Goal: Obtain resource: Download file/media

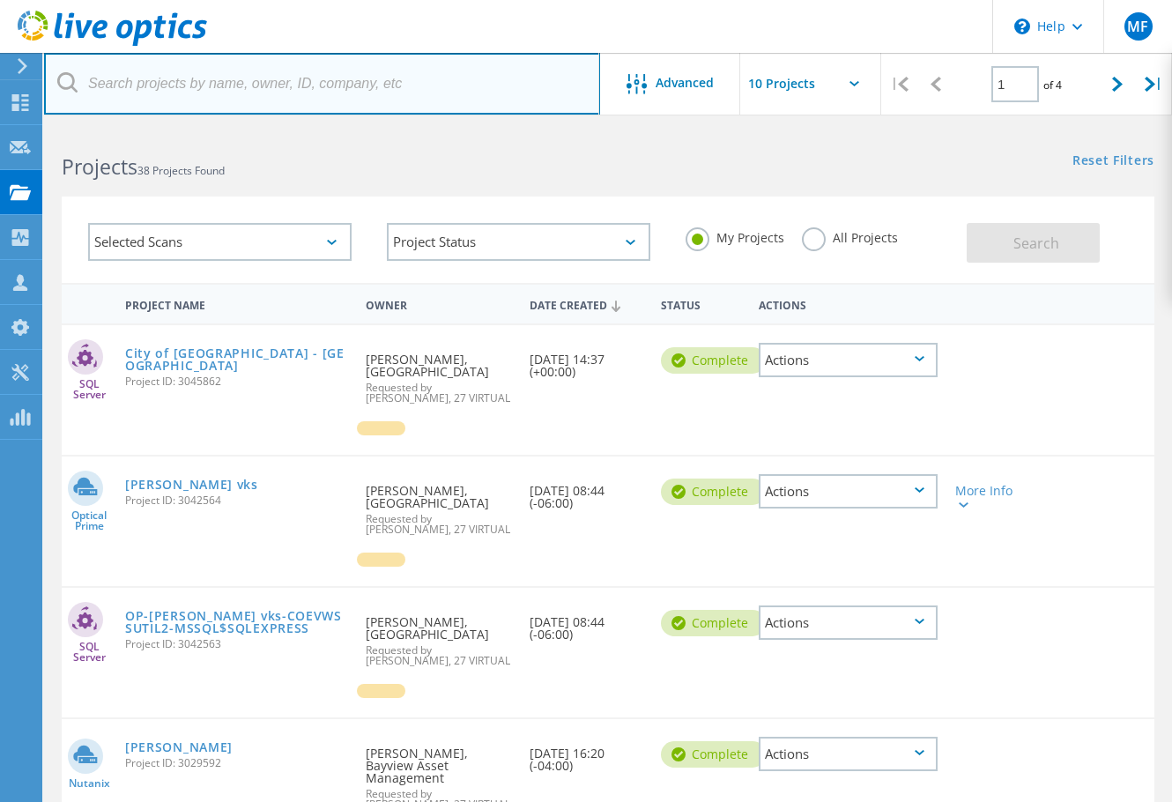
click at [240, 84] on input "text" at bounding box center [322, 84] width 556 height 62
type input "[PERSON_NAME]"
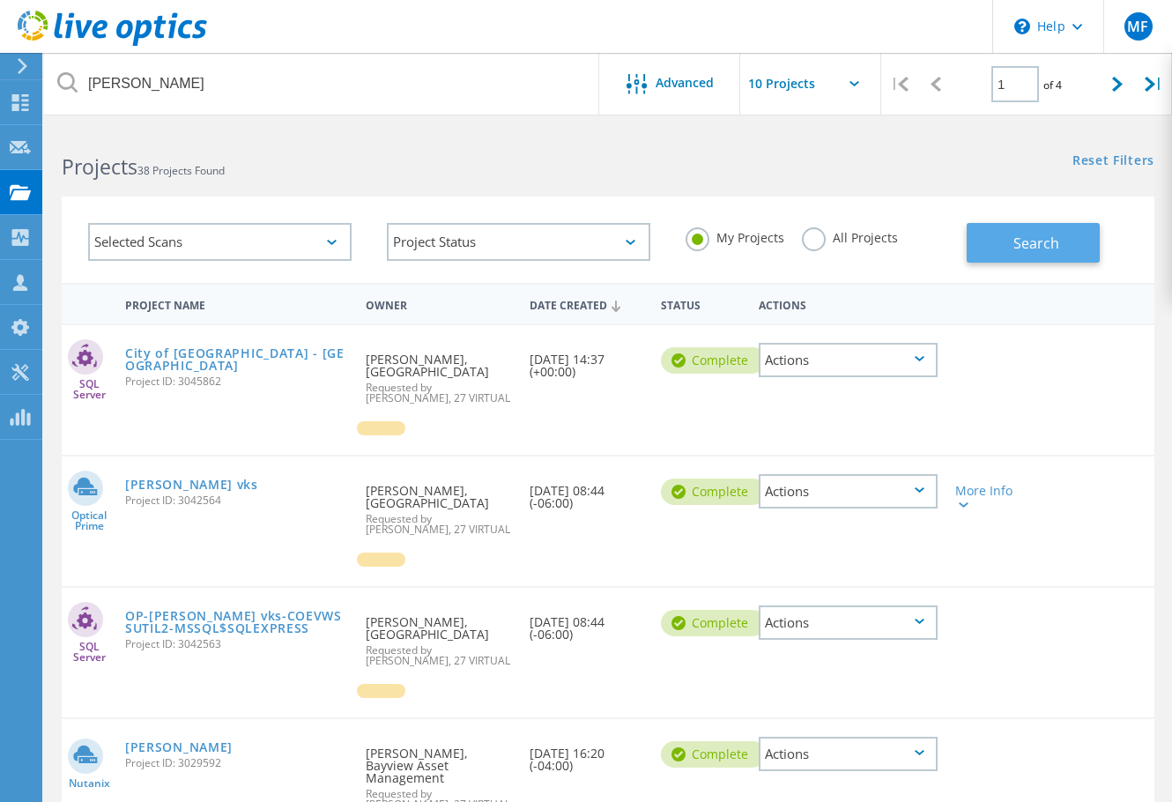
click at [1046, 241] on span "Search" at bounding box center [1037, 243] width 46 height 19
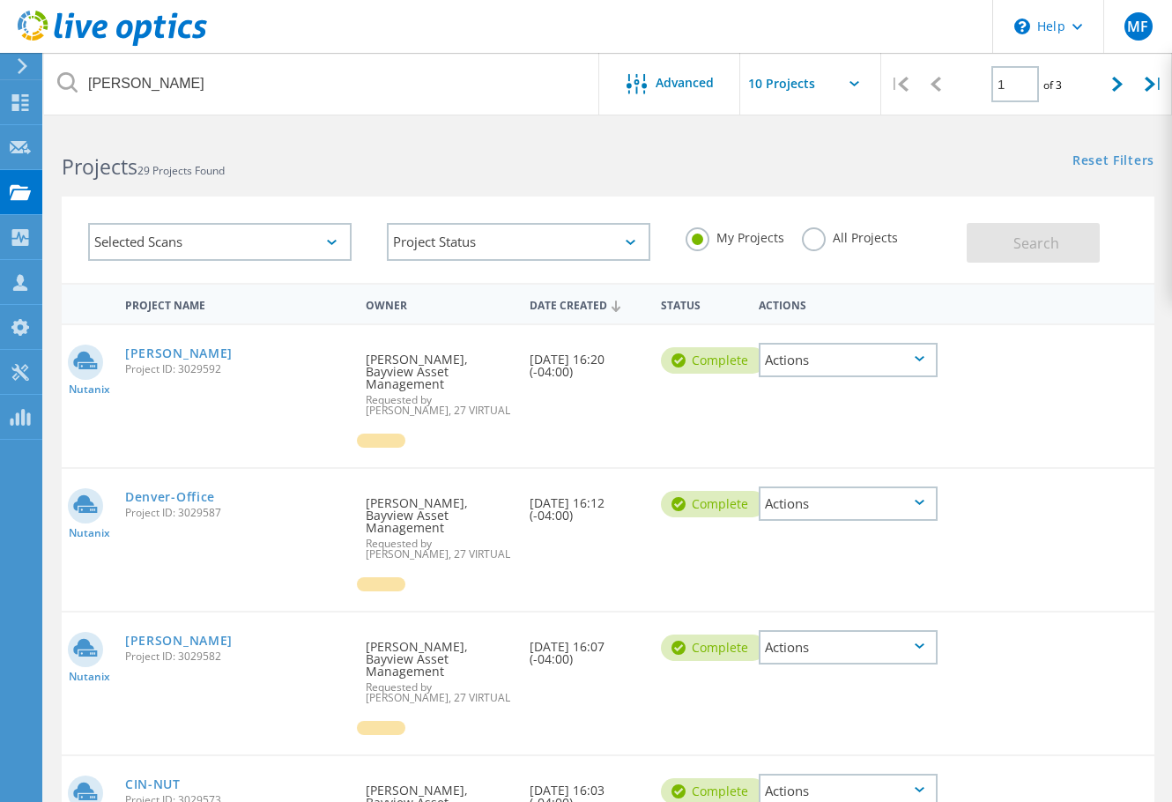
click at [916, 358] on icon at bounding box center [920, 358] width 10 height 5
click at [866, 374] on div "Share" at bounding box center [848, 374] width 175 height 27
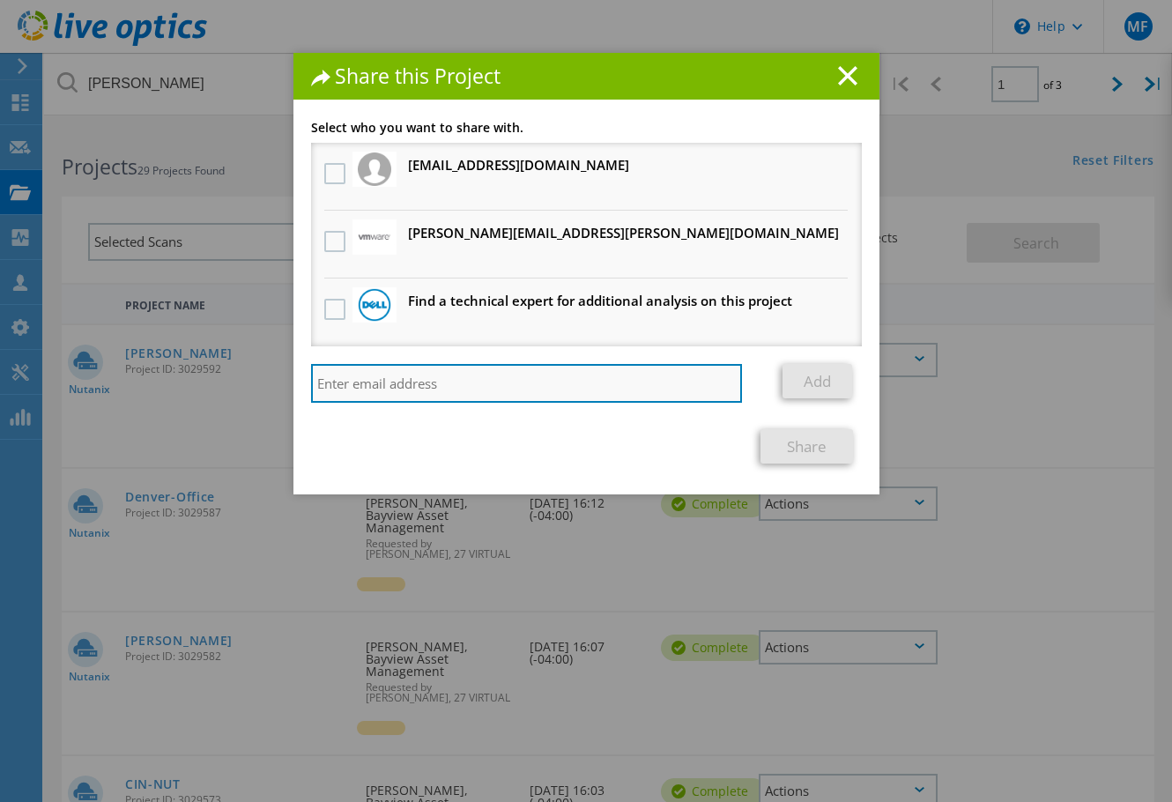
click at [478, 390] on input "search" at bounding box center [527, 383] width 432 height 39
paste input "Andrew.grismore@27Virtual.com"
type input "Andrew.grismore@27Virtual.com"
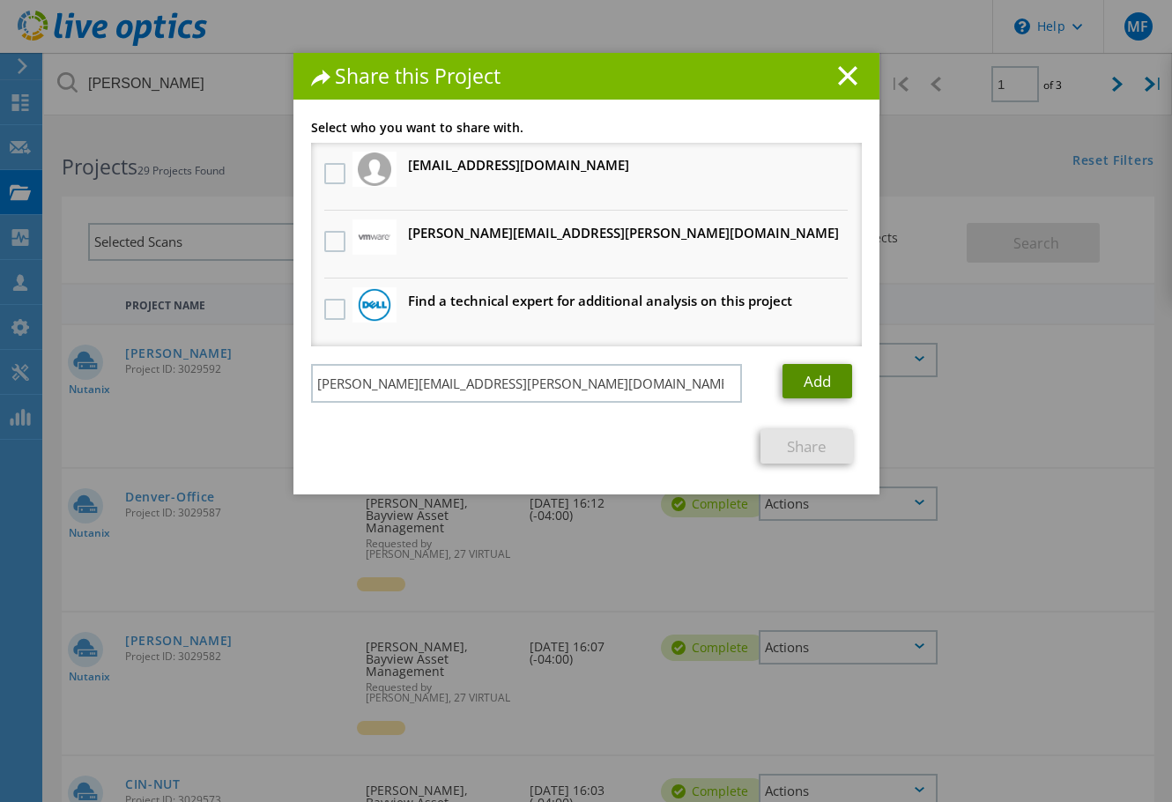
click at [836, 375] on link "Add" at bounding box center [818, 381] width 70 height 34
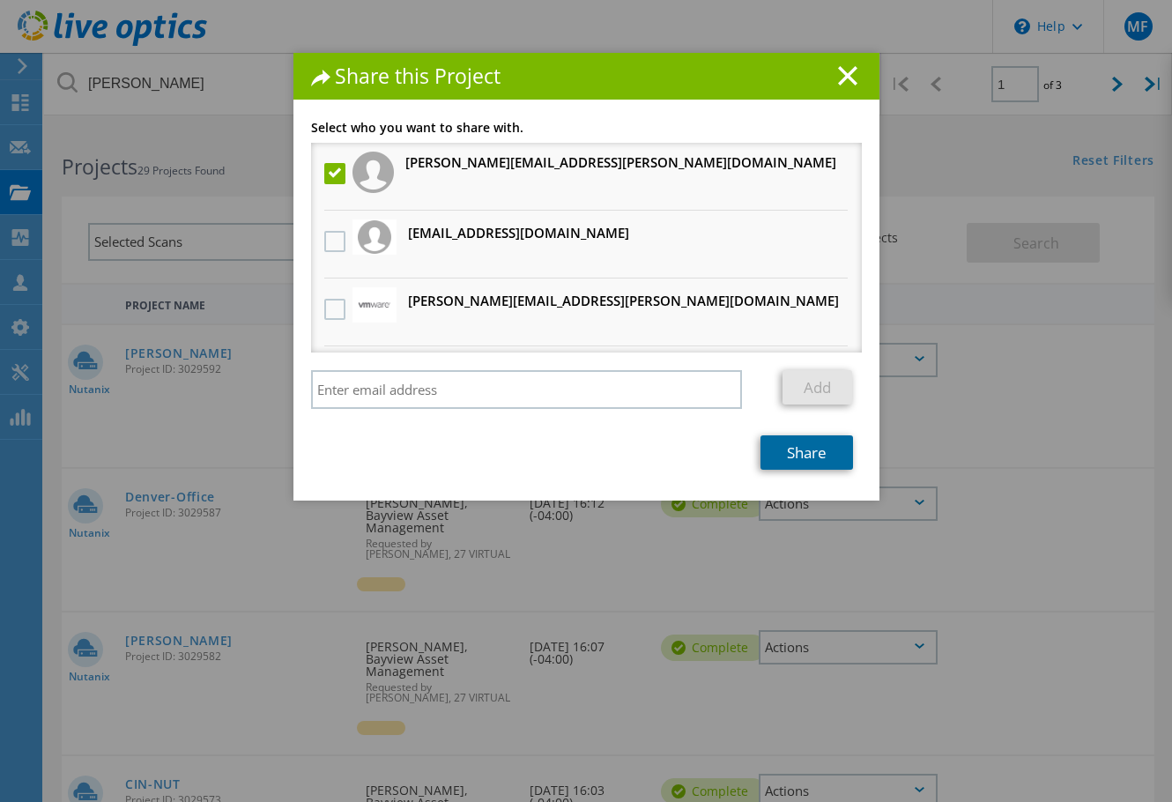
click at [813, 455] on link "Share" at bounding box center [807, 452] width 93 height 34
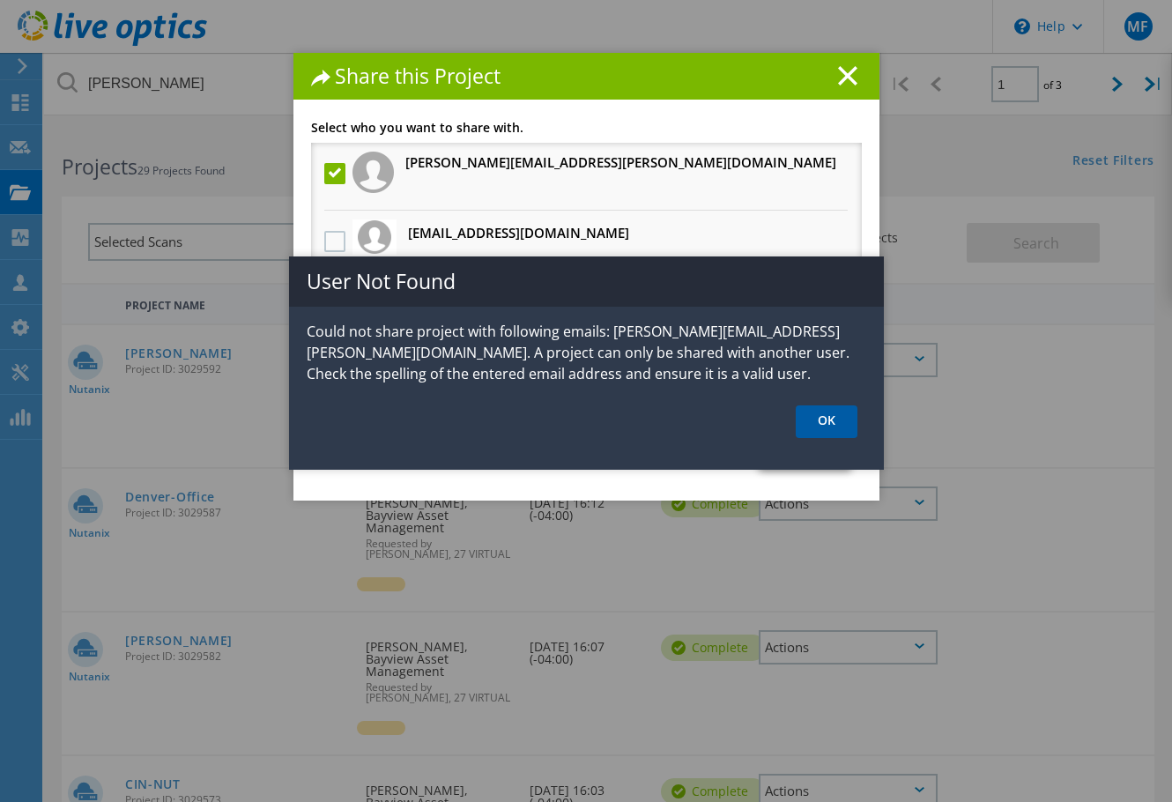
click at [828, 421] on link "OK" at bounding box center [827, 421] width 62 height 33
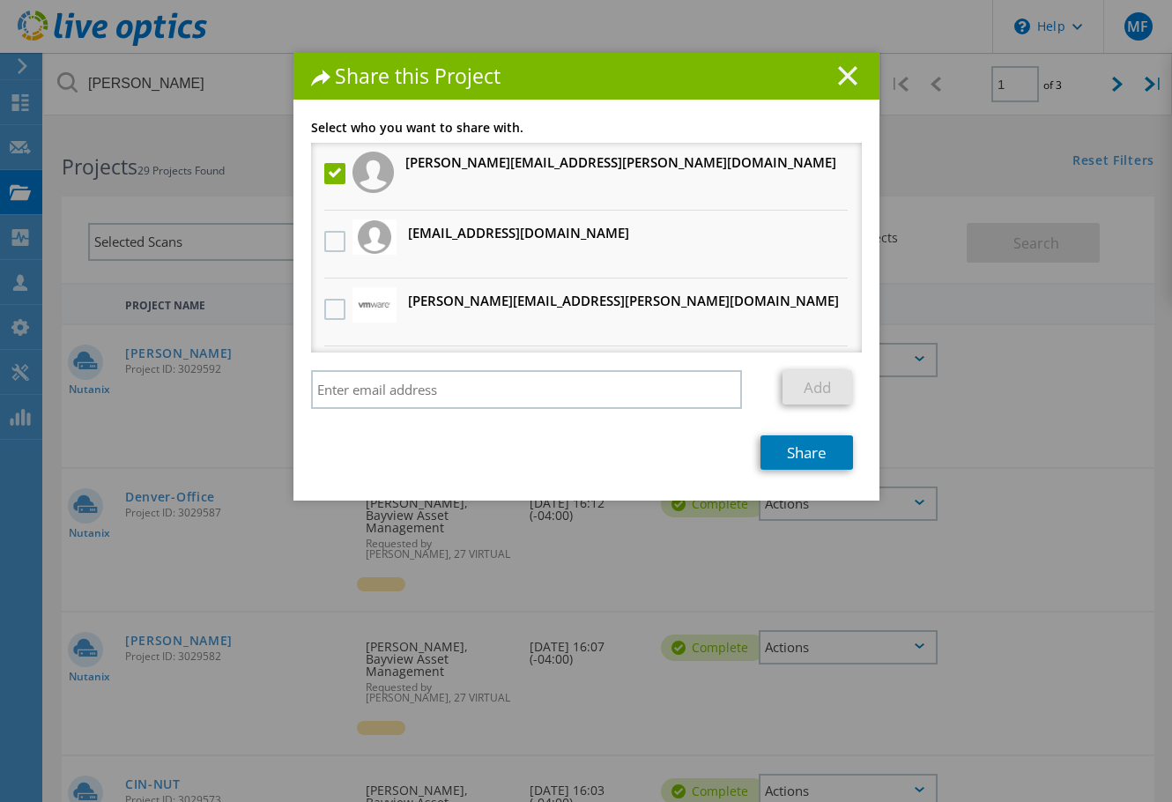
click at [841, 69] on icon at bounding box center [847, 75] width 19 height 19
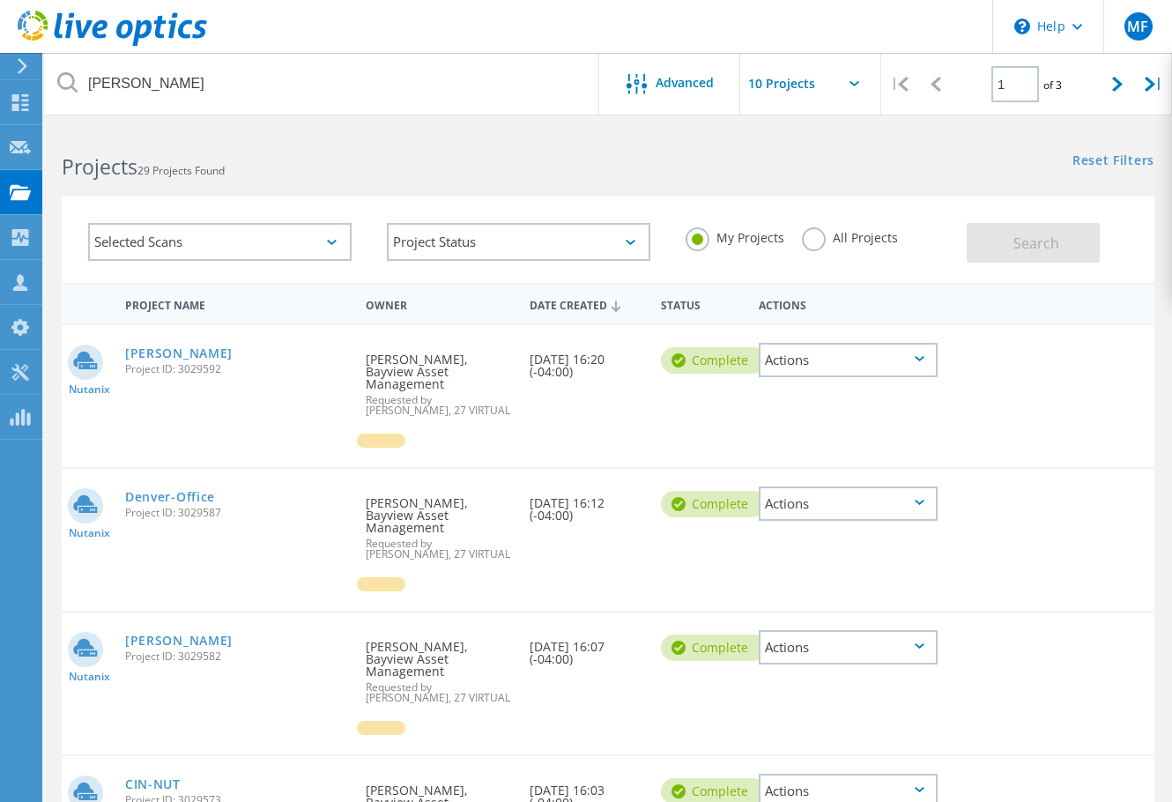
click at [925, 361] on div "Actions" at bounding box center [848, 360] width 179 height 34
click at [888, 350] on div "Download XLSX" at bounding box center [848, 346] width 175 height 27
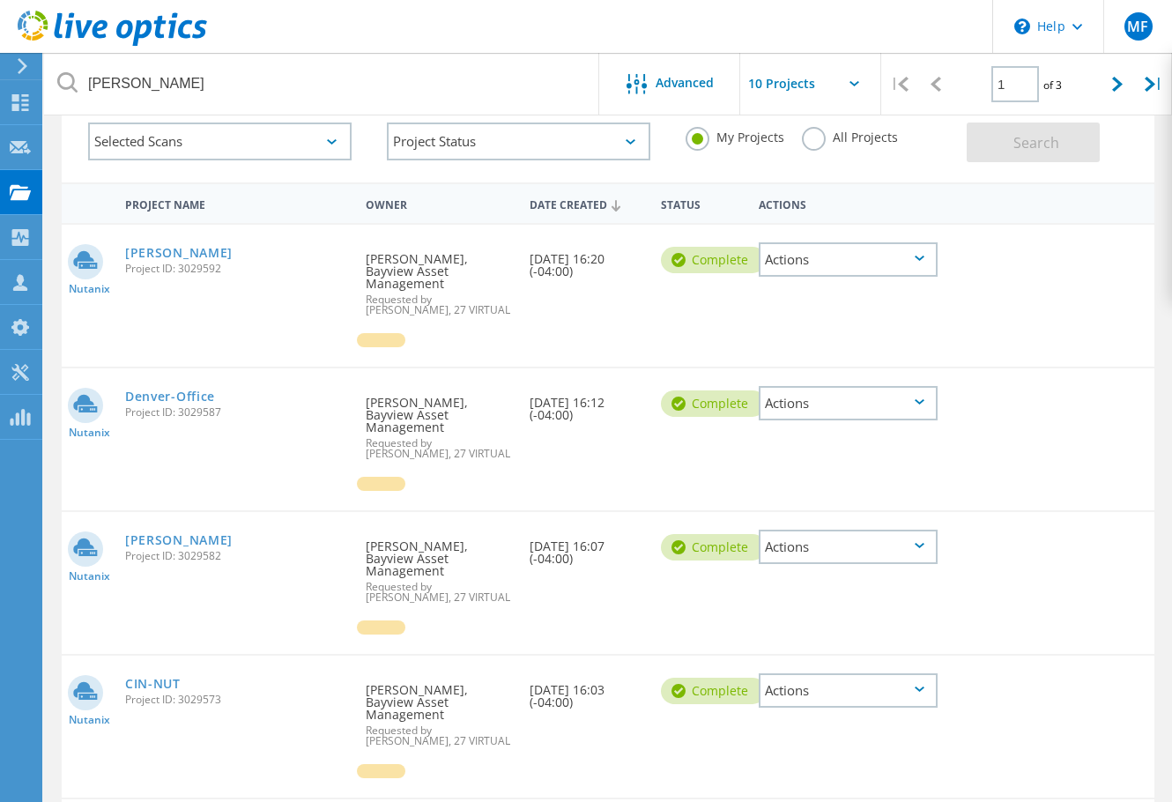
scroll to position [117, 0]
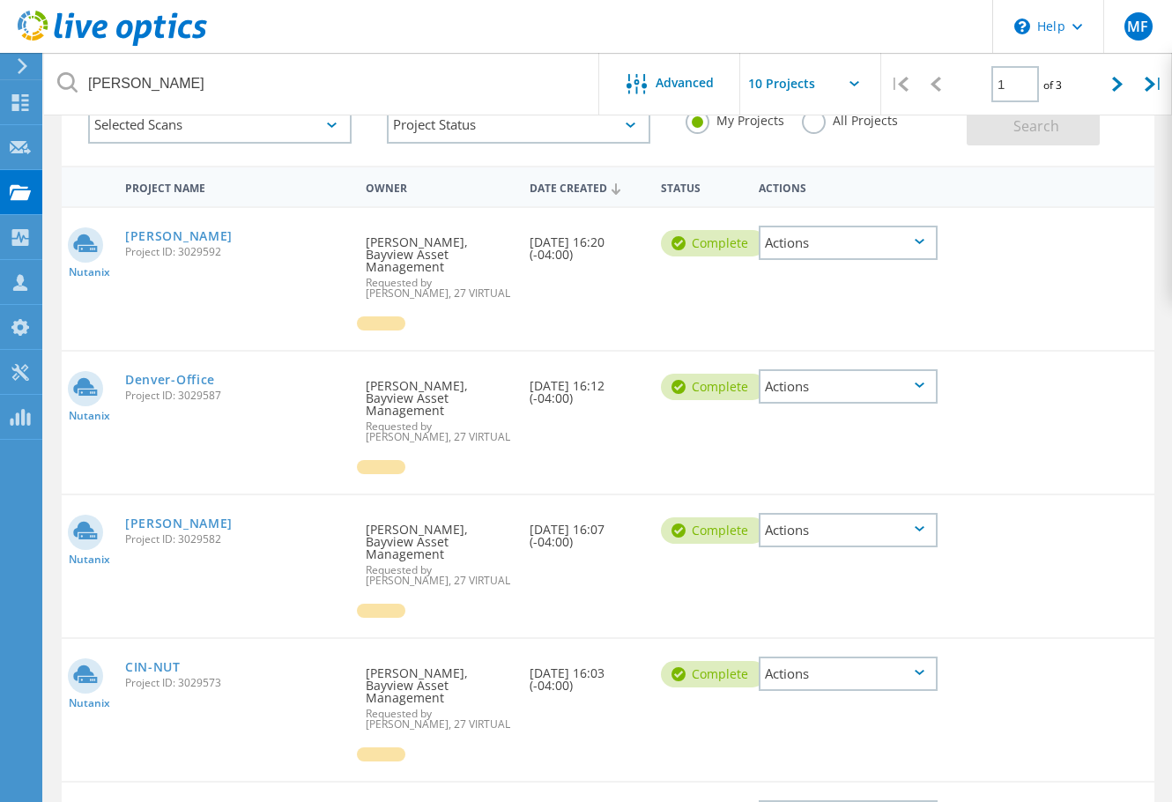
click at [921, 383] on icon at bounding box center [920, 385] width 10 height 5
click at [911, 360] on div "Download XLSX" at bounding box center [848, 373] width 175 height 27
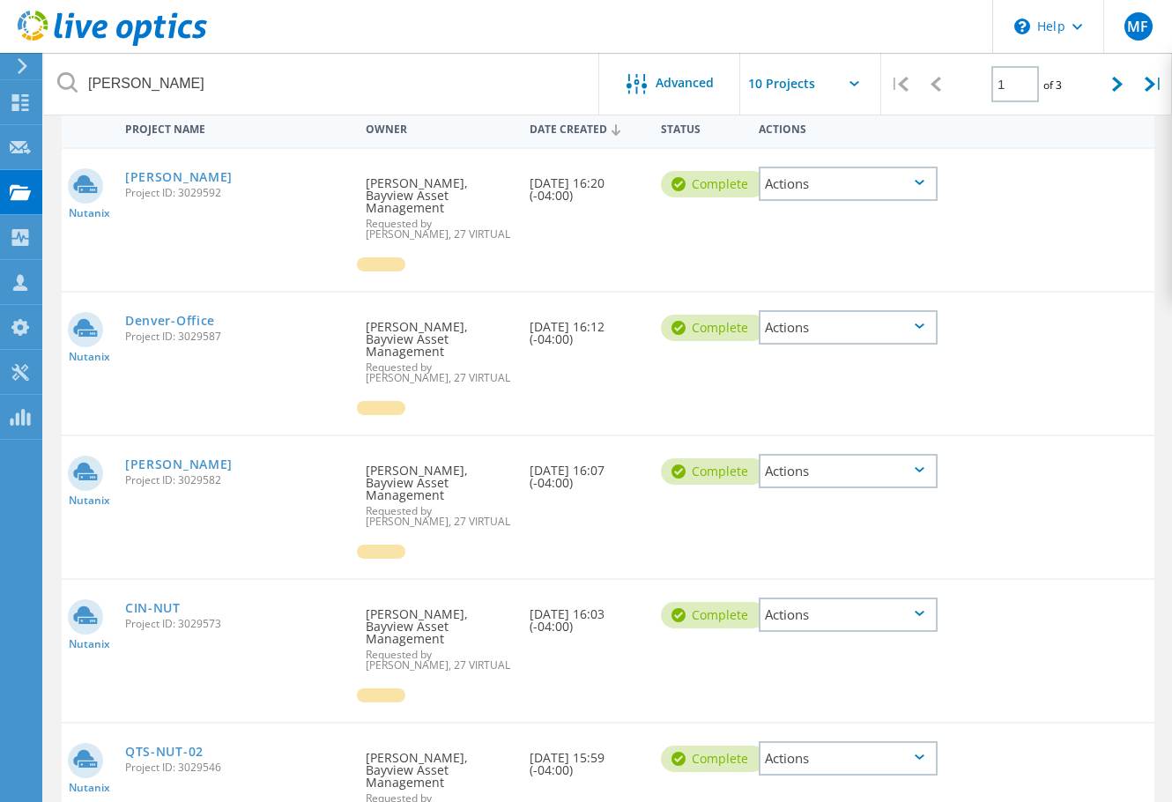
scroll to position [235, 0]
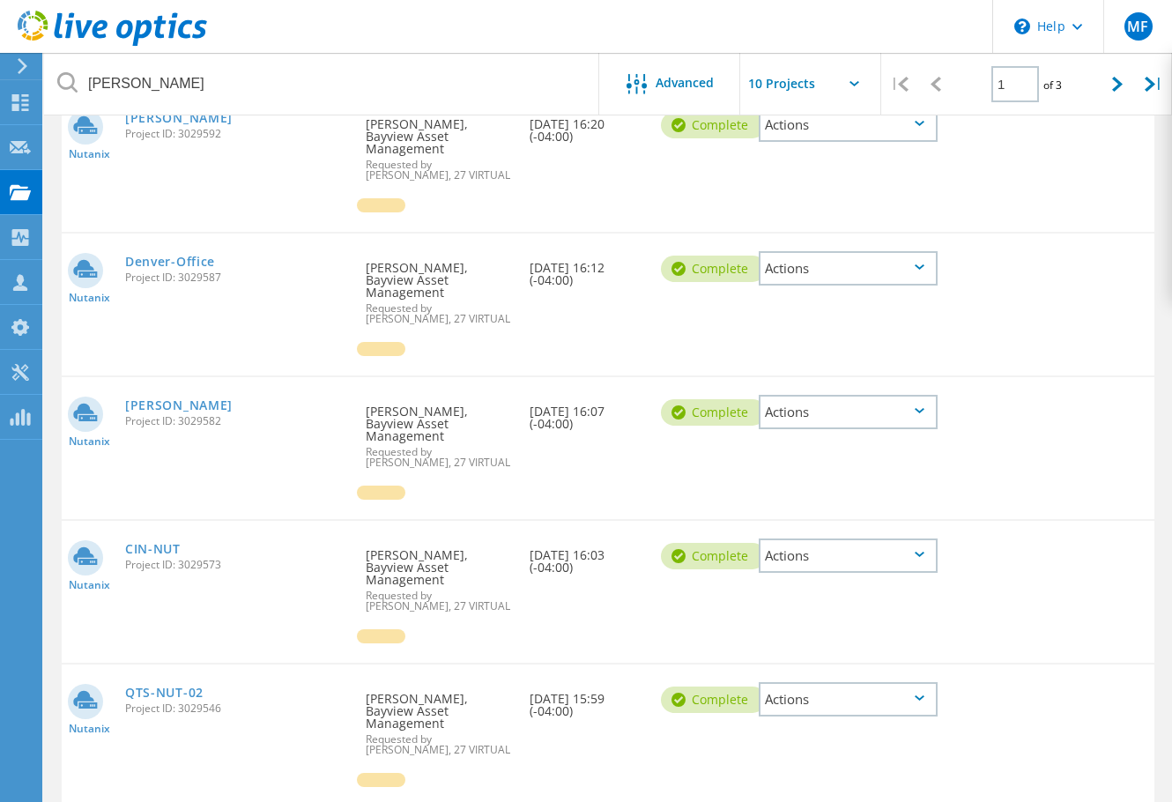
click at [917, 395] on div "Actions" at bounding box center [848, 412] width 179 height 34
click at [908, 385] on div "Download XLSX" at bounding box center [848, 398] width 175 height 27
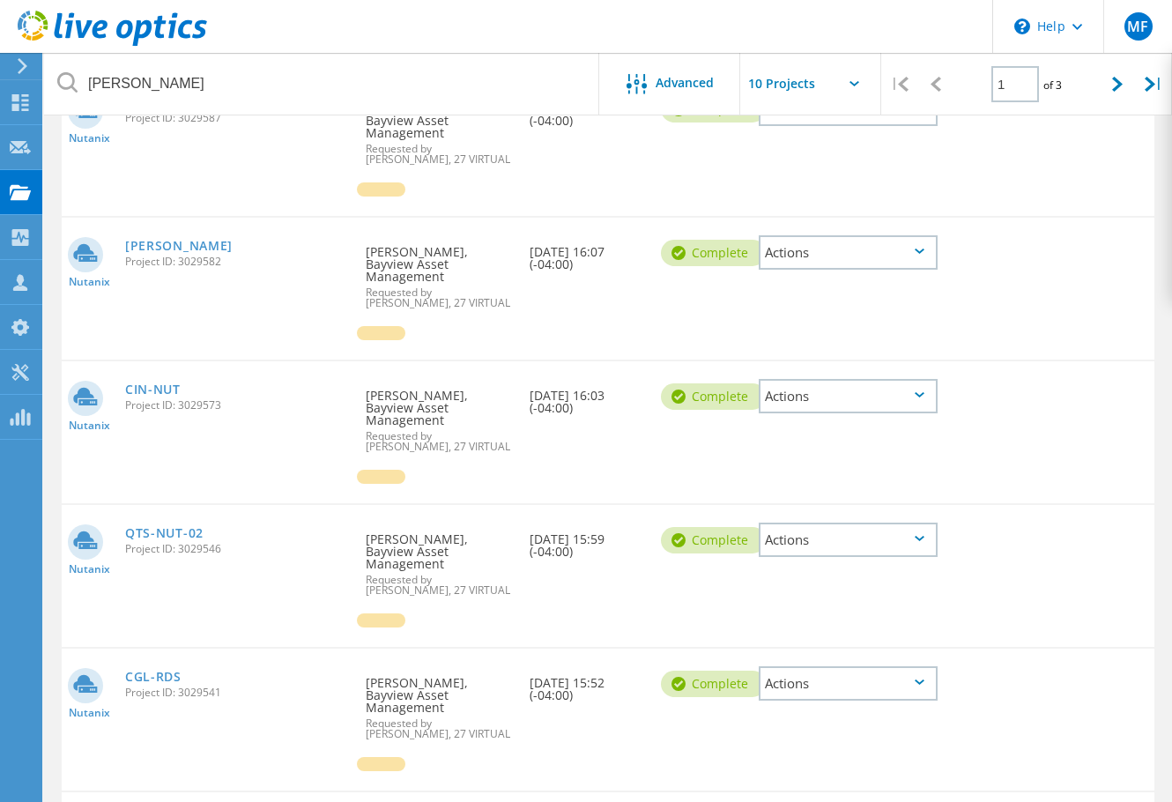
scroll to position [412, 0]
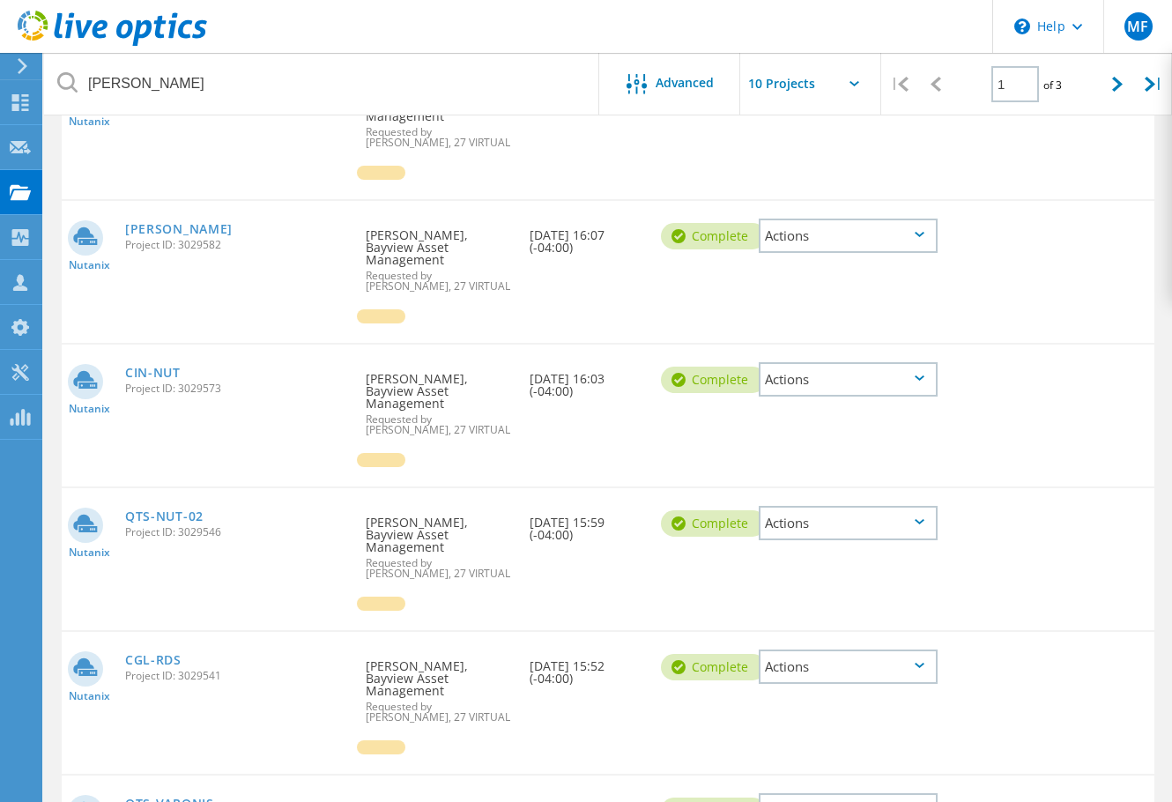
click at [925, 375] on icon at bounding box center [920, 377] width 10 height 5
click at [881, 353] on div "Download XLSX" at bounding box center [848, 366] width 175 height 27
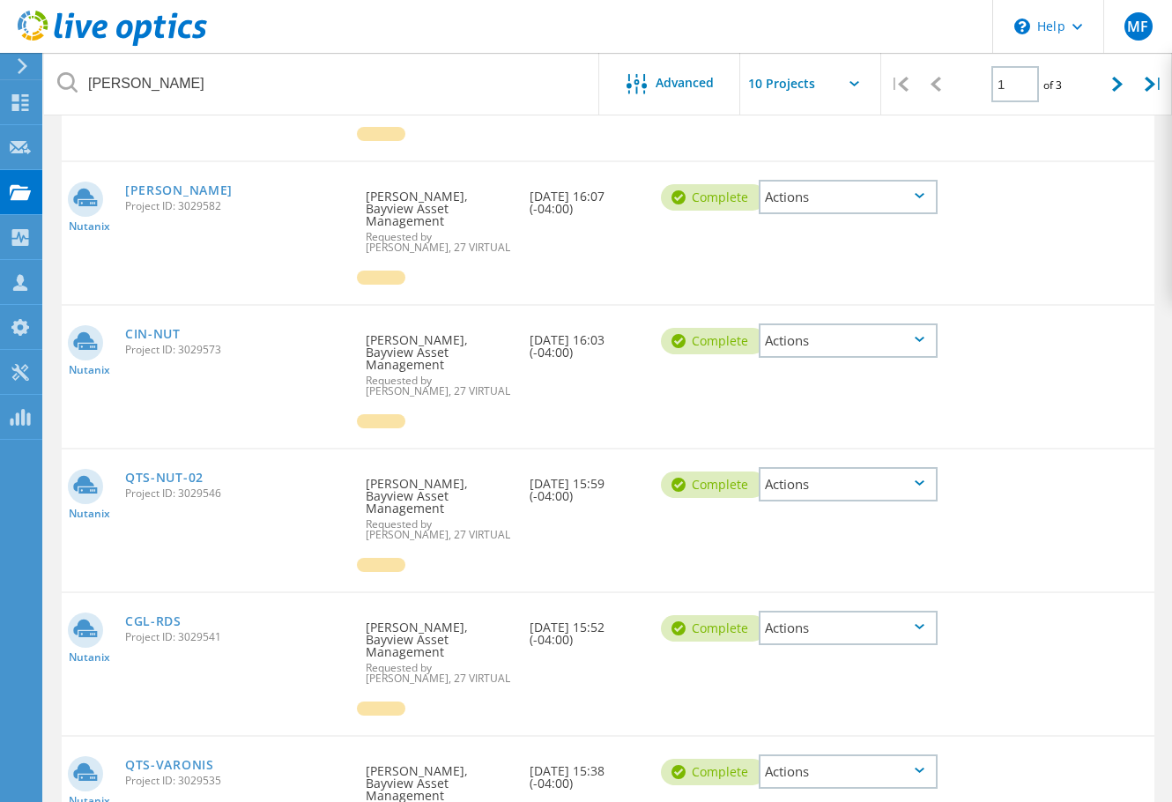
scroll to position [529, 0]
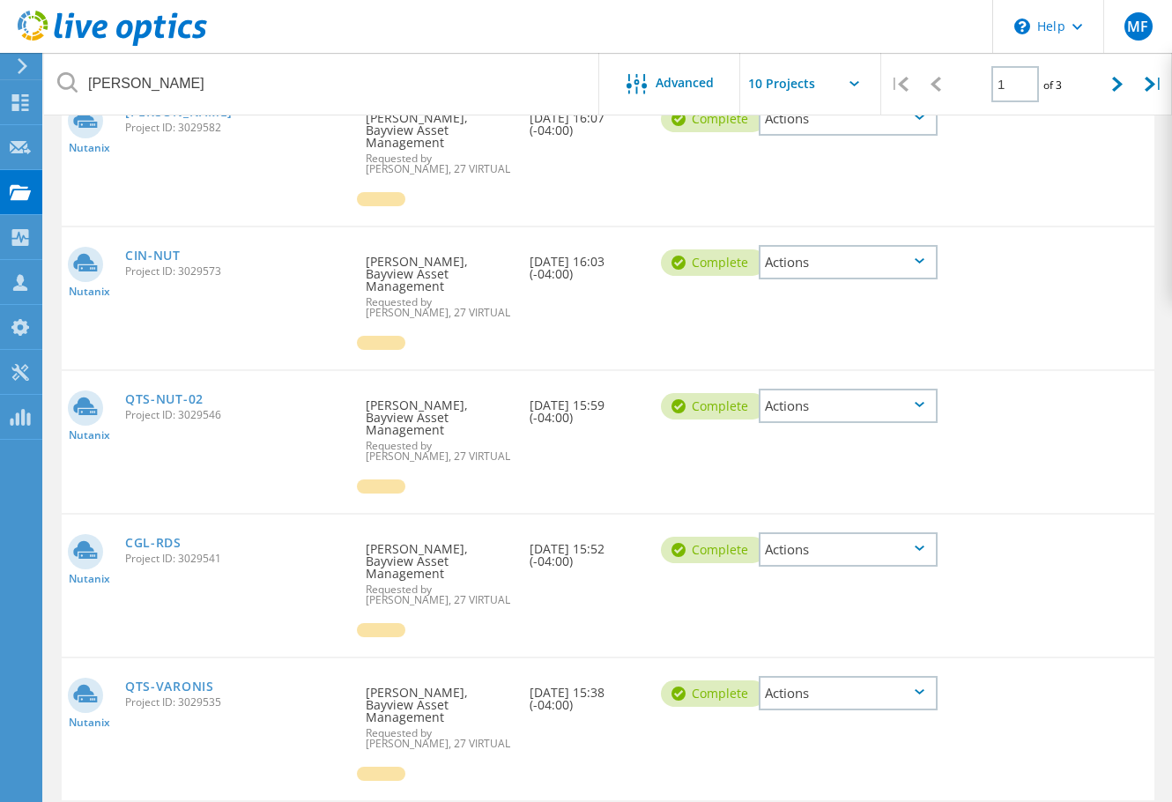
click at [919, 389] on div "Actions" at bounding box center [848, 406] width 179 height 34
click at [900, 379] on div "Download XLSX" at bounding box center [848, 392] width 175 height 27
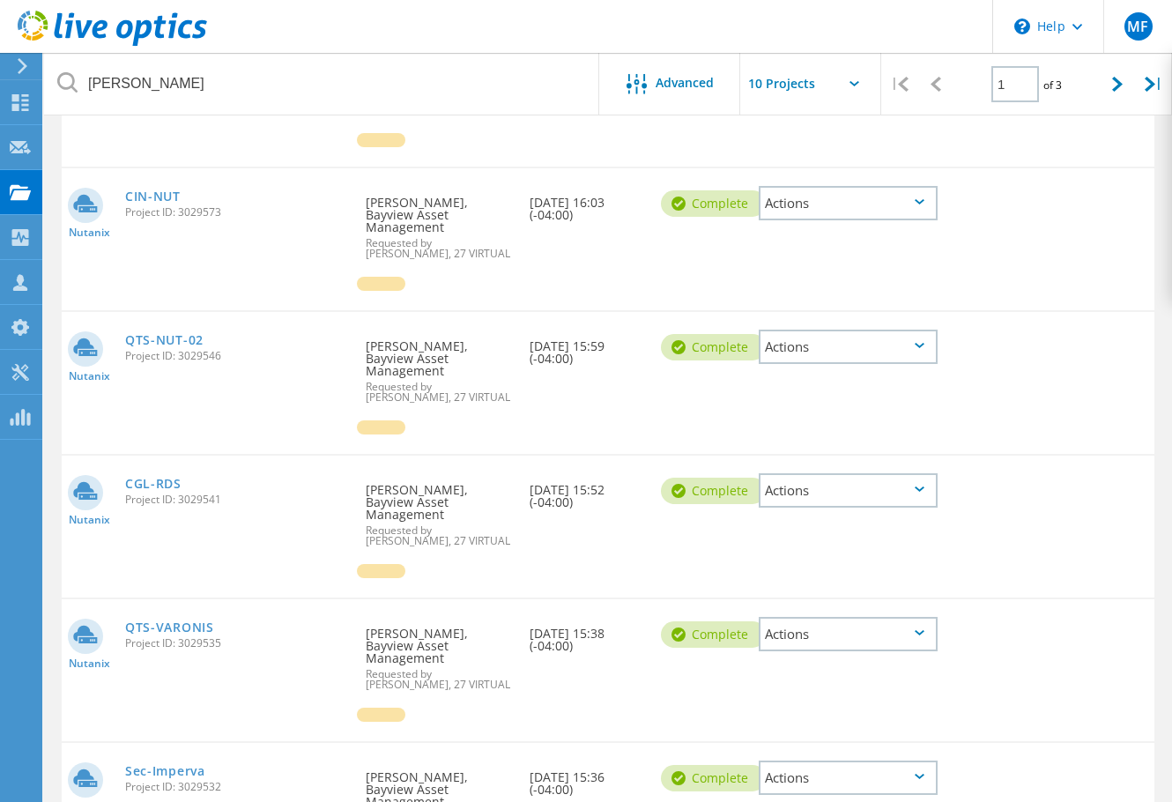
click at [919, 487] on icon at bounding box center [920, 489] width 10 height 5
click at [877, 464] on div "Download XLSX" at bounding box center [848, 477] width 175 height 27
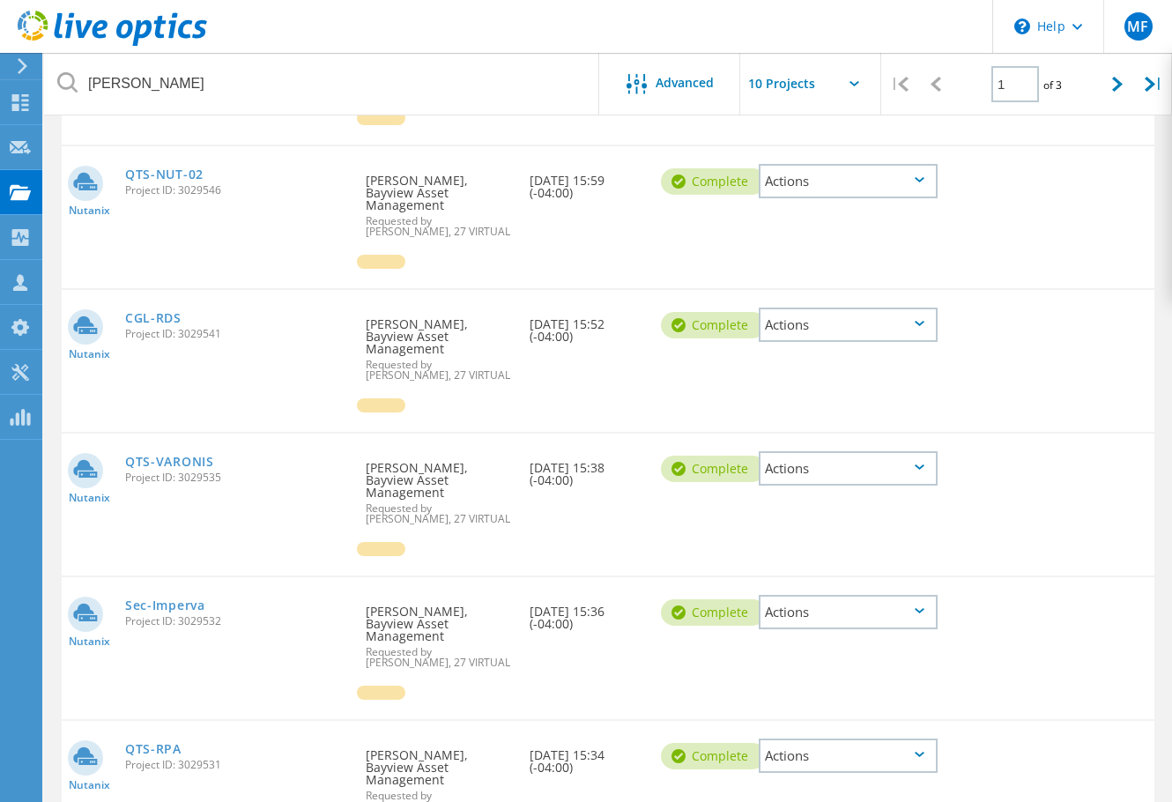
scroll to position [764, 0]
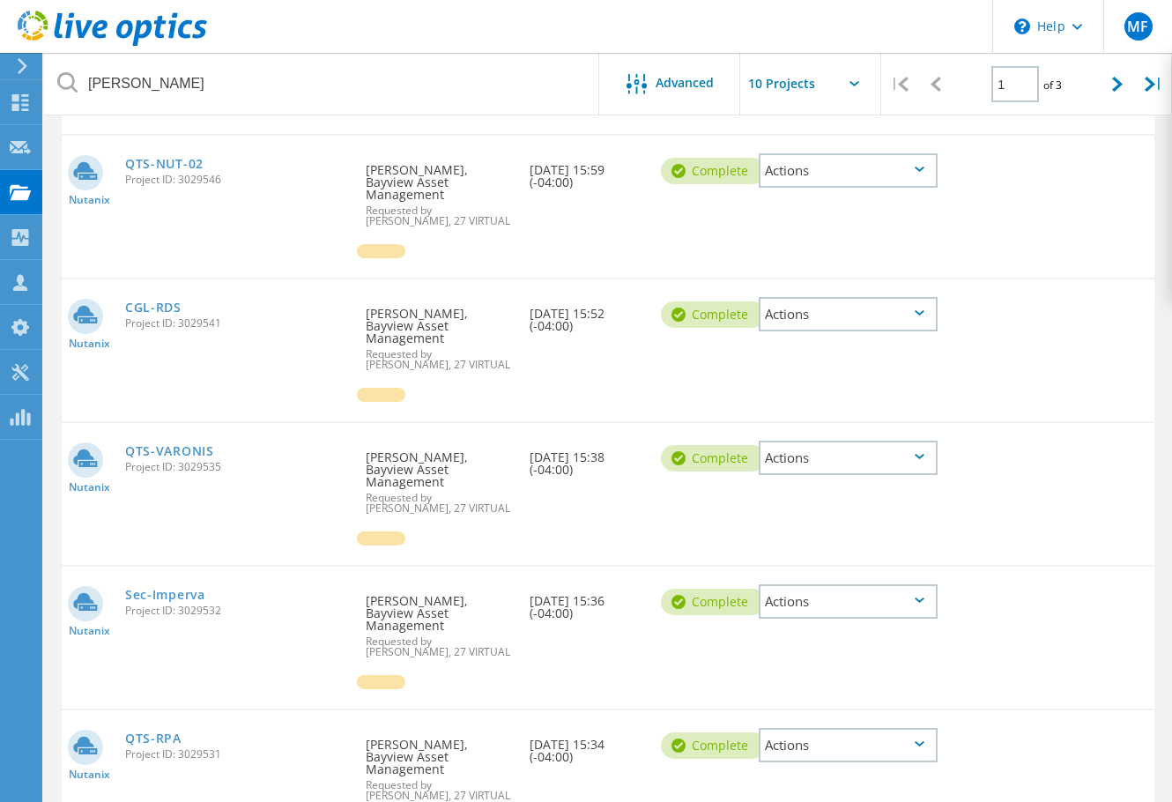
click at [911, 441] on div "Actions" at bounding box center [848, 458] width 179 height 34
click at [906, 431] on div "Download XLSX" at bounding box center [848, 444] width 175 height 27
click at [922, 584] on div "Actions" at bounding box center [848, 601] width 179 height 34
click at [896, 575] on div "Download XLSX" at bounding box center [848, 588] width 175 height 27
click at [1005, 426] on div "Nutanix QTS-VARONIS Project ID: 3029535 Requested By Adrian Montiel, Bayview As…" at bounding box center [608, 494] width 1093 height 142
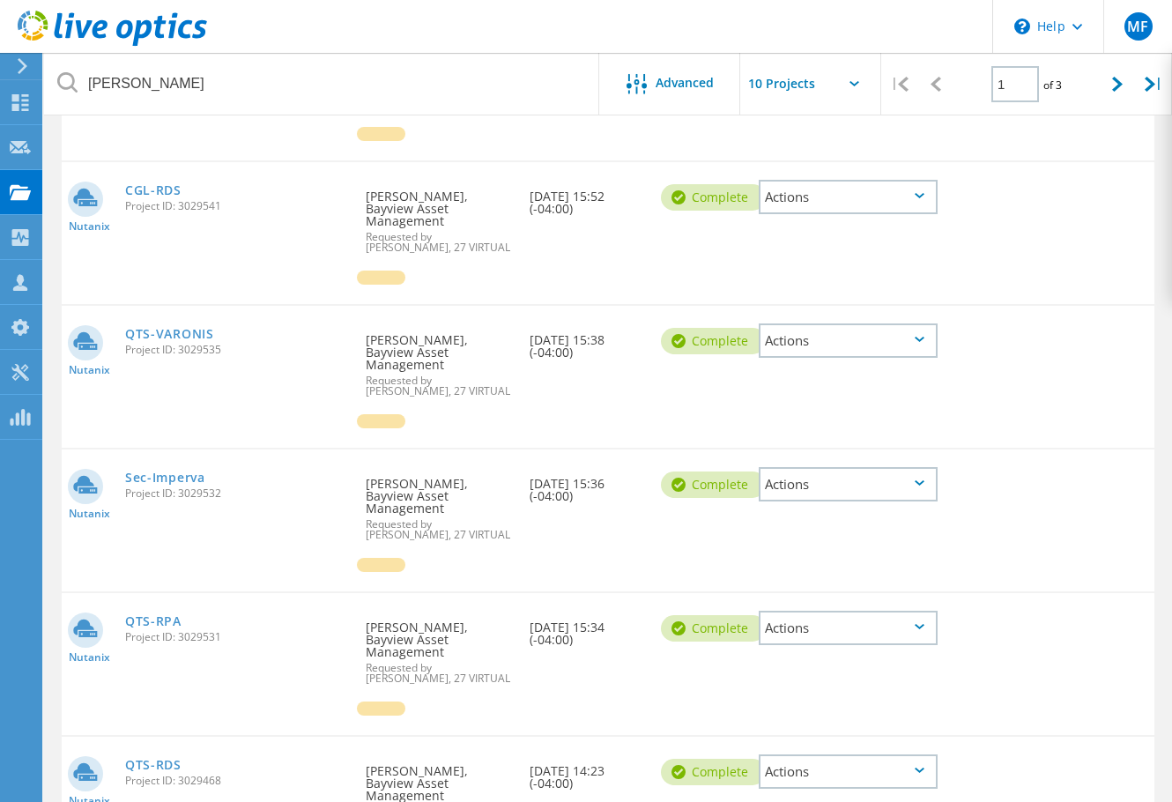
scroll to position [905, 0]
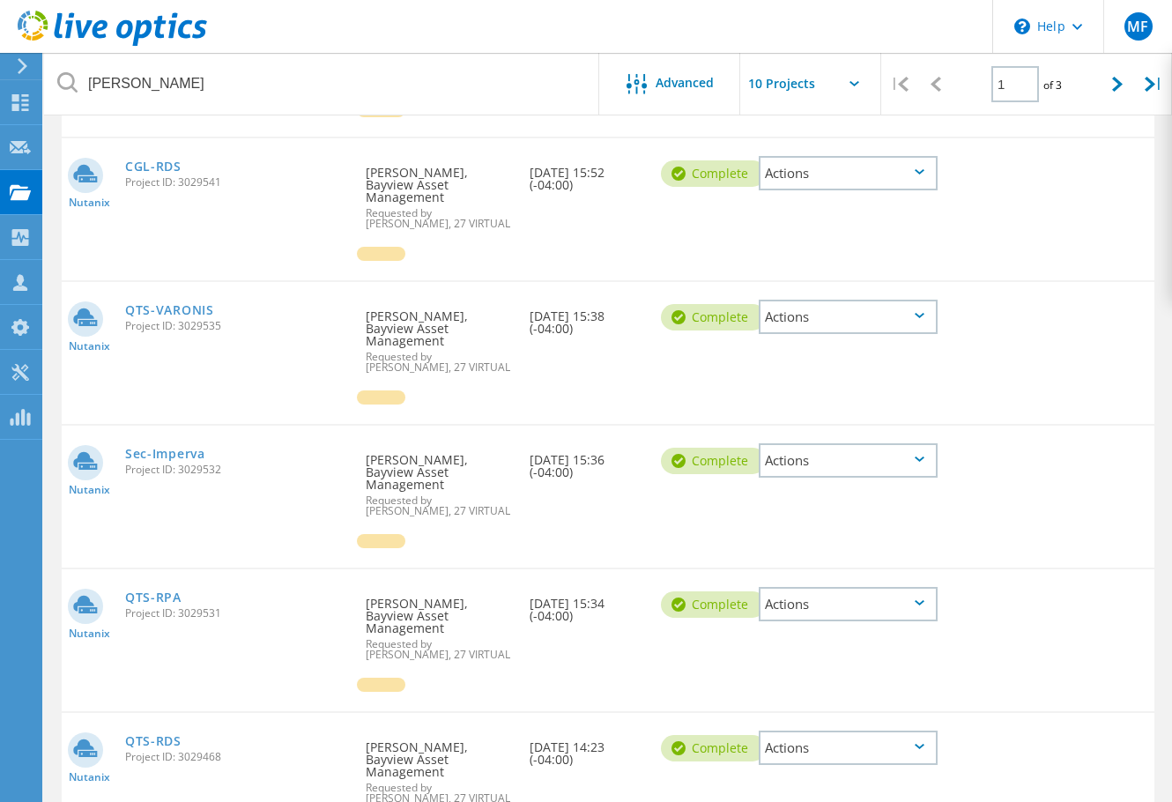
click at [927, 587] on div "Actions" at bounding box center [848, 604] width 179 height 34
click at [910, 577] on div "Download XLSX" at bounding box center [848, 590] width 175 height 27
click at [922, 731] on div "Actions" at bounding box center [848, 748] width 179 height 34
click at [876, 721] on div "Download XLSX" at bounding box center [848, 734] width 175 height 27
click at [833, 83] on input "text" at bounding box center [828, 84] width 176 height 62
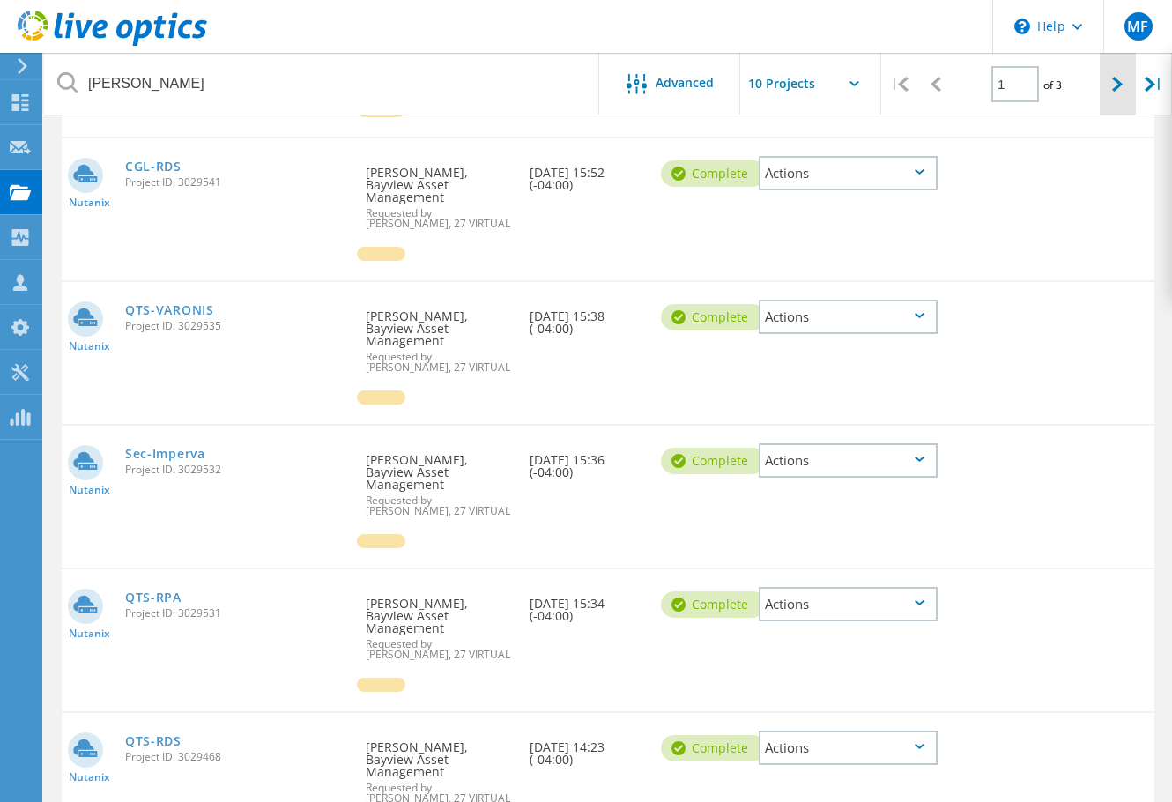
click at [1120, 91] on icon at bounding box center [1117, 84] width 11 height 15
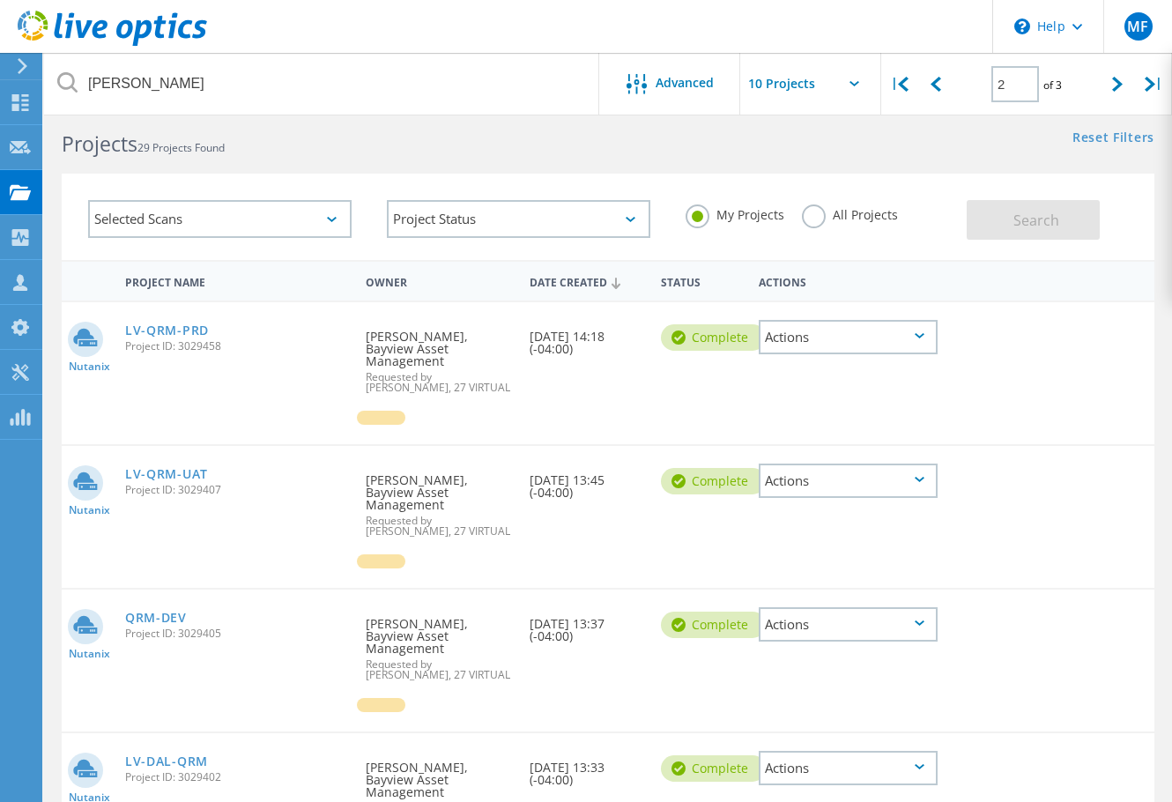
scroll to position [0, 0]
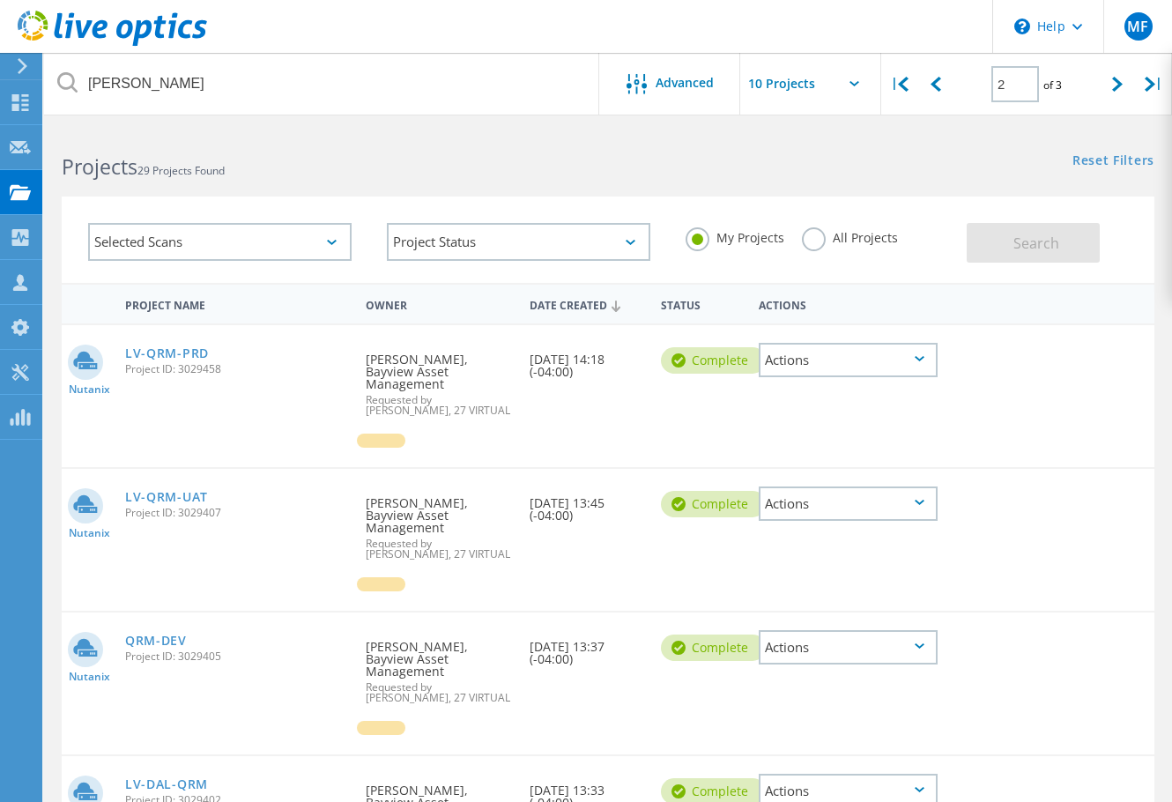
click at [919, 357] on icon at bounding box center [920, 358] width 10 height 5
click at [887, 368] on div "Share" at bounding box center [848, 374] width 175 height 27
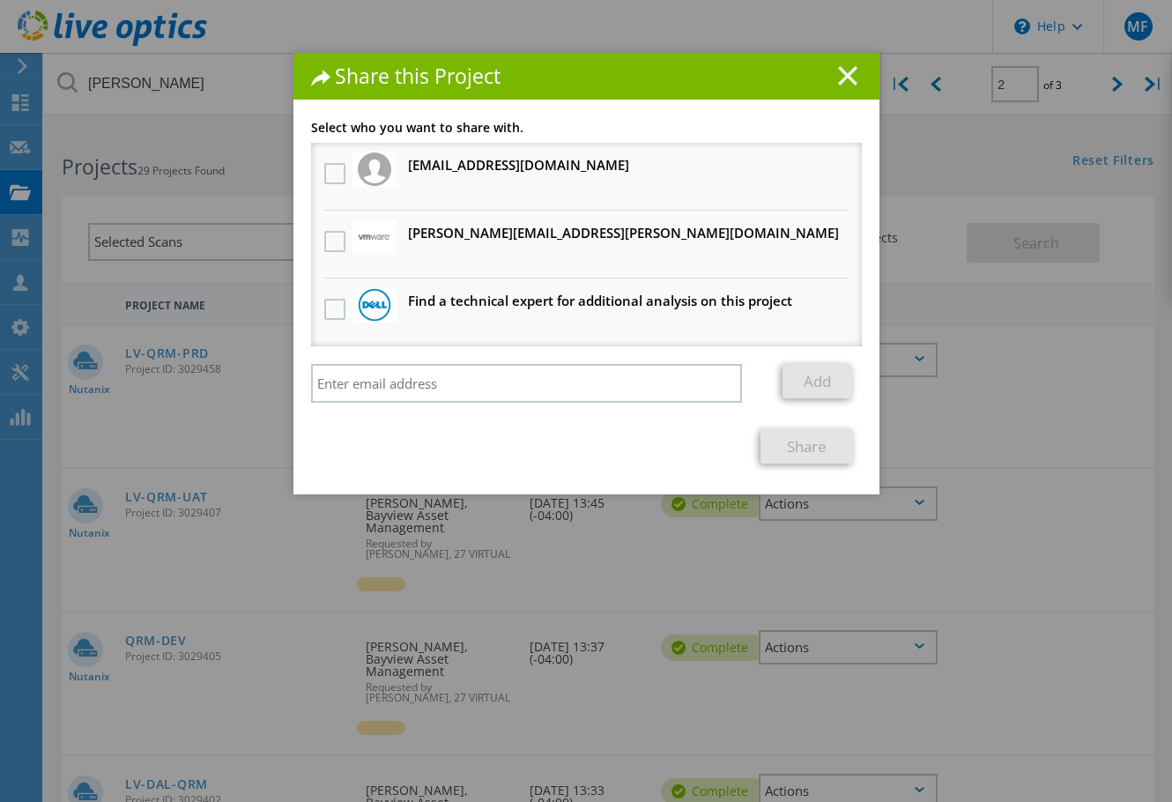
click at [847, 69] on line at bounding box center [848, 76] width 18 height 18
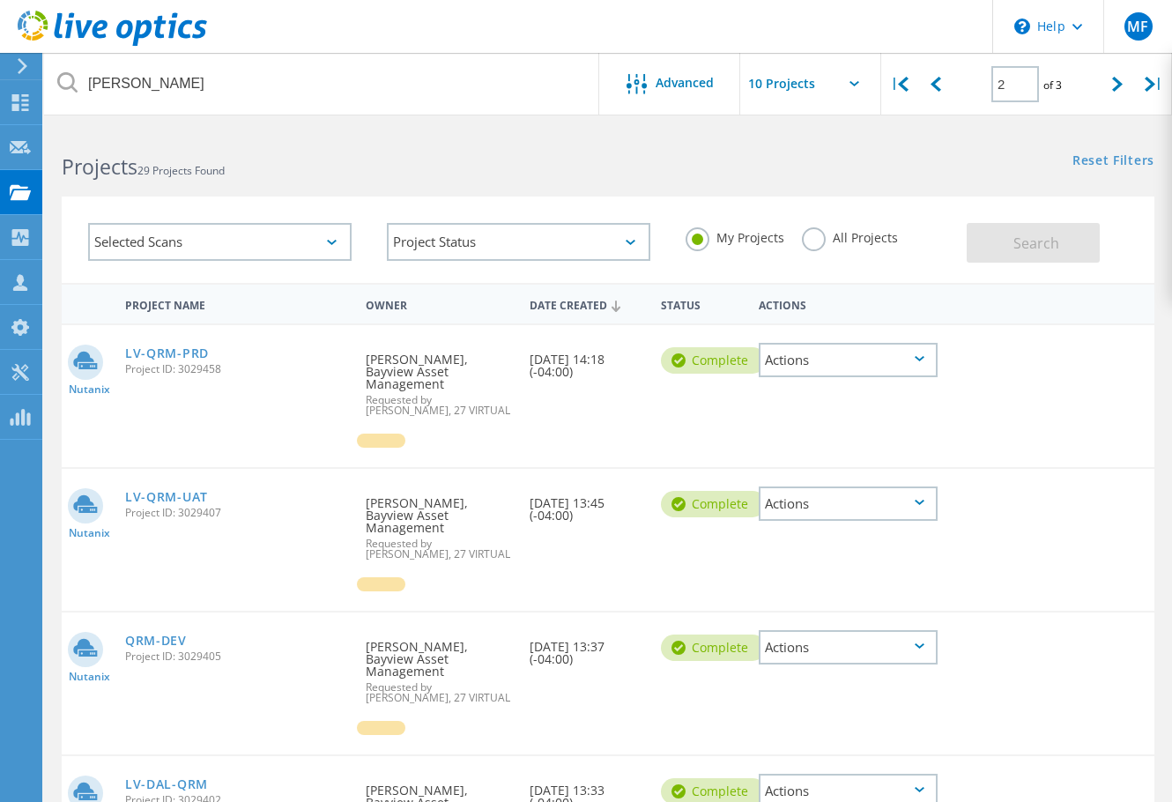
click at [922, 374] on div "Actions" at bounding box center [848, 360] width 179 height 34
click at [900, 346] on div "Download XLSX" at bounding box center [848, 346] width 175 height 27
click at [924, 497] on div "Actions" at bounding box center [848, 504] width 179 height 34
click at [865, 477] on div "Download XLSX" at bounding box center [848, 490] width 175 height 27
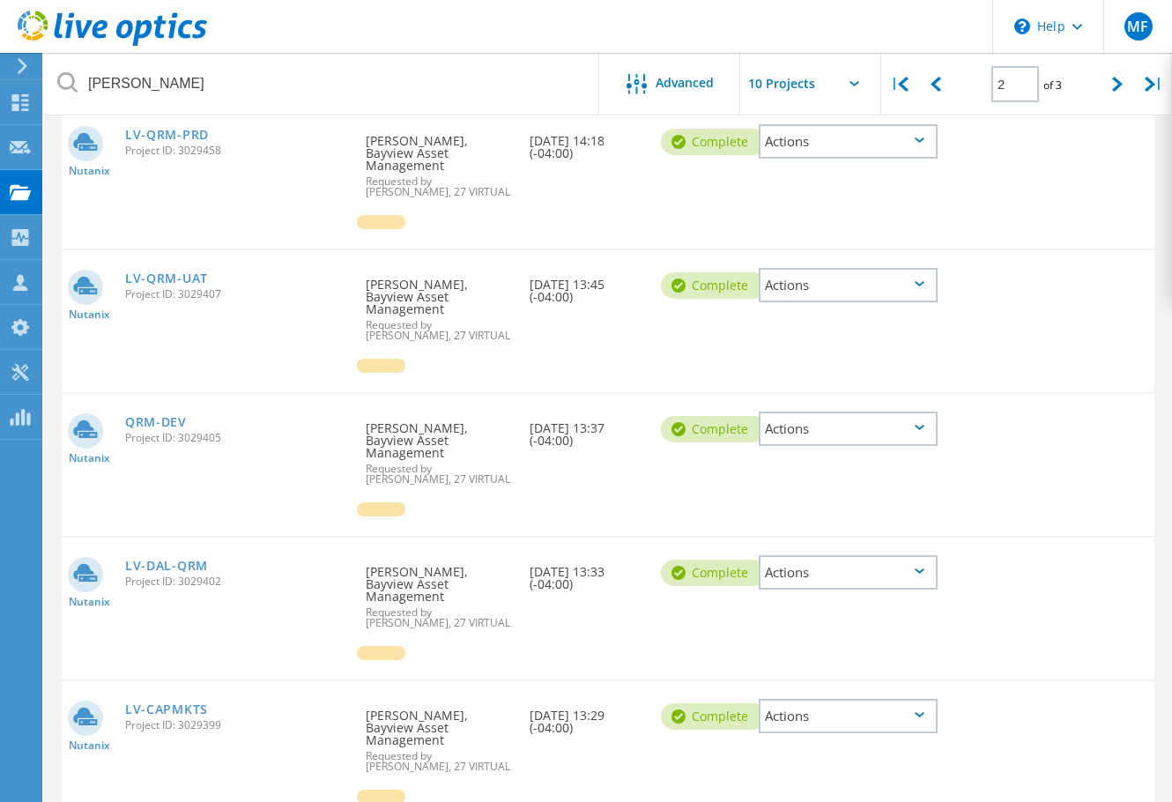
scroll to position [235, 0]
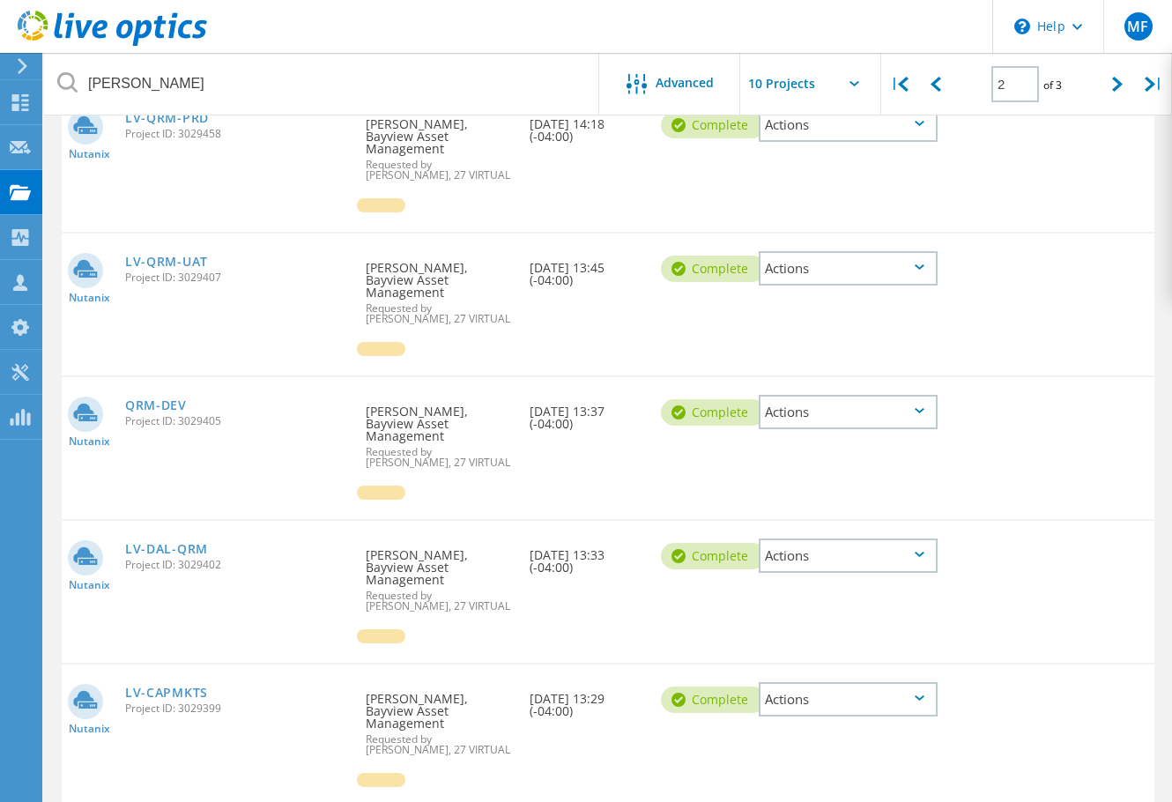
click at [912, 395] on div "Actions" at bounding box center [848, 412] width 179 height 34
click at [903, 385] on div "Download XLSX" at bounding box center [848, 398] width 175 height 27
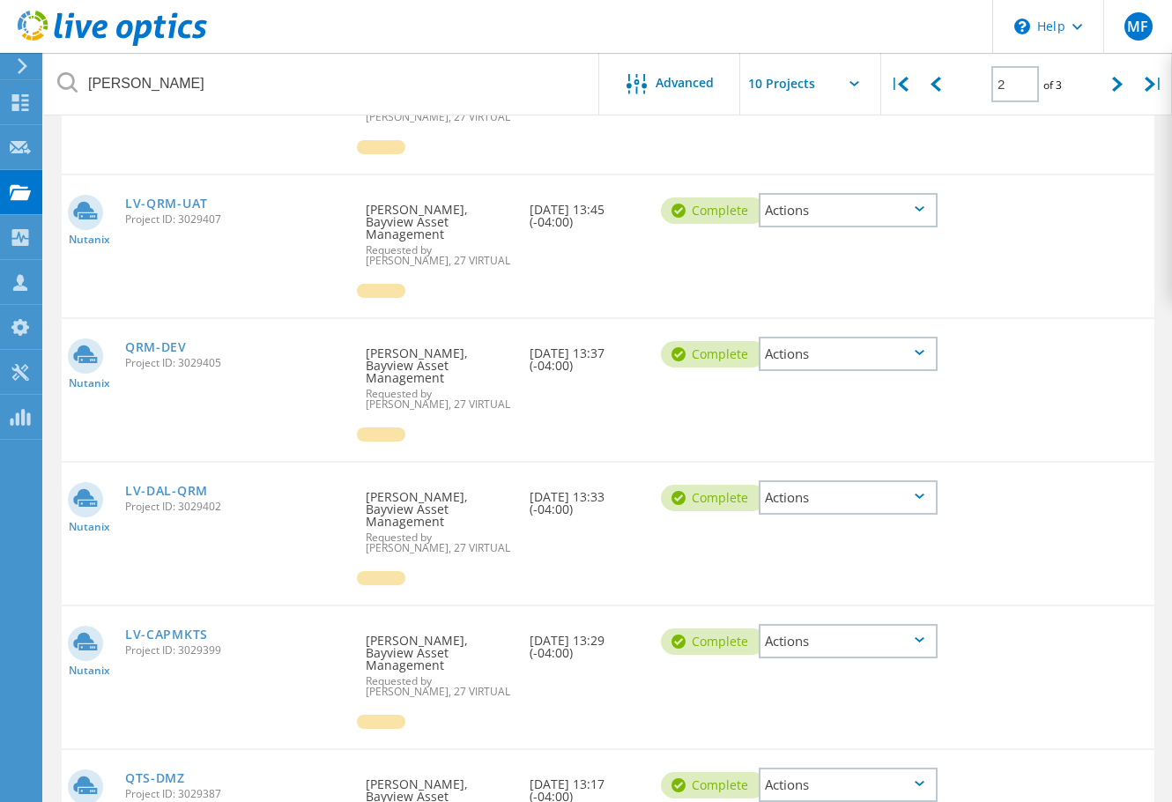
scroll to position [353, 0]
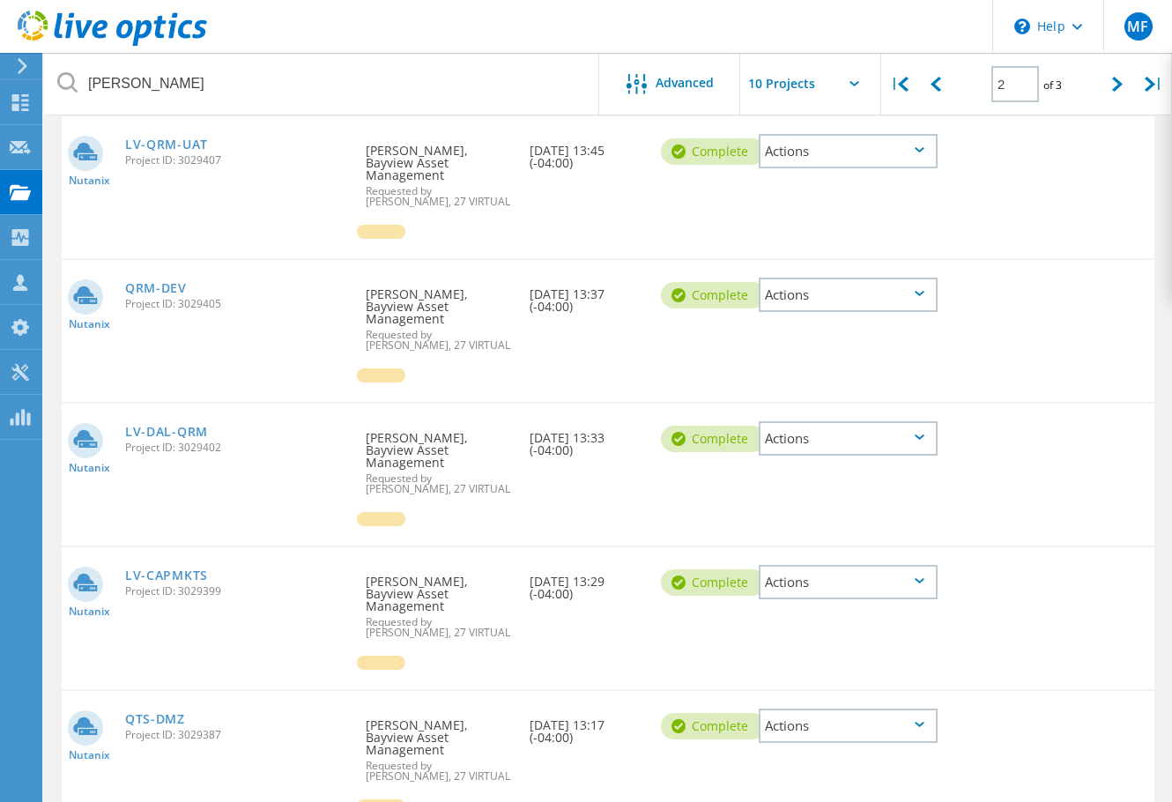
click at [899, 421] on div "Actions" at bounding box center [848, 438] width 179 height 34
click at [870, 412] on div "Download XLSX" at bounding box center [848, 425] width 175 height 27
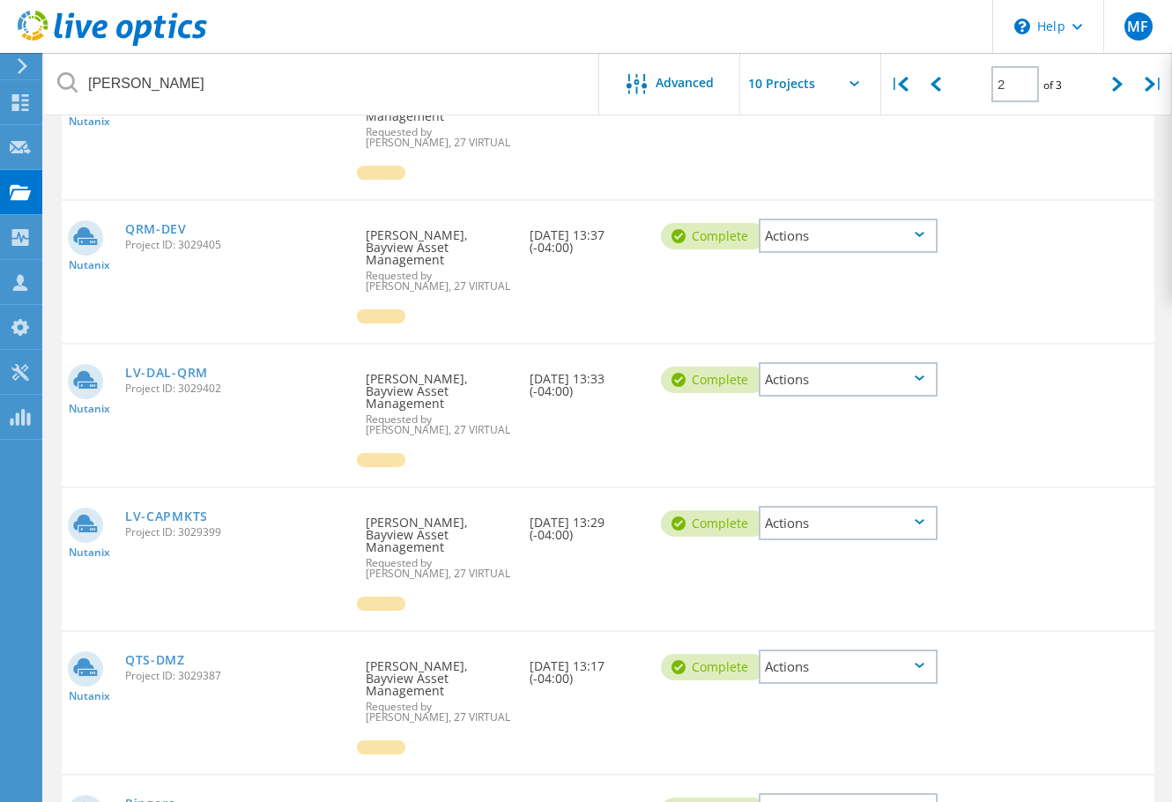
scroll to position [470, 0]
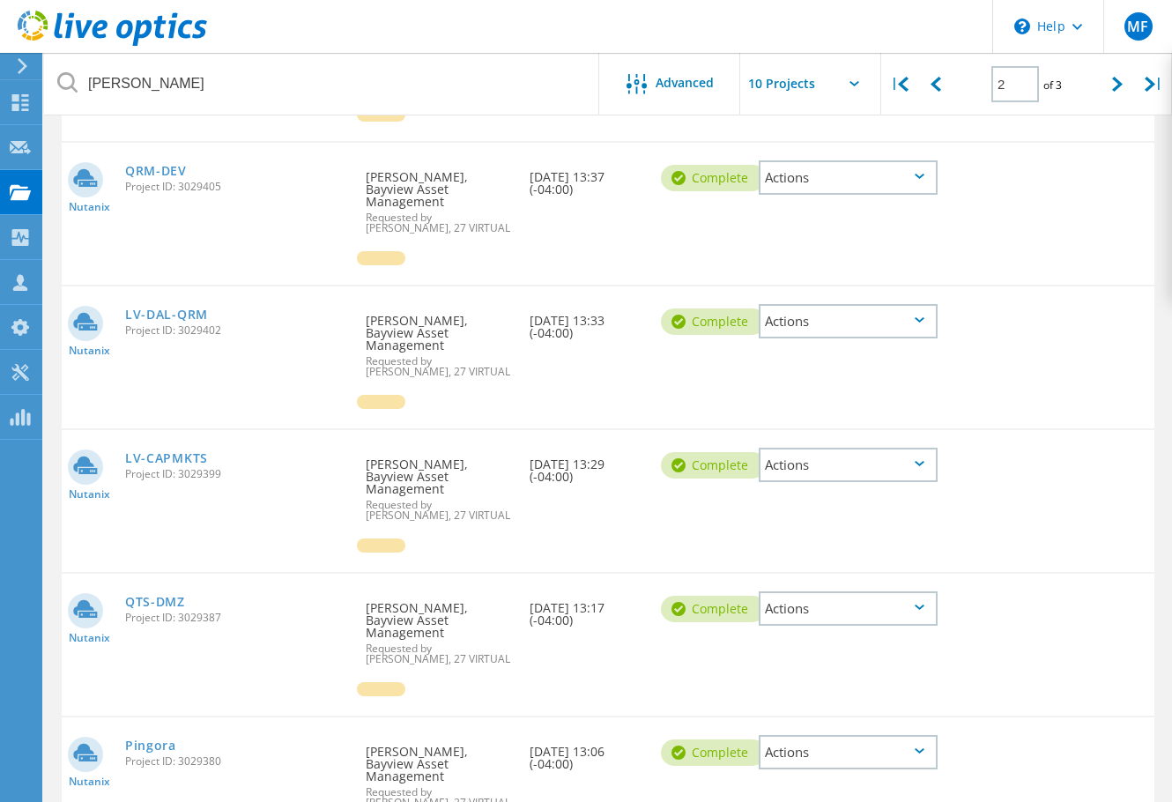
click at [925, 448] on div "Actions" at bounding box center [848, 465] width 179 height 34
click at [859, 438] on div "Download XLSX" at bounding box center [848, 451] width 175 height 27
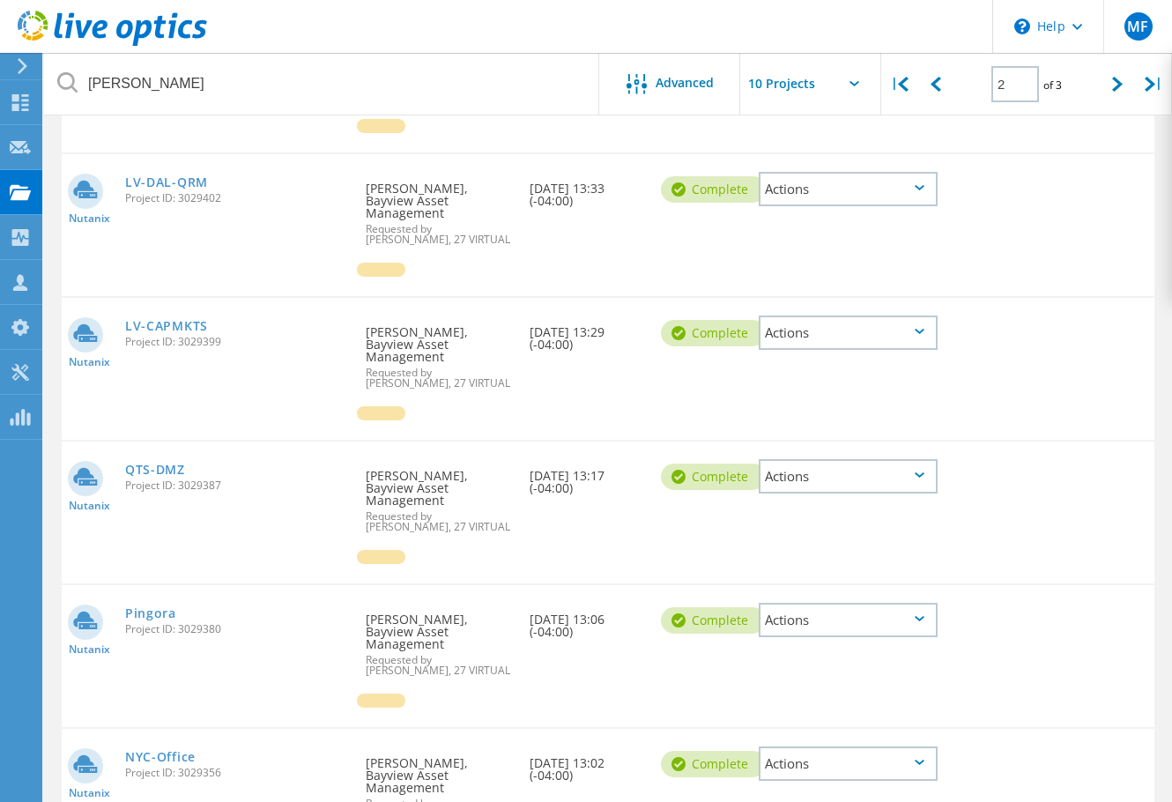
scroll to position [646, 0]
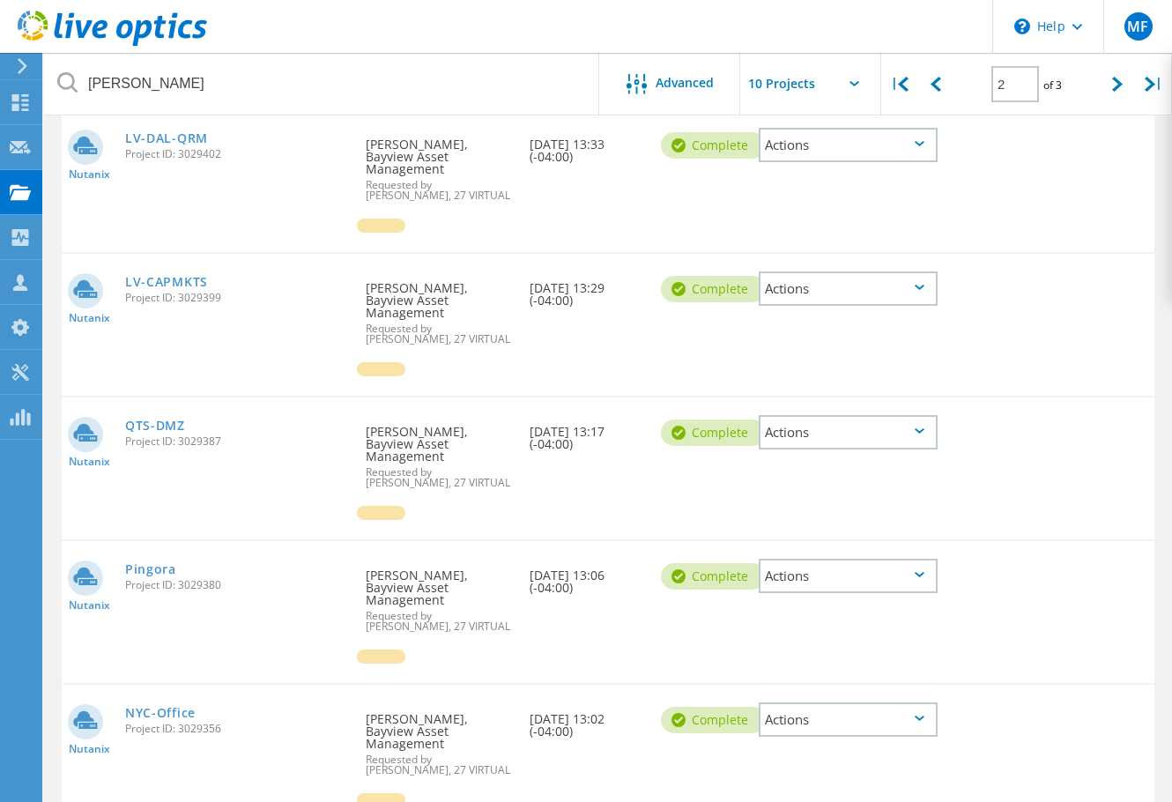
click at [917, 415] on div "Actions" at bounding box center [848, 432] width 179 height 34
click at [887, 405] on div "Download XLSX" at bounding box center [848, 418] width 175 height 27
click at [922, 572] on icon at bounding box center [920, 574] width 10 height 5
click at [873, 549] on div "Download XLSX" at bounding box center [848, 562] width 175 height 27
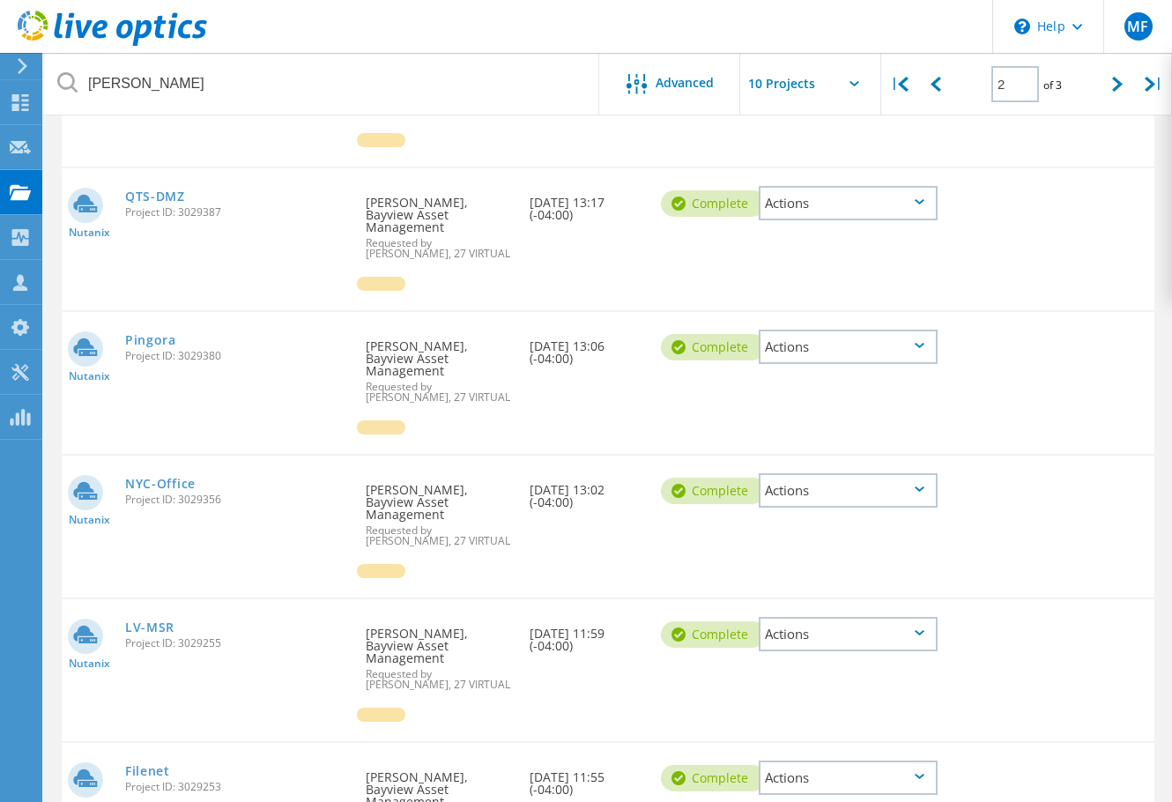
scroll to position [905, 0]
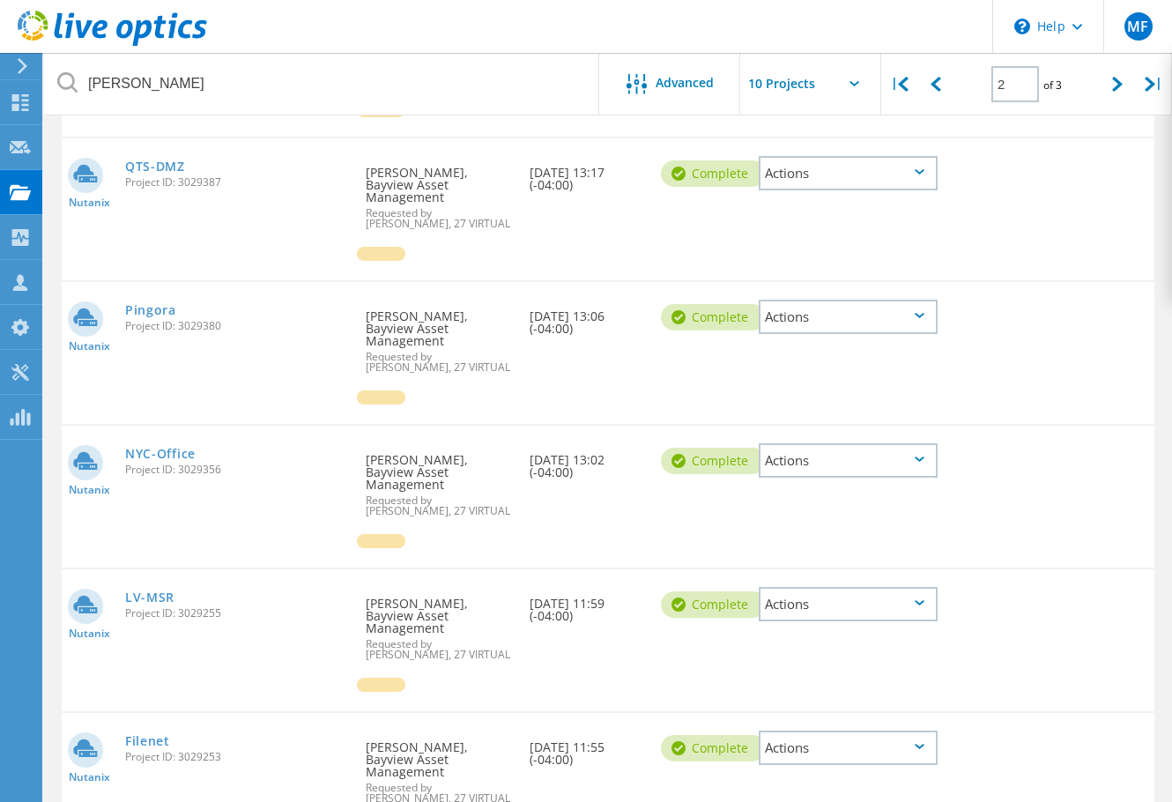
click at [907, 443] on div "Actions" at bounding box center [848, 460] width 179 height 34
click at [853, 434] on div "Download XLSX" at bounding box center [848, 447] width 175 height 27
click at [913, 587] on div "Actions" at bounding box center [848, 604] width 179 height 34
click at [851, 577] on div "Download XLSX" at bounding box center [848, 590] width 175 height 27
click at [888, 731] on div "Actions" at bounding box center [848, 748] width 179 height 34
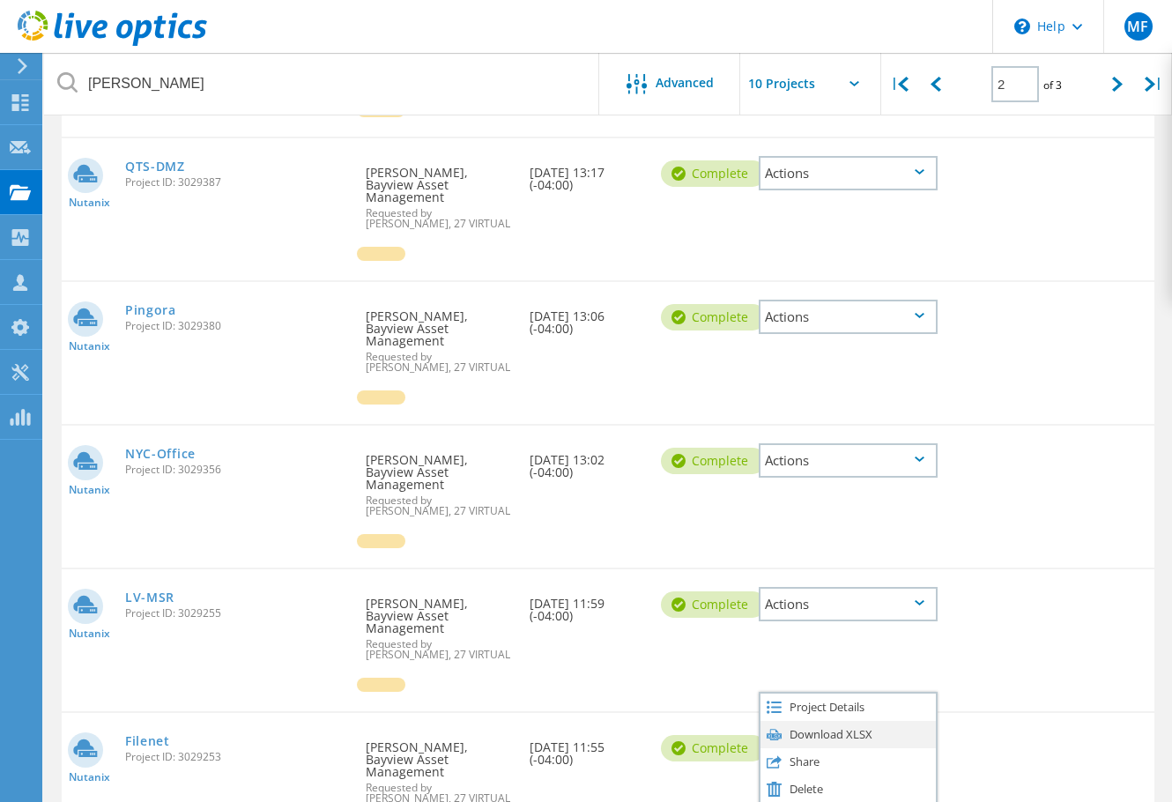
click at [835, 721] on div "Download XLSX" at bounding box center [848, 734] width 175 height 27
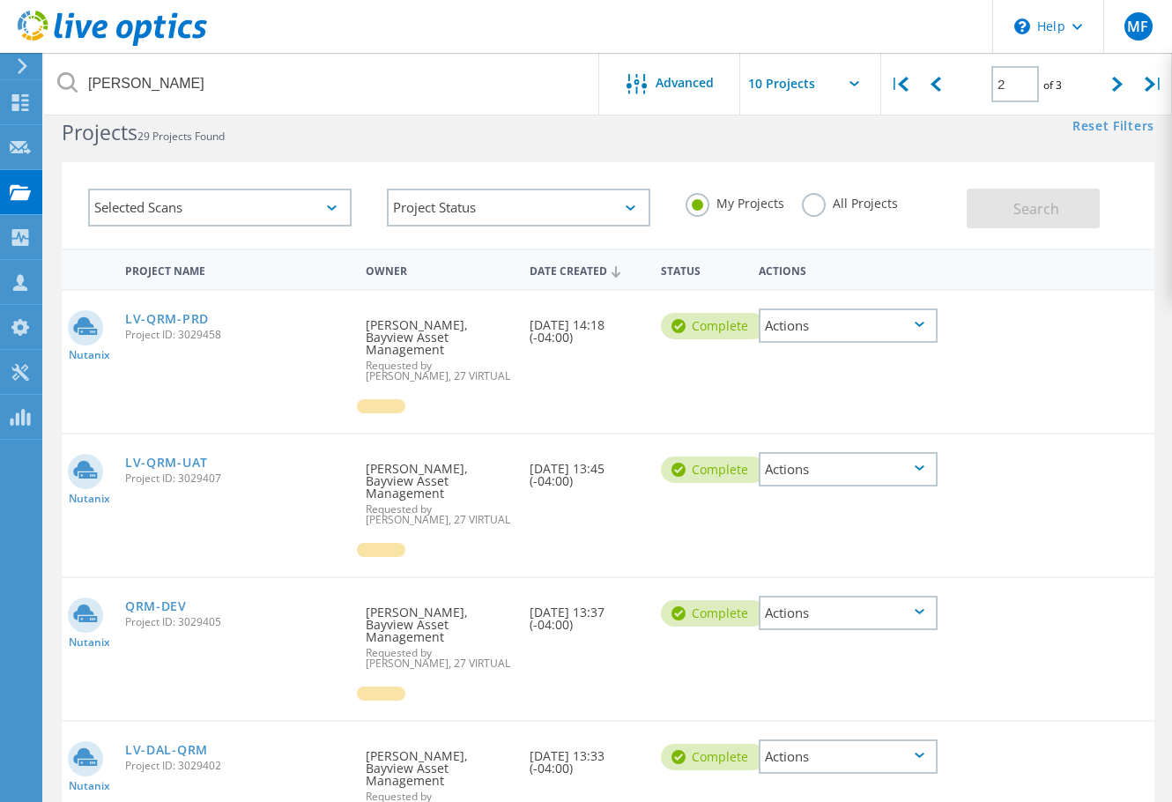
scroll to position [0, 0]
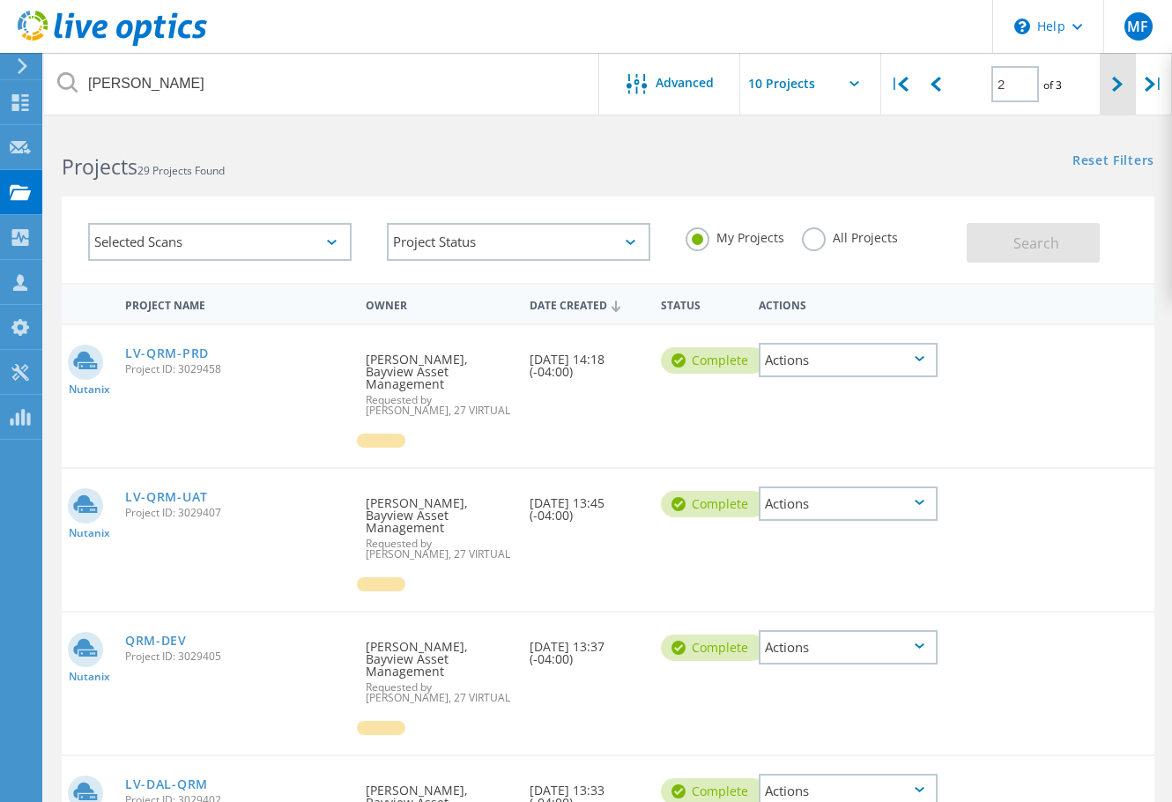
click at [1117, 92] on icon at bounding box center [1117, 84] width 11 height 15
type input "3"
click at [923, 360] on icon at bounding box center [920, 358] width 10 height 5
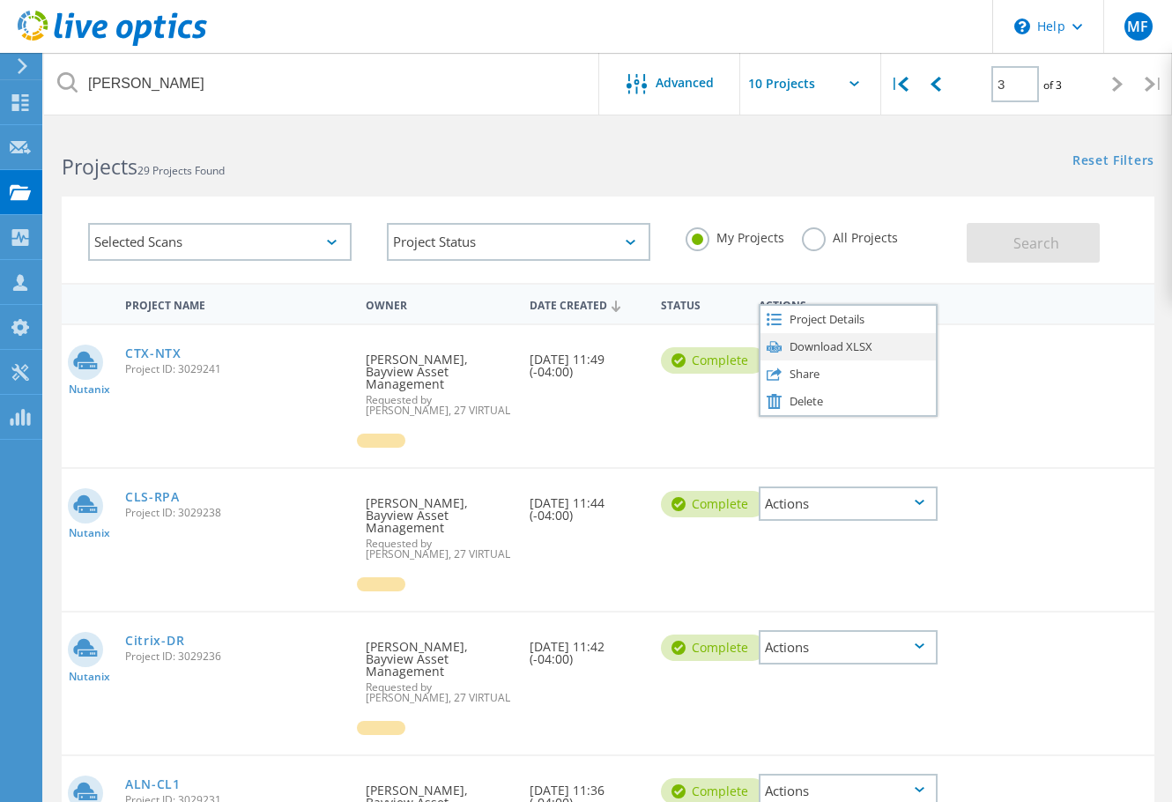
click at [888, 346] on div "Download XLSX" at bounding box center [848, 346] width 175 height 27
click at [923, 500] on icon at bounding box center [920, 502] width 10 height 5
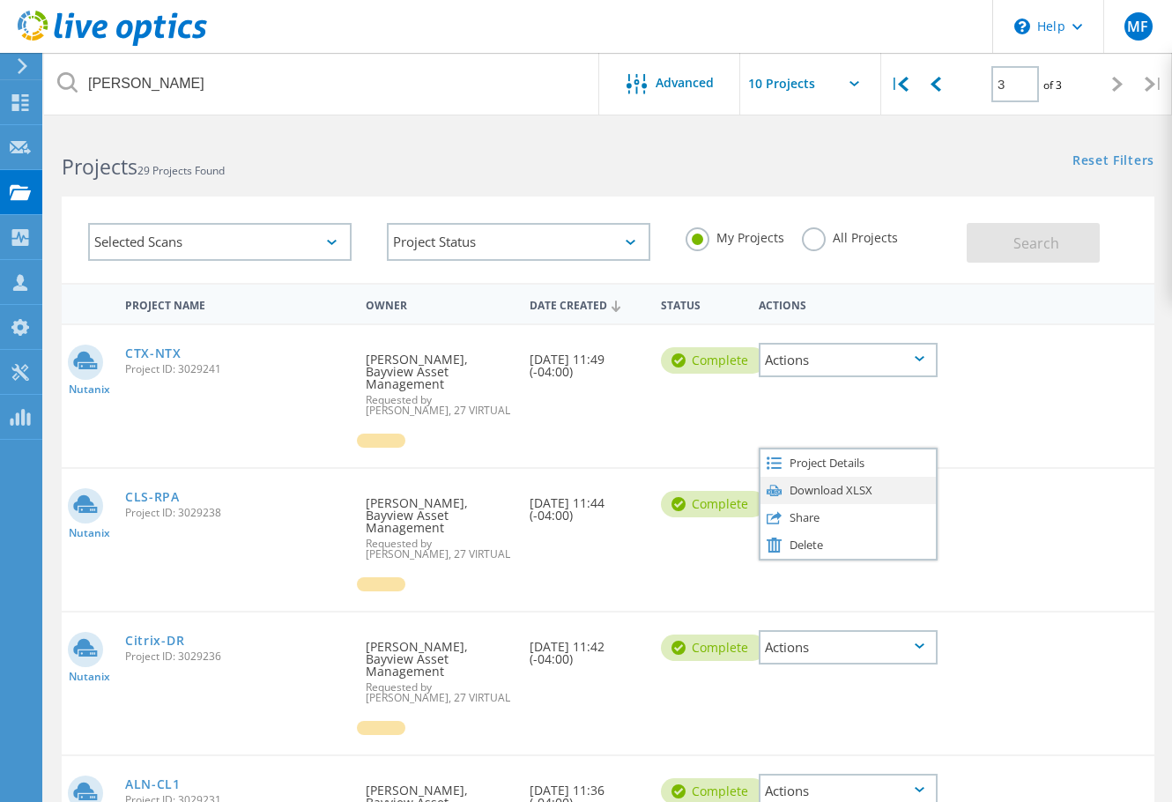
click at [878, 477] on div "Download XLSX" at bounding box center [848, 490] width 175 height 27
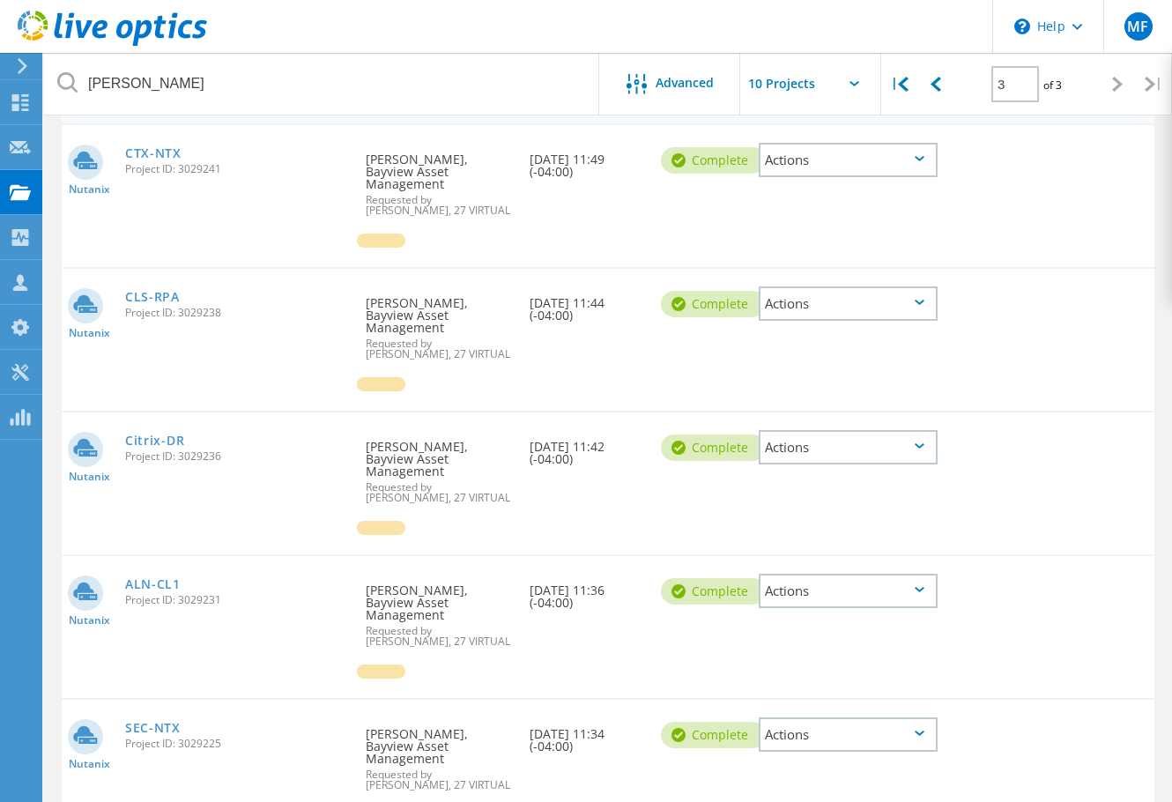
scroll to position [235, 0]
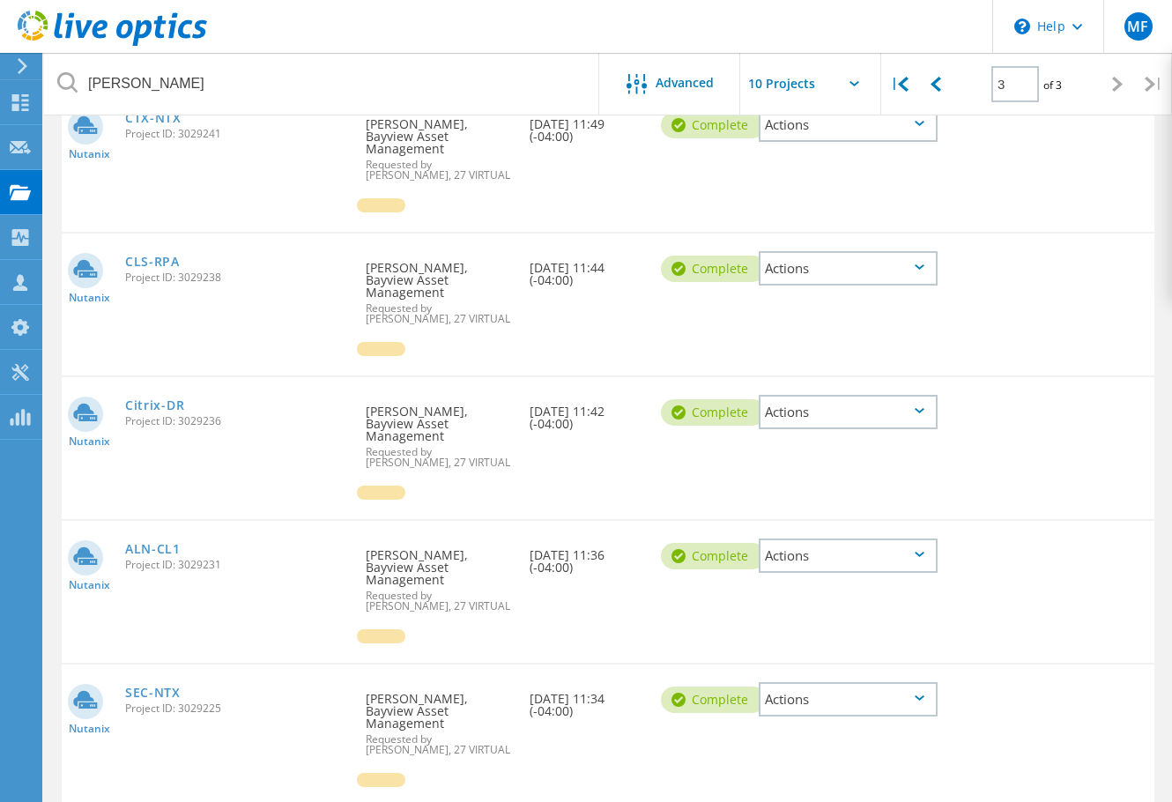
click at [873, 395] on div "Actions" at bounding box center [848, 412] width 179 height 34
click at [836, 385] on div "Download XLSX" at bounding box center [848, 398] width 175 height 27
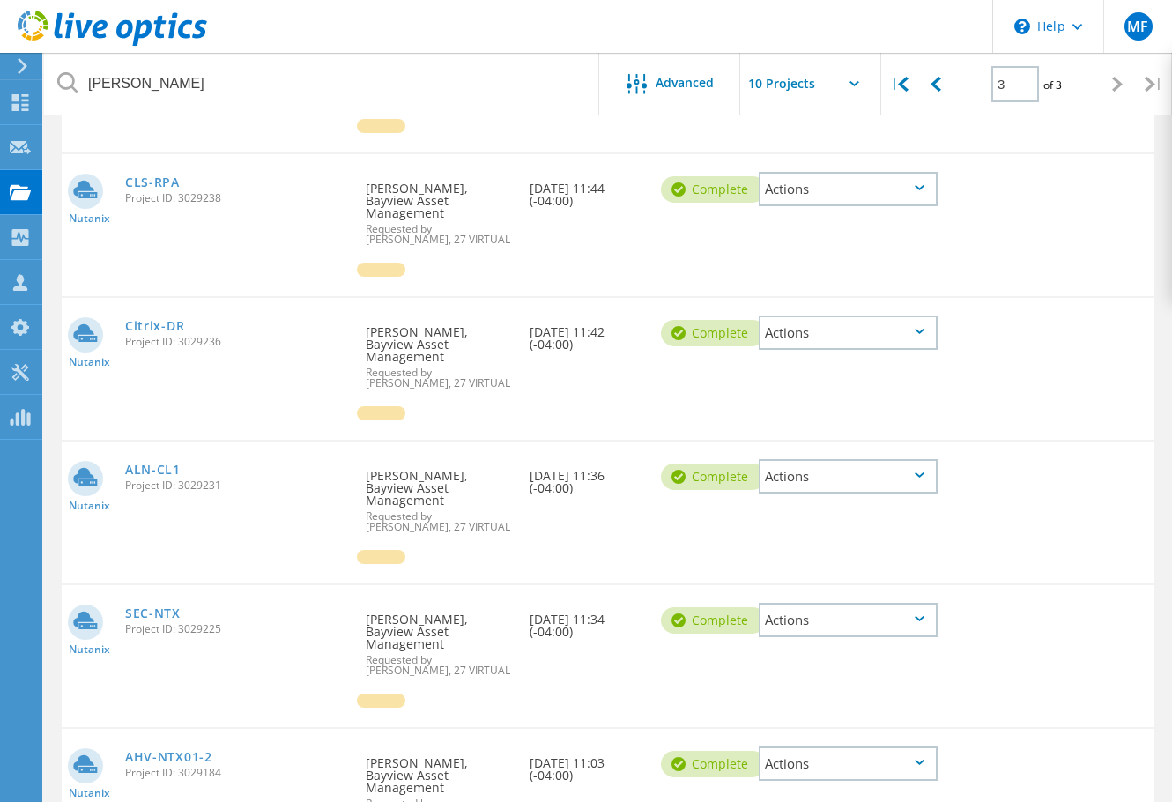
scroll to position [353, 0]
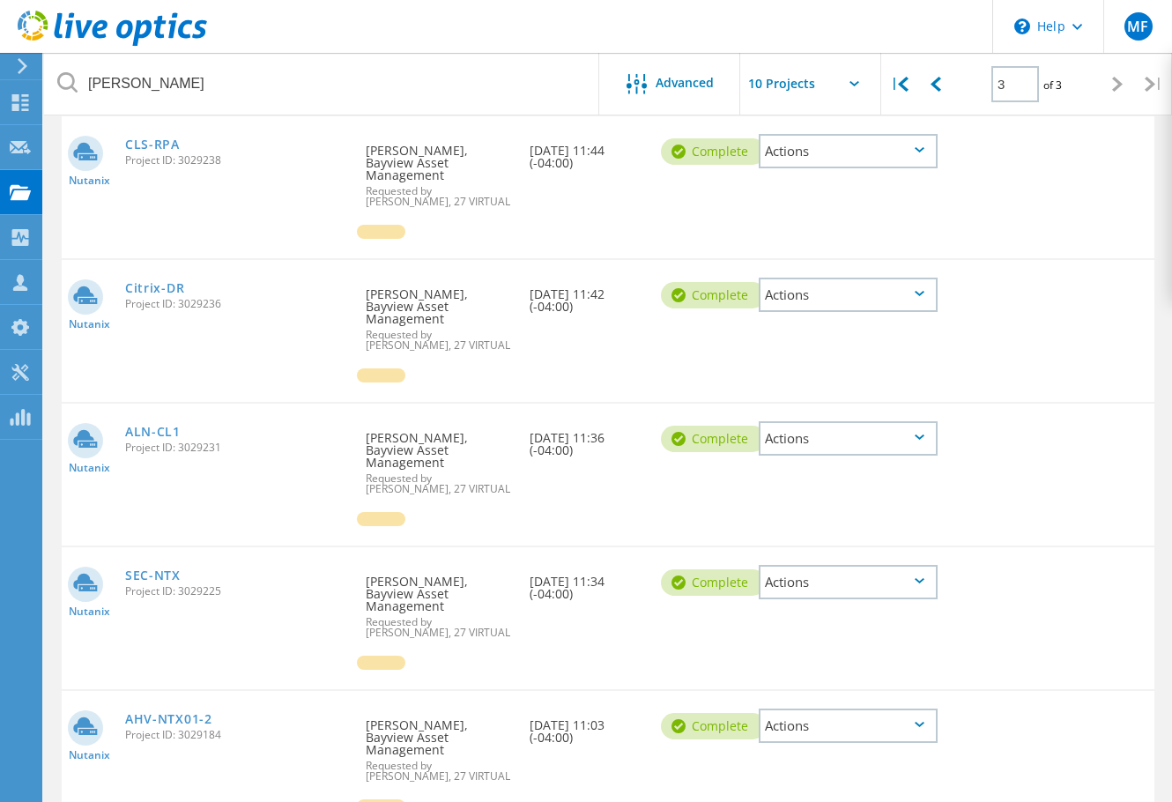
click at [883, 421] on div "Actions" at bounding box center [848, 438] width 179 height 34
click at [867, 412] on div "Download XLSX" at bounding box center [848, 425] width 175 height 27
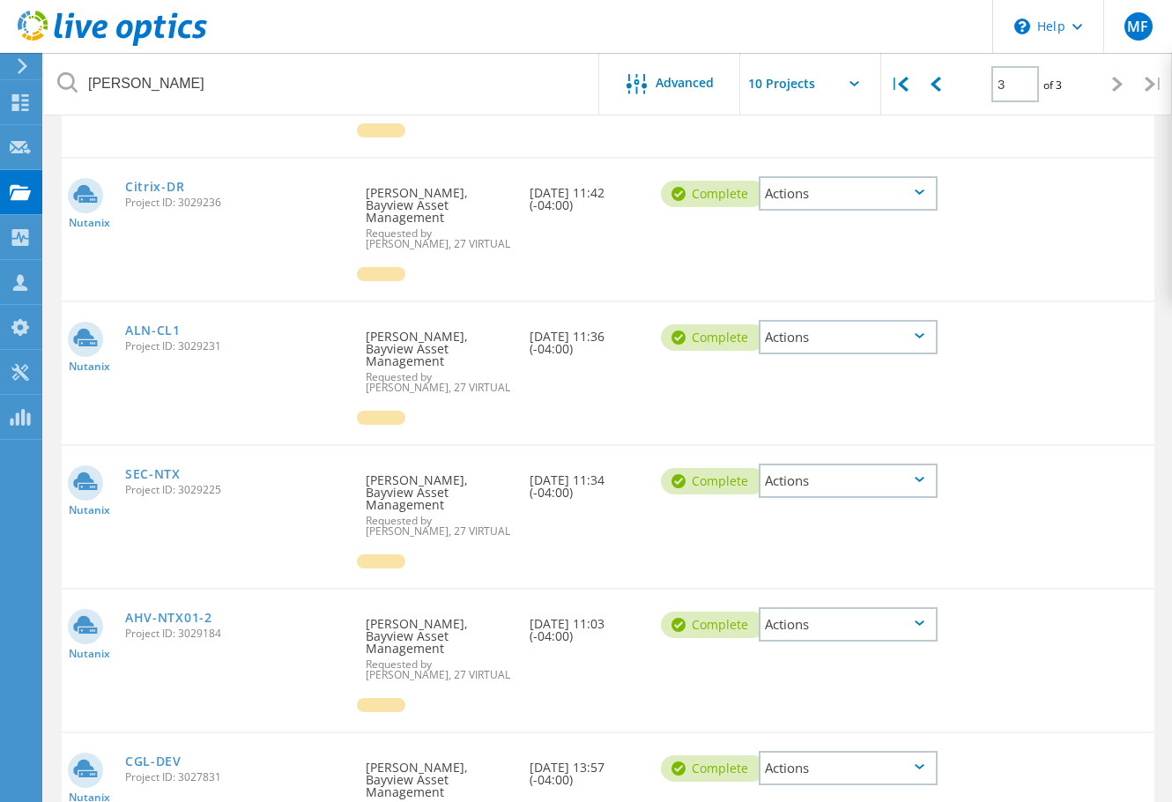
scroll to position [529, 0]
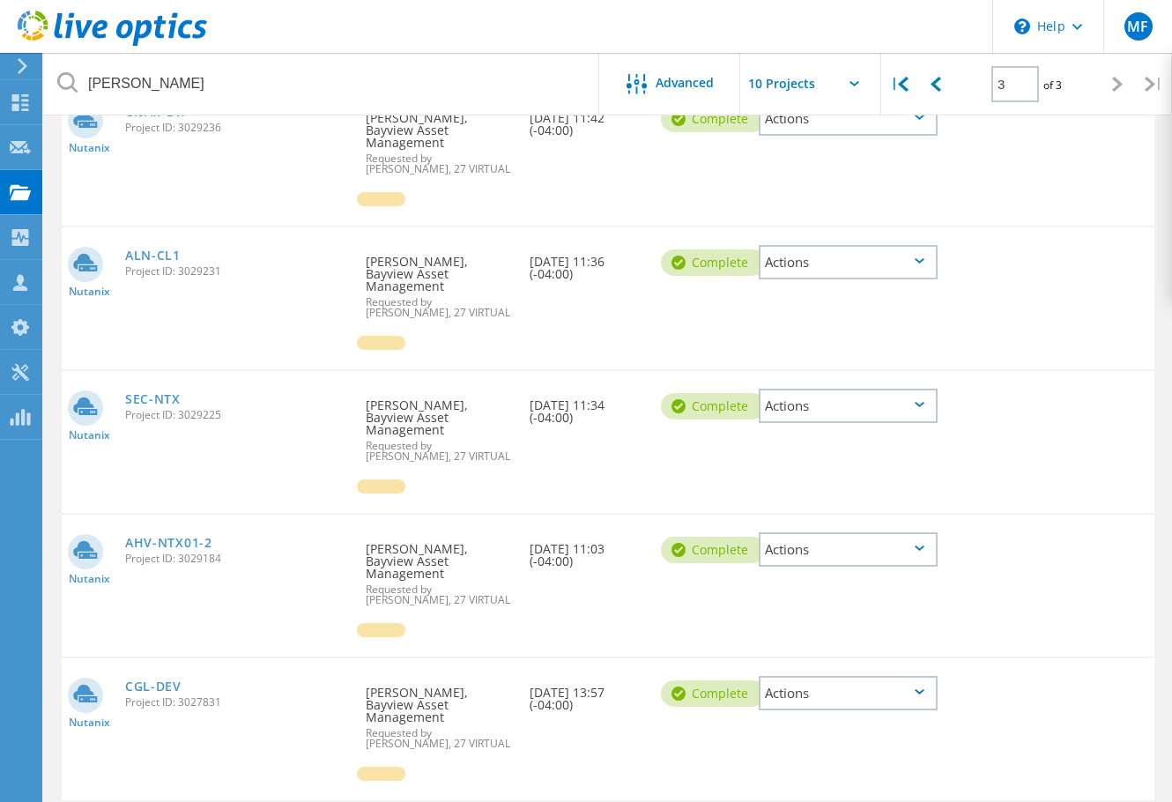
click at [885, 389] on div "Actions" at bounding box center [848, 406] width 179 height 34
click at [871, 379] on div "Download XLSX" at bounding box center [848, 392] width 175 height 27
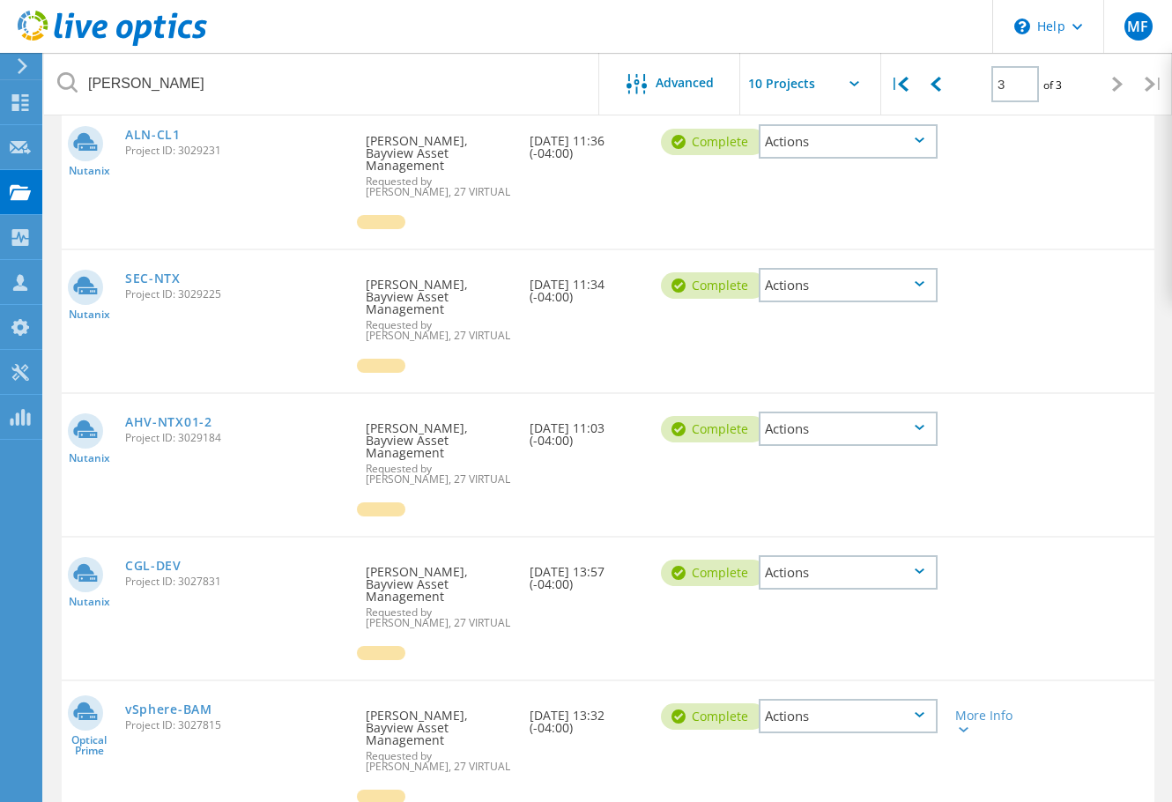
scroll to position [705, 0]
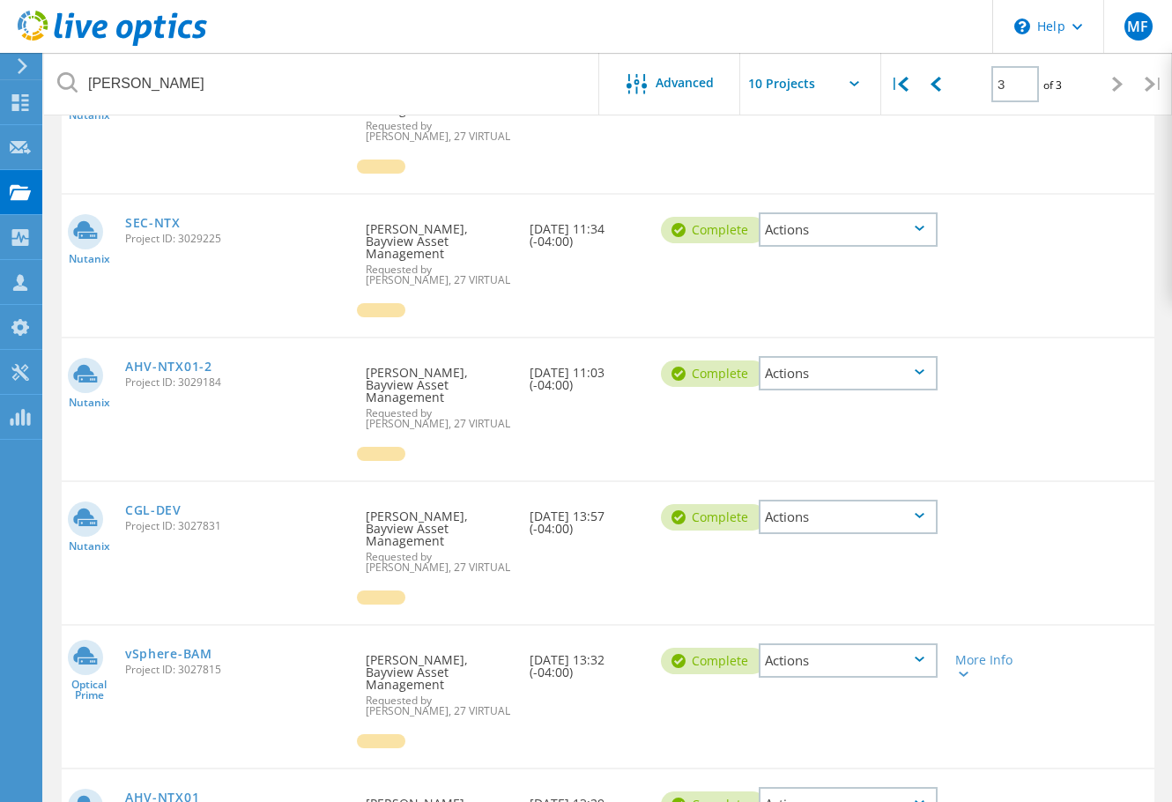
click at [890, 356] on div "Actions" at bounding box center [848, 373] width 179 height 34
click at [872, 346] on div "Download XLSX" at bounding box center [848, 359] width 175 height 27
click at [906, 500] on div "Actions" at bounding box center [848, 517] width 179 height 34
click at [873, 490] on div "Download XLSX" at bounding box center [848, 503] width 175 height 27
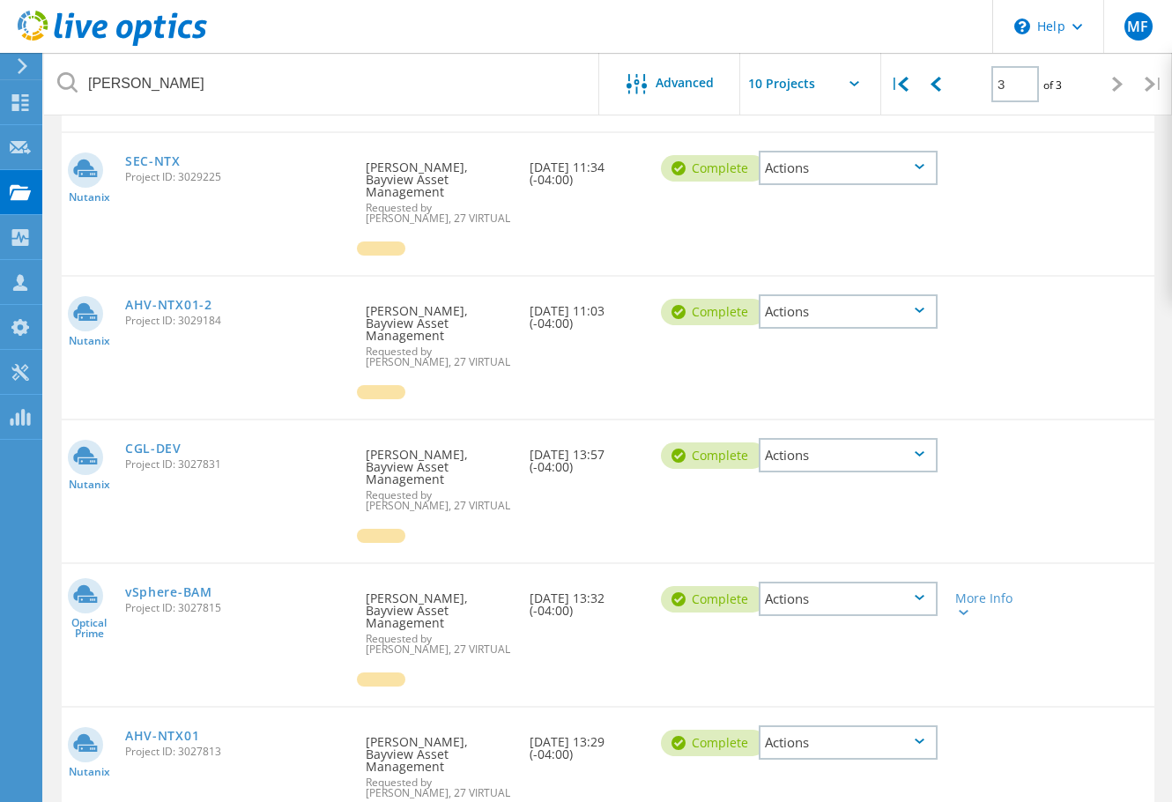
scroll to position [774, 0]
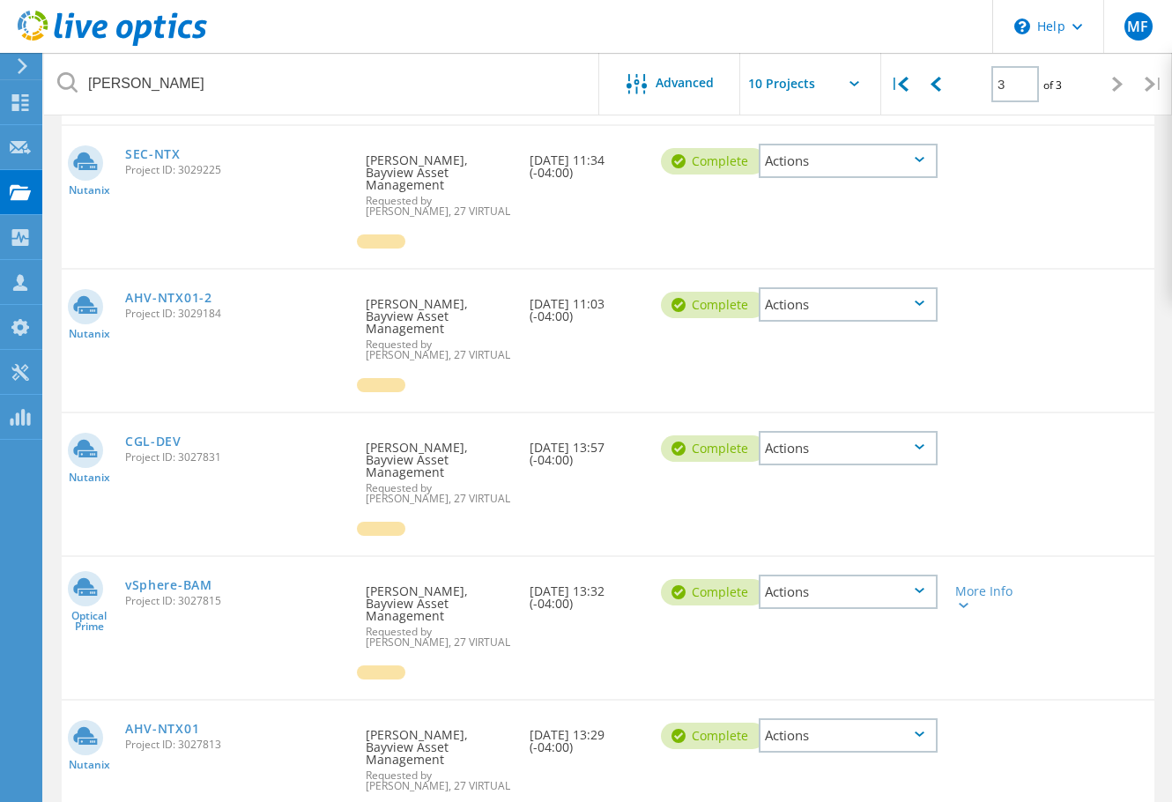
click at [897, 575] on div "Actions" at bounding box center [848, 592] width 179 height 34
click at [849, 565] on div "Project Details" at bounding box center [848, 578] width 175 height 27
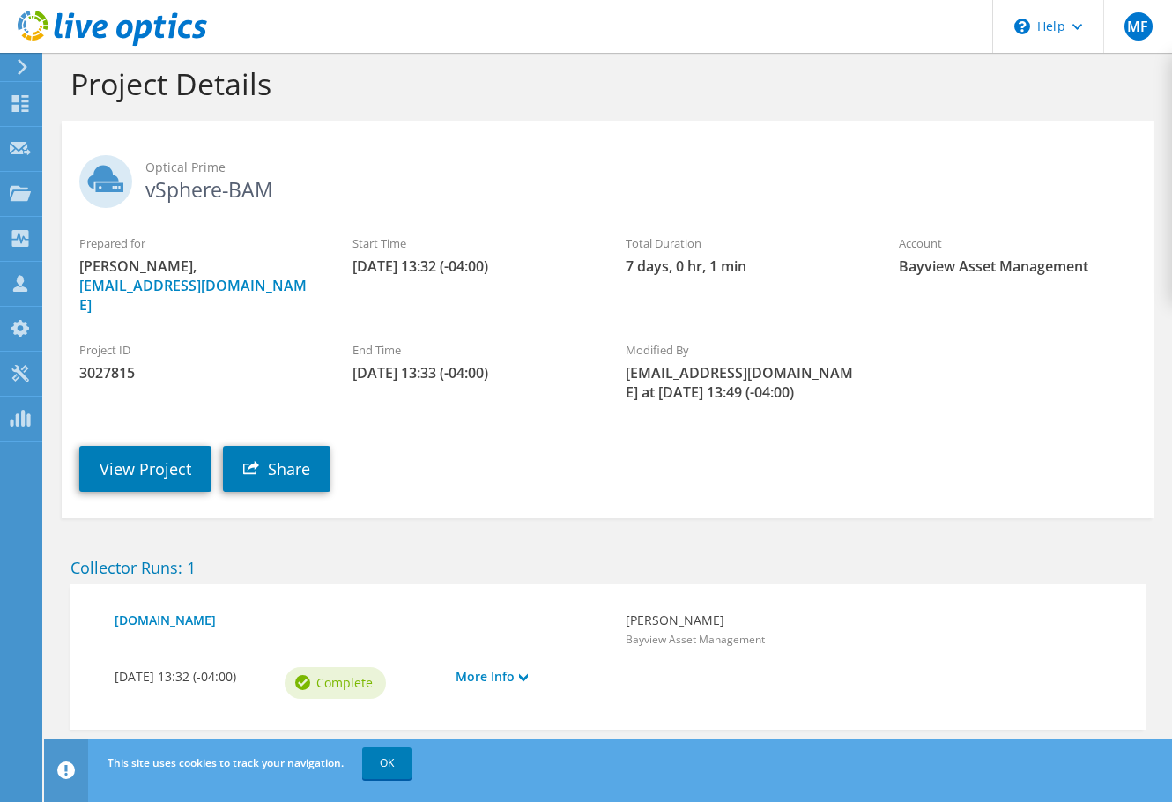
scroll to position [31, 0]
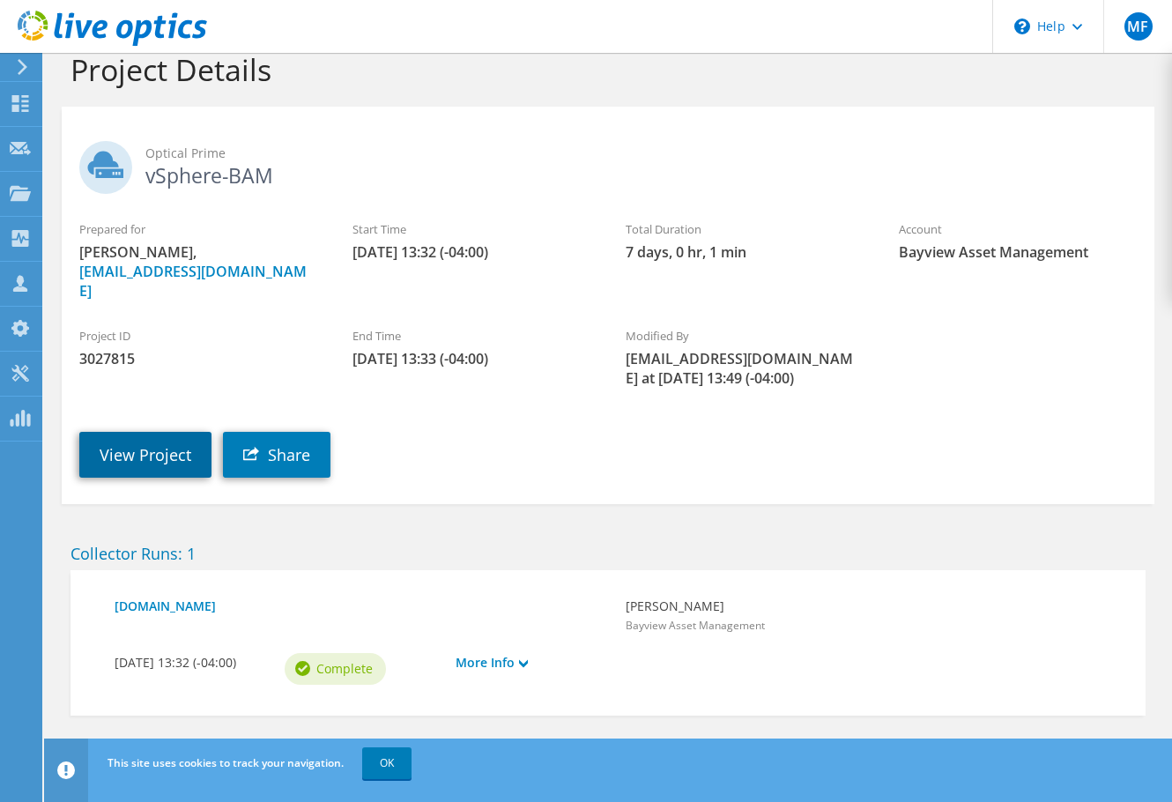
click at [128, 432] on link "View Project" at bounding box center [145, 455] width 132 height 46
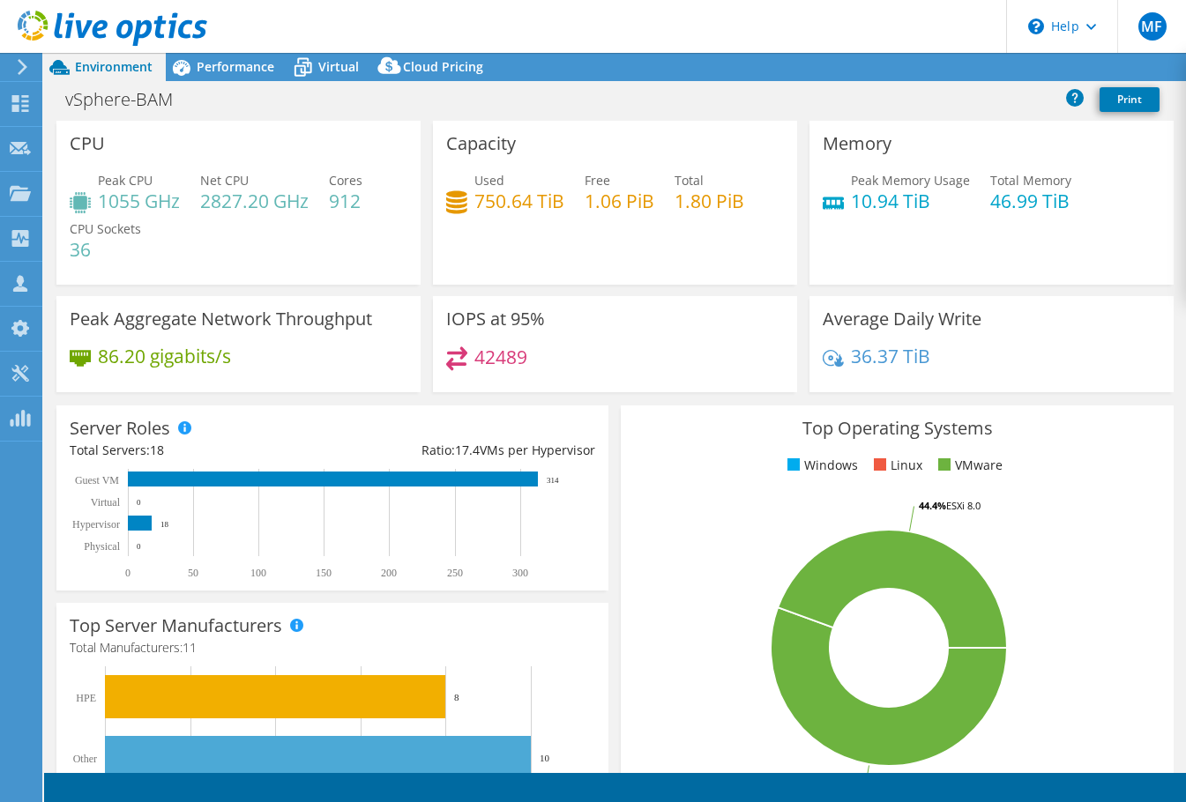
select select "USEast"
select select "USD"
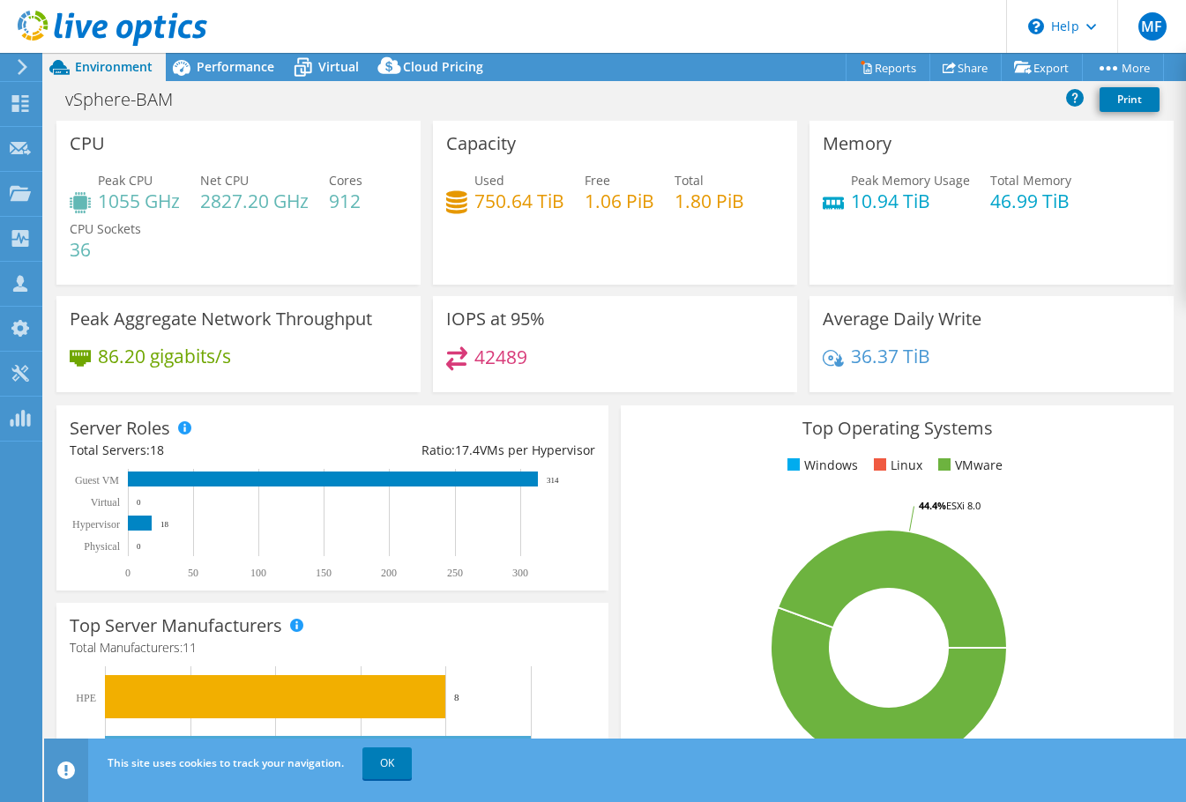
click at [22, 70] on use at bounding box center [23, 67] width 10 height 16
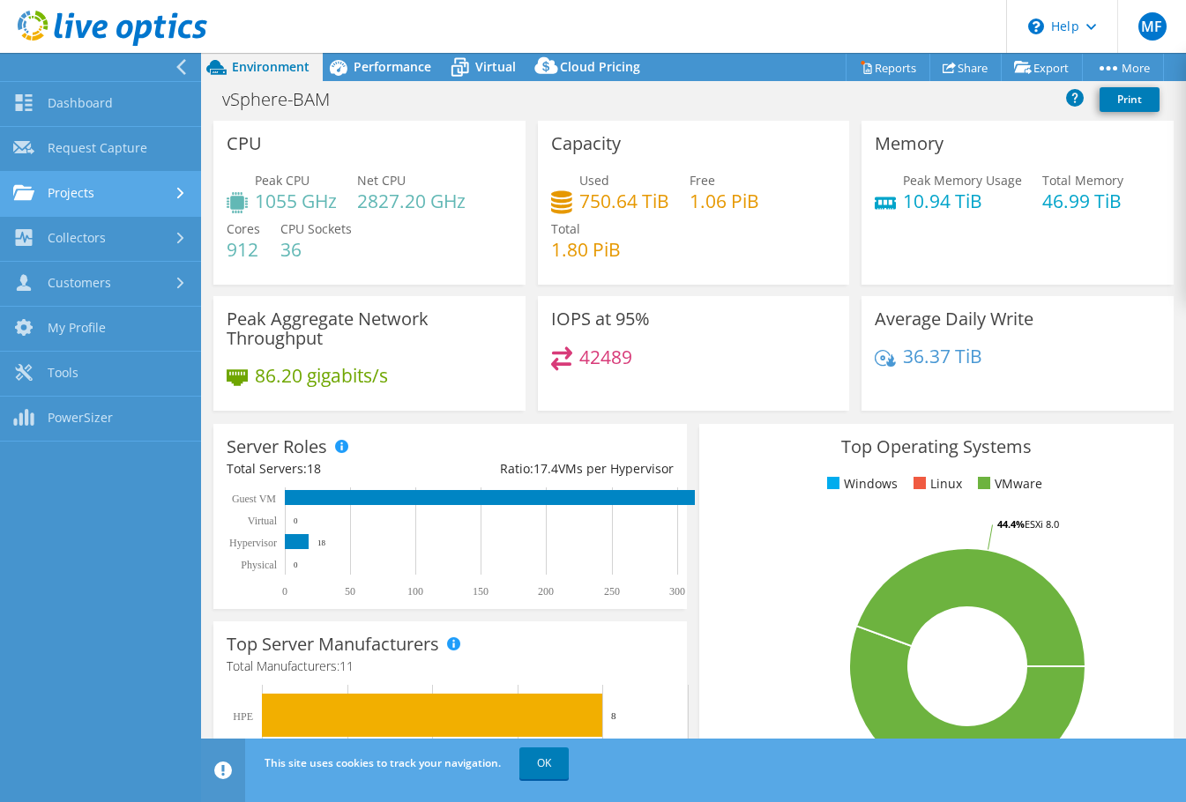
click at [132, 194] on link "Projects" at bounding box center [100, 194] width 201 height 45
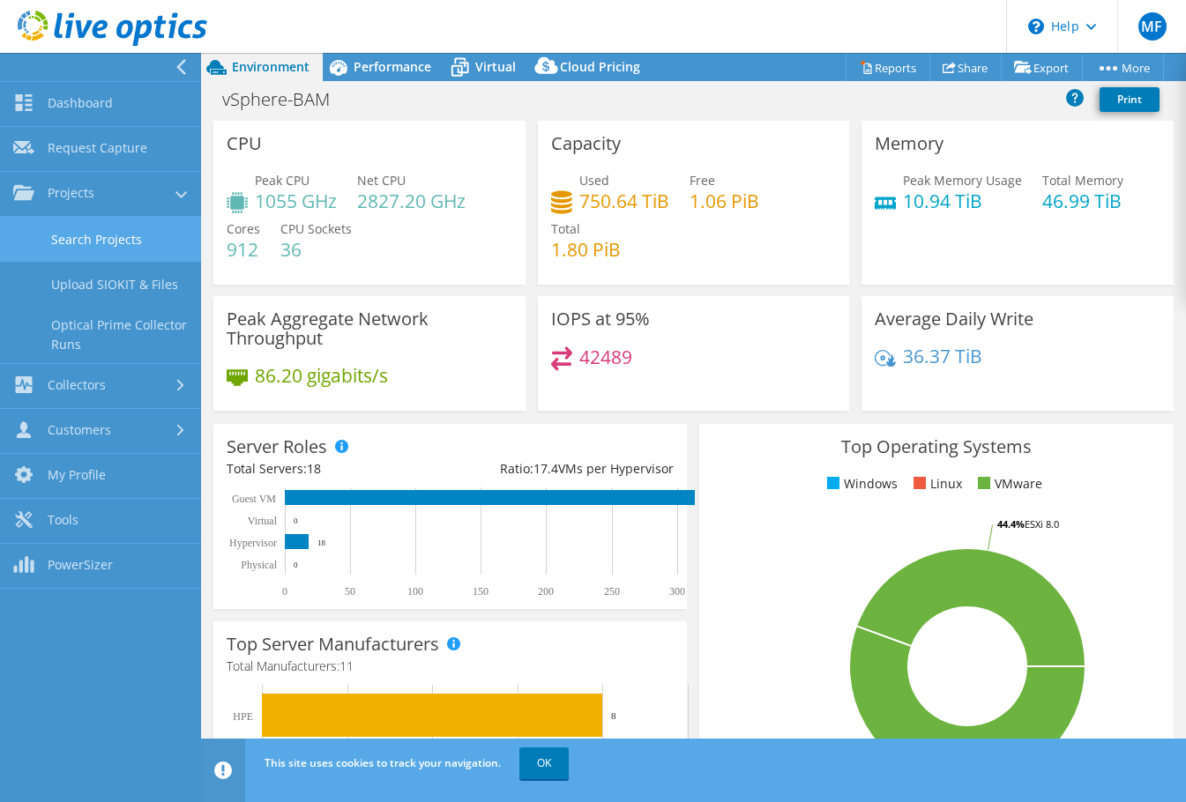
click at [154, 235] on link "Search Projects" at bounding box center [100, 239] width 201 height 45
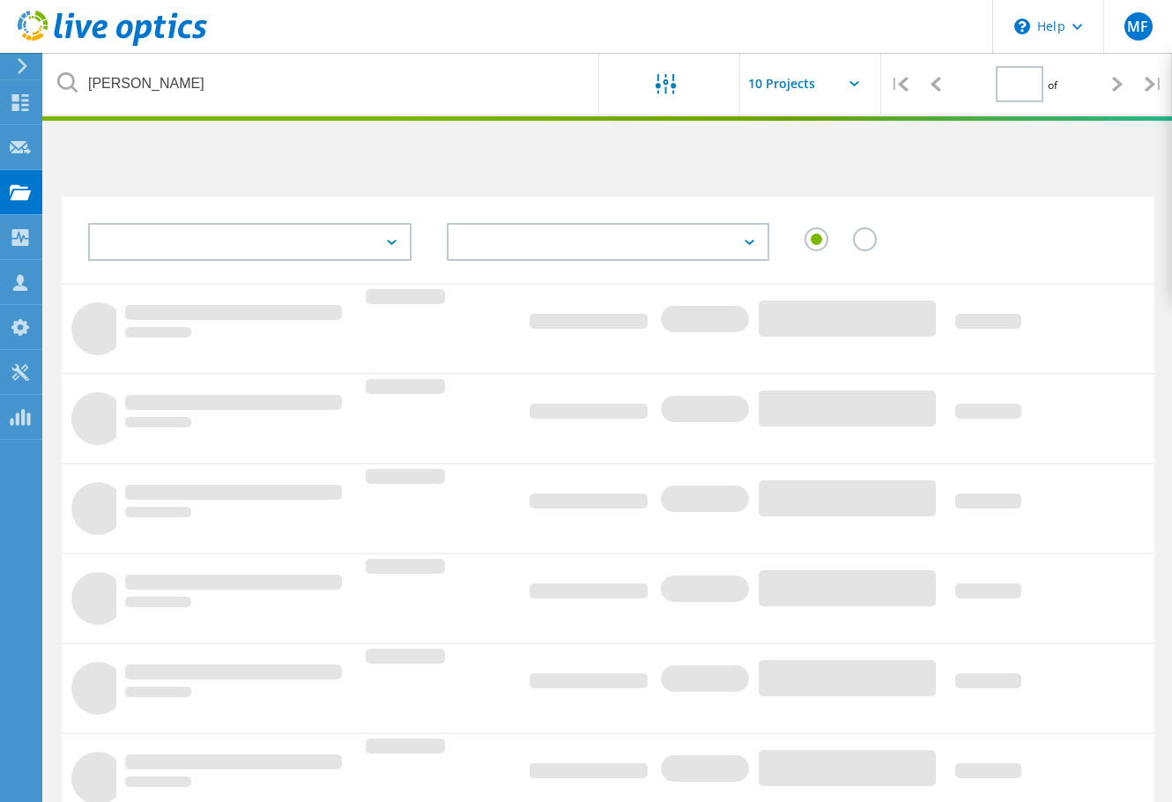
type input "3"
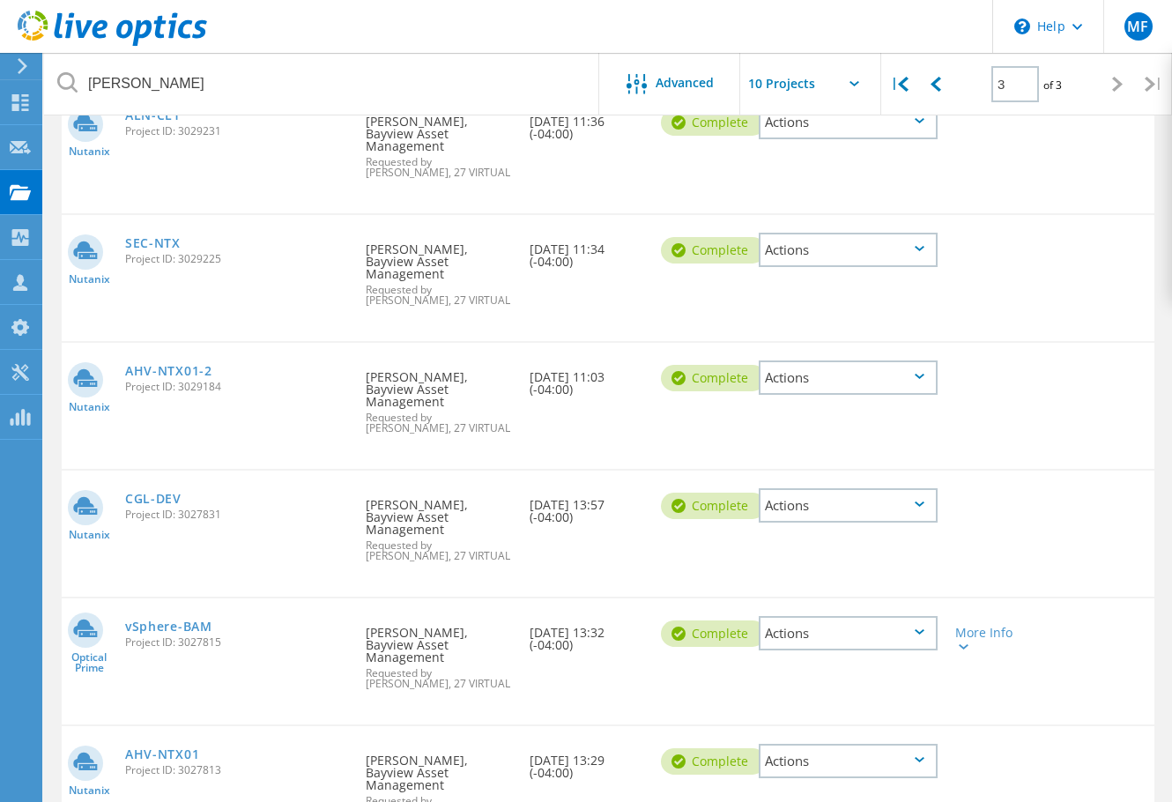
scroll to position [631, 0]
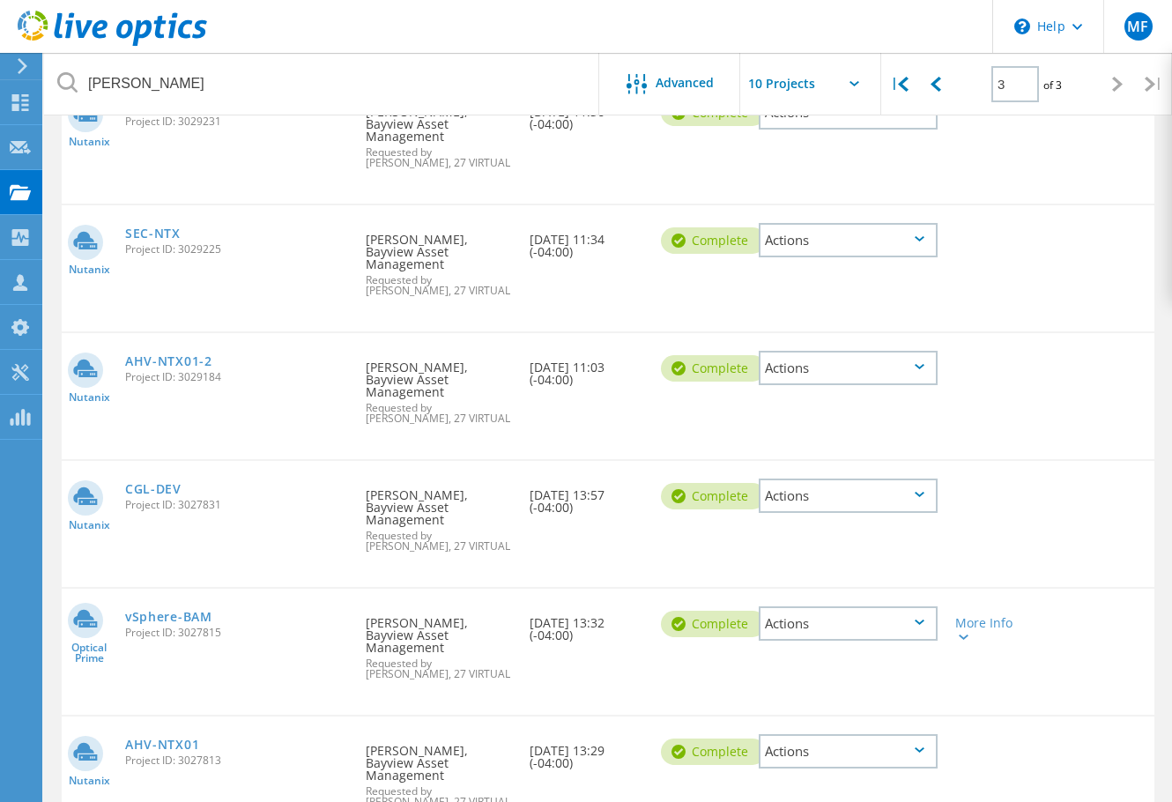
click at [925, 606] on div "Actions" at bounding box center [848, 623] width 179 height 34
click at [1017, 717] on div at bounding box center [990, 740] width 87 height 46
click at [918, 747] on icon at bounding box center [920, 749] width 10 height 5
click at [909, 725] on div "Download XLSX" at bounding box center [848, 738] width 175 height 27
click at [971, 617] on div "More Info" at bounding box center [990, 629] width 70 height 25
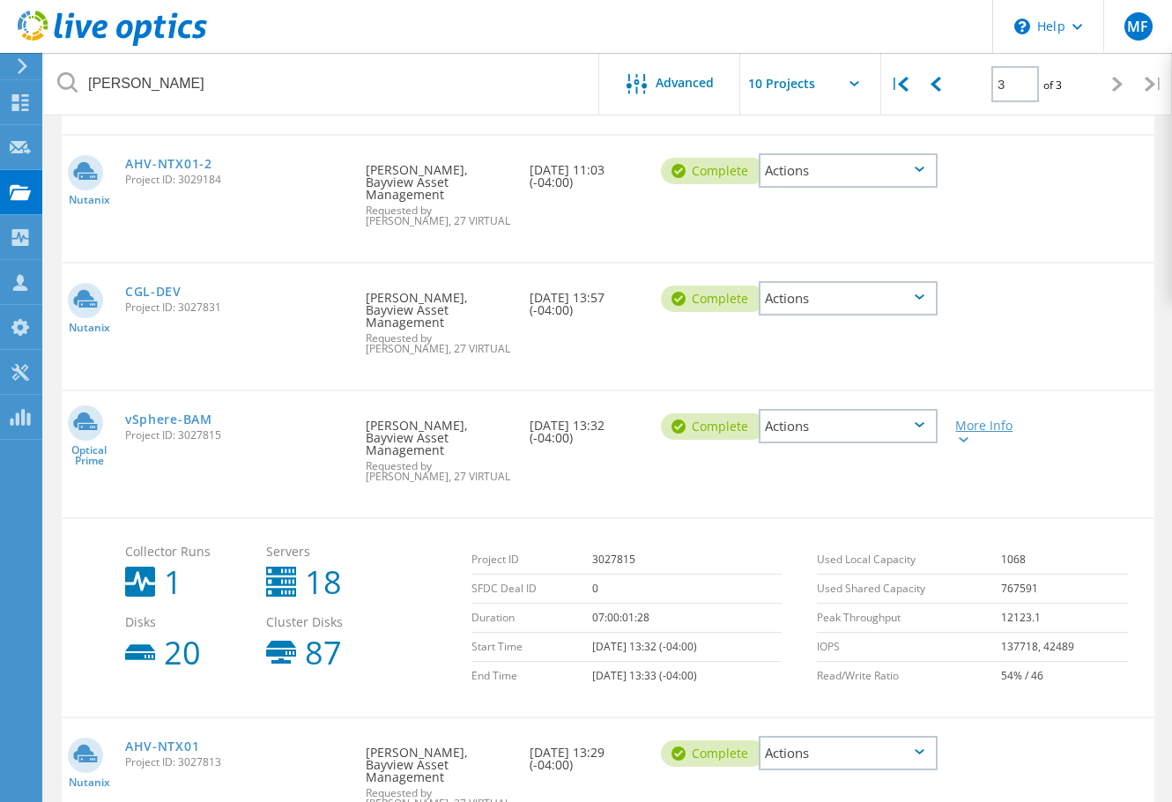
scroll to position [830, 0]
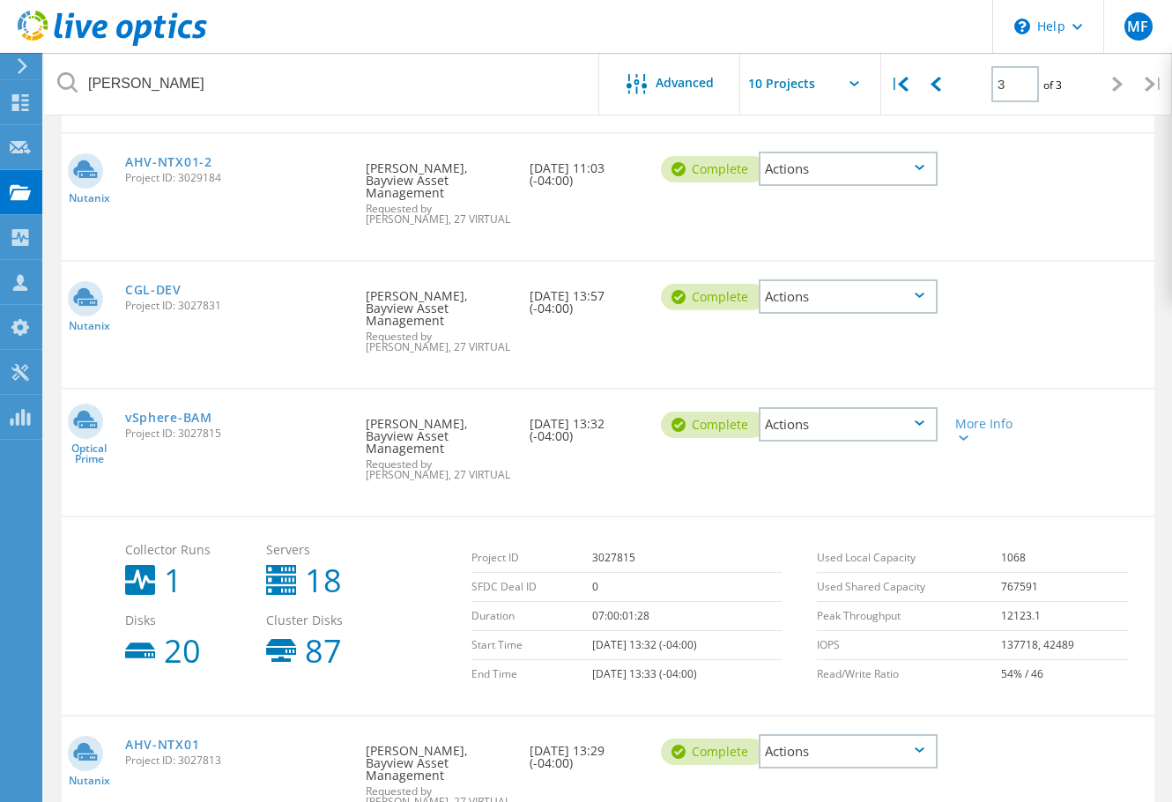
click at [920, 734] on div "Actions" at bounding box center [848, 751] width 179 height 34
click at [903, 697] on div "Project Details" at bounding box center [848, 710] width 175 height 27
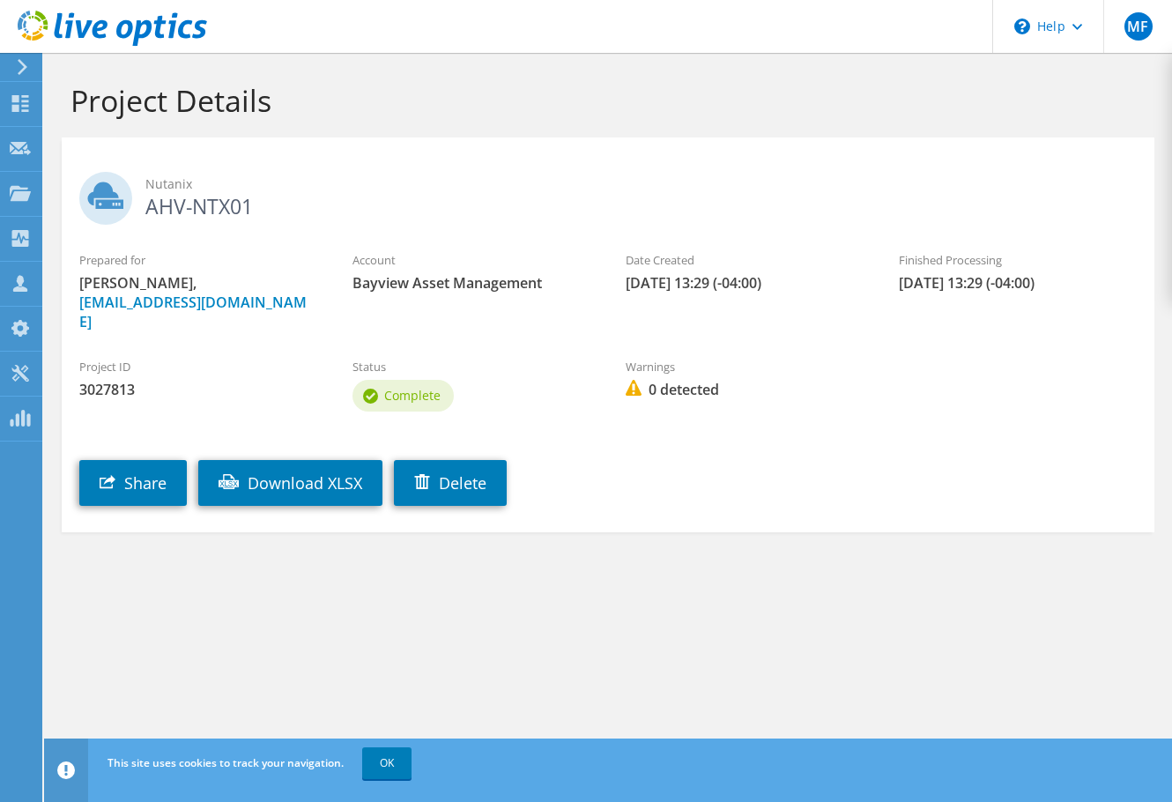
click at [20, 61] on use at bounding box center [23, 67] width 10 height 16
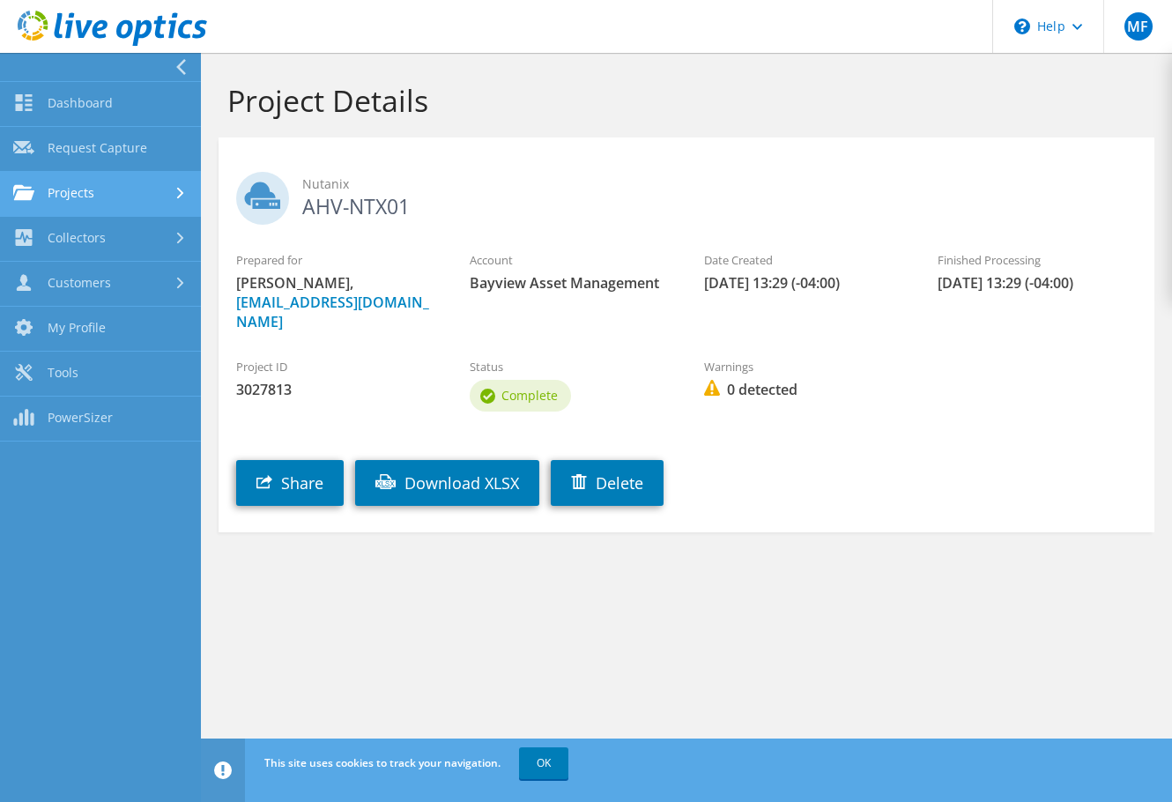
click at [131, 193] on link "Projects" at bounding box center [100, 194] width 201 height 45
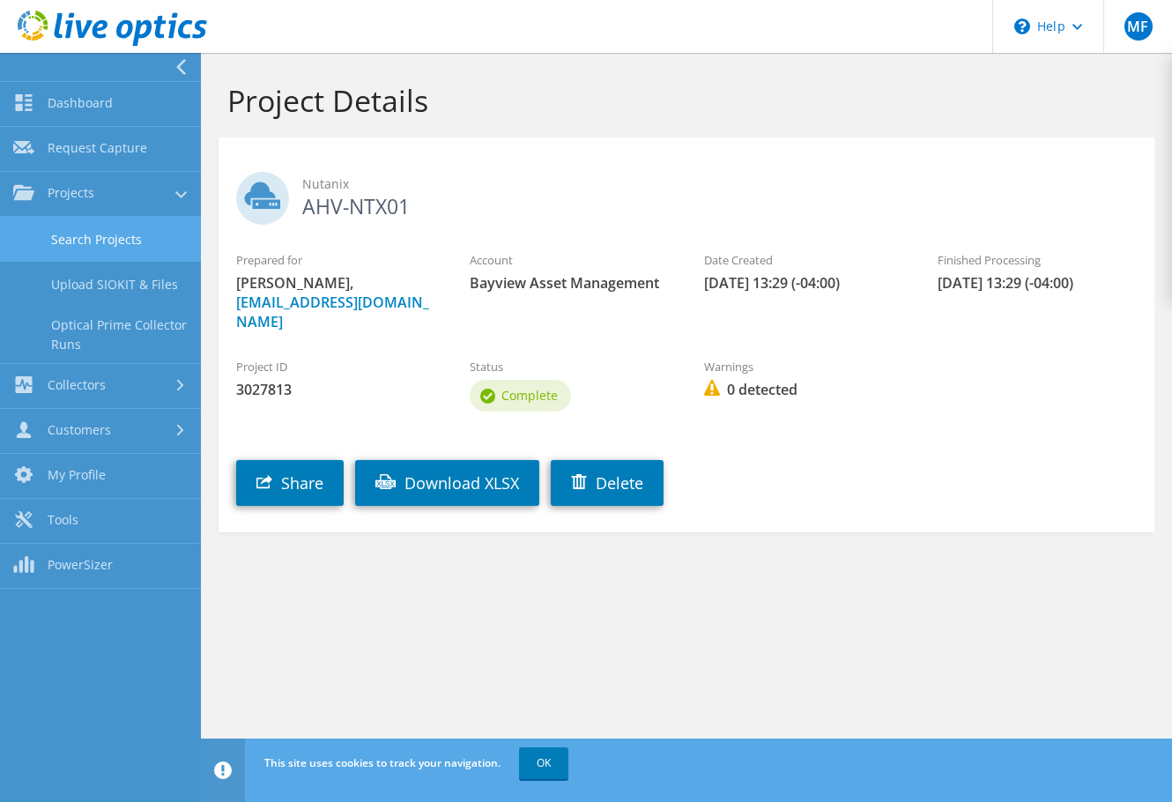
click at [134, 236] on link "Search Projects" at bounding box center [100, 239] width 201 height 45
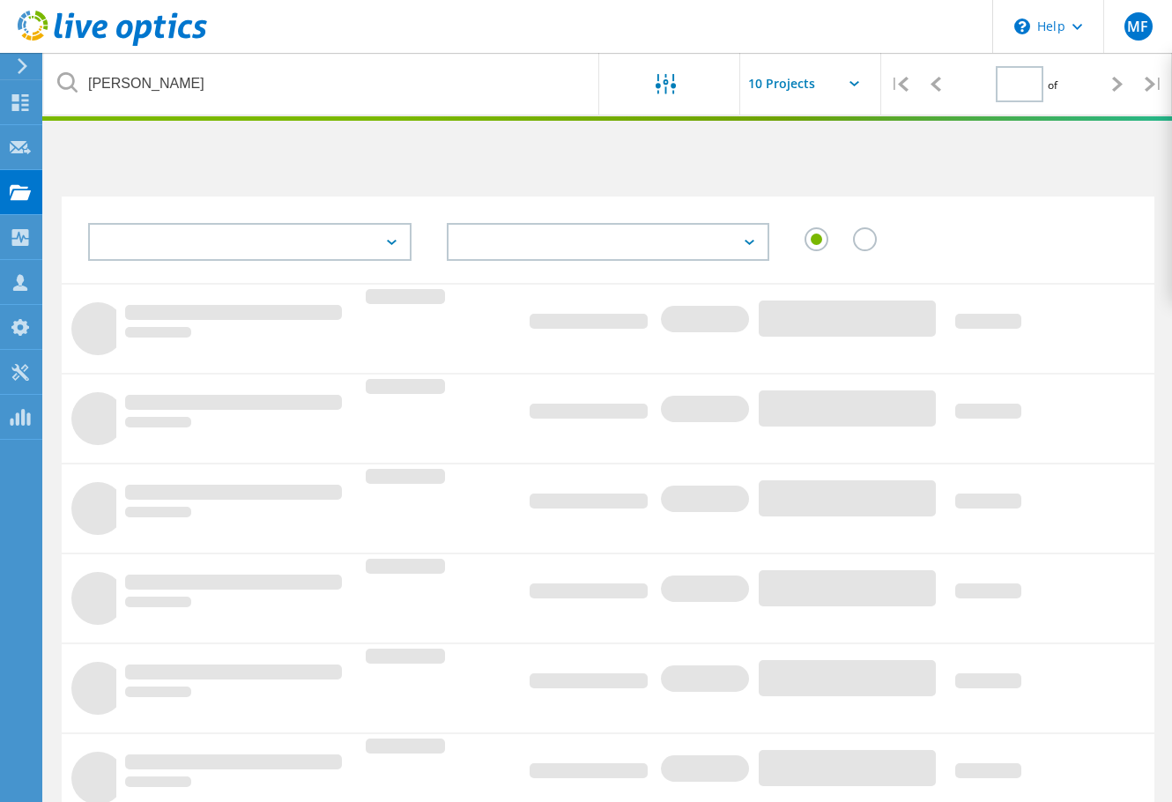
type input "3"
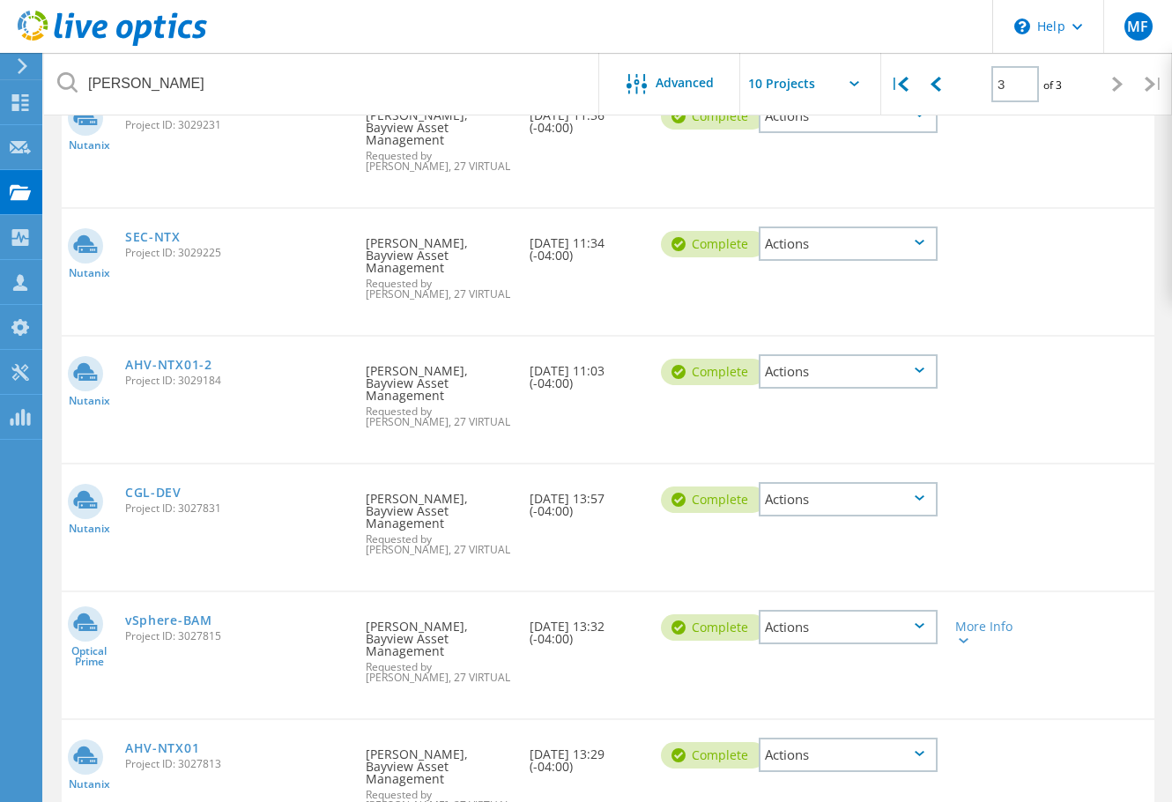
scroll to position [631, 0]
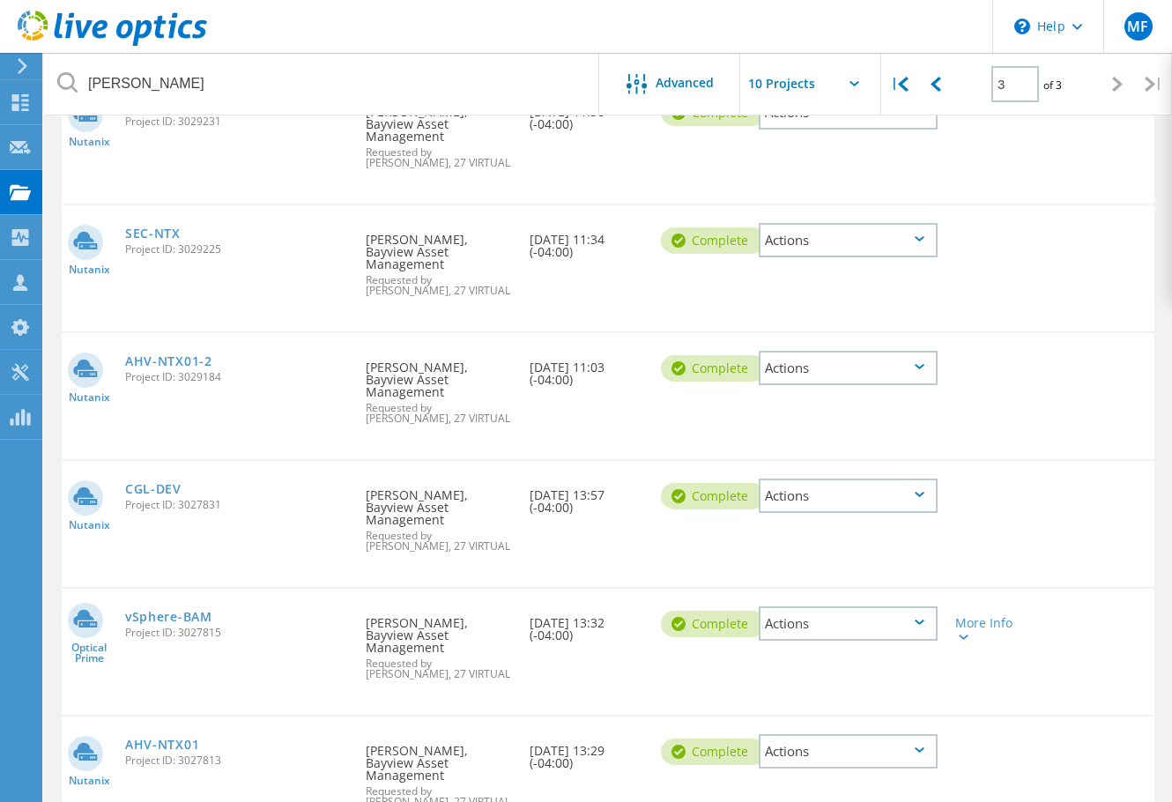
click at [852, 606] on div "Actions" at bounding box center [848, 623] width 179 height 34
click at [860, 569] on div "View Project" at bounding box center [848, 582] width 175 height 27
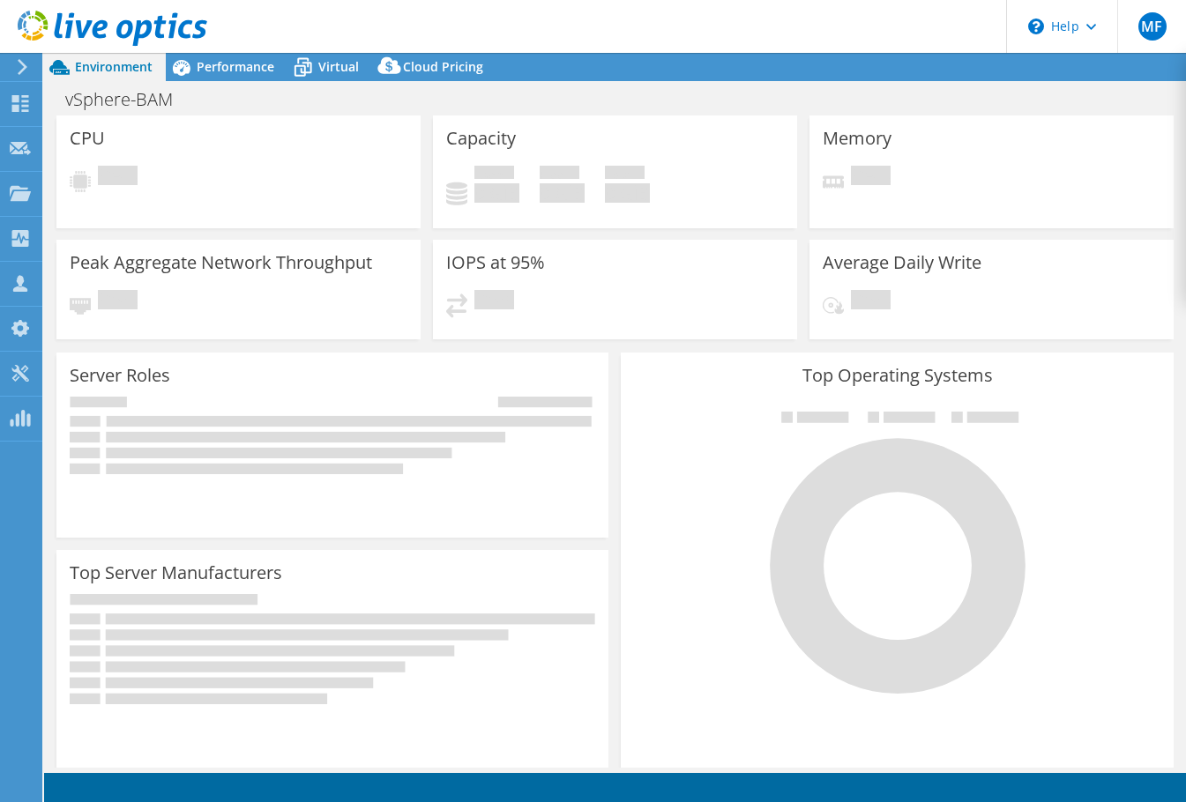
select select "USEast"
select select "USD"
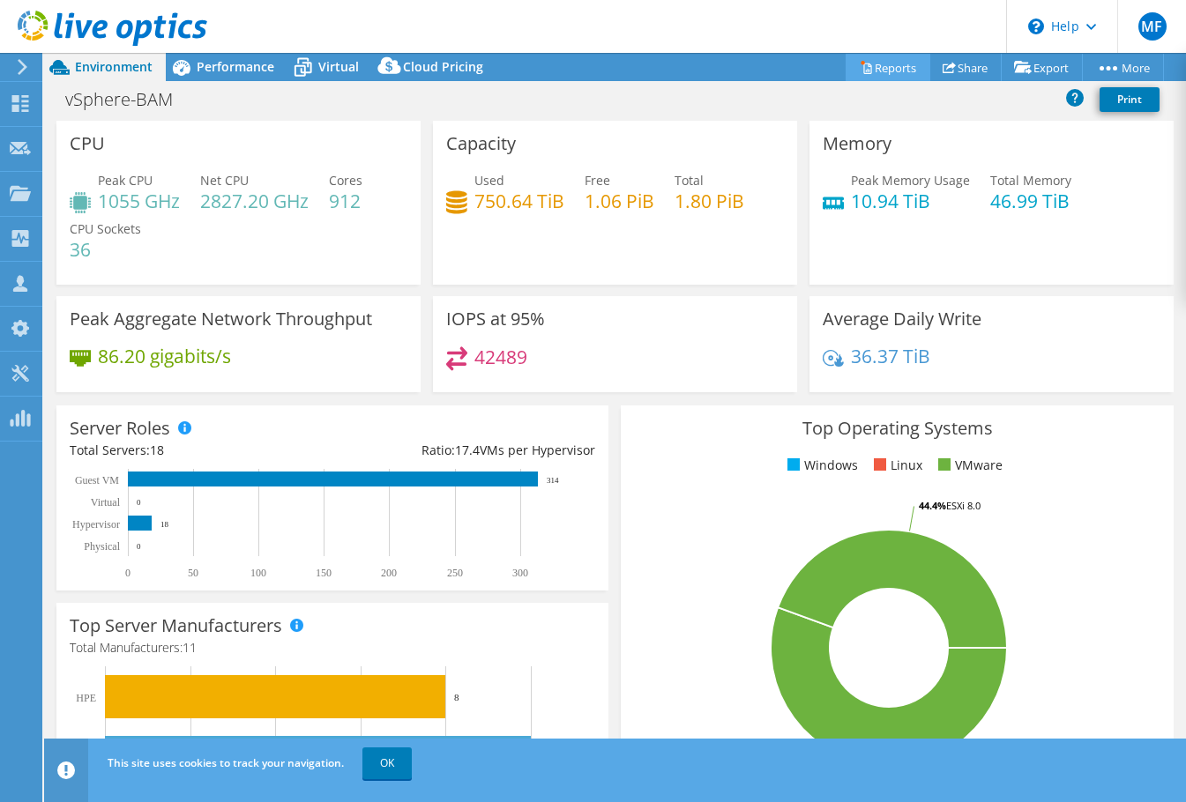
click at [898, 70] on link "Reports" at bounding box center [887, 67] width 85 height 27
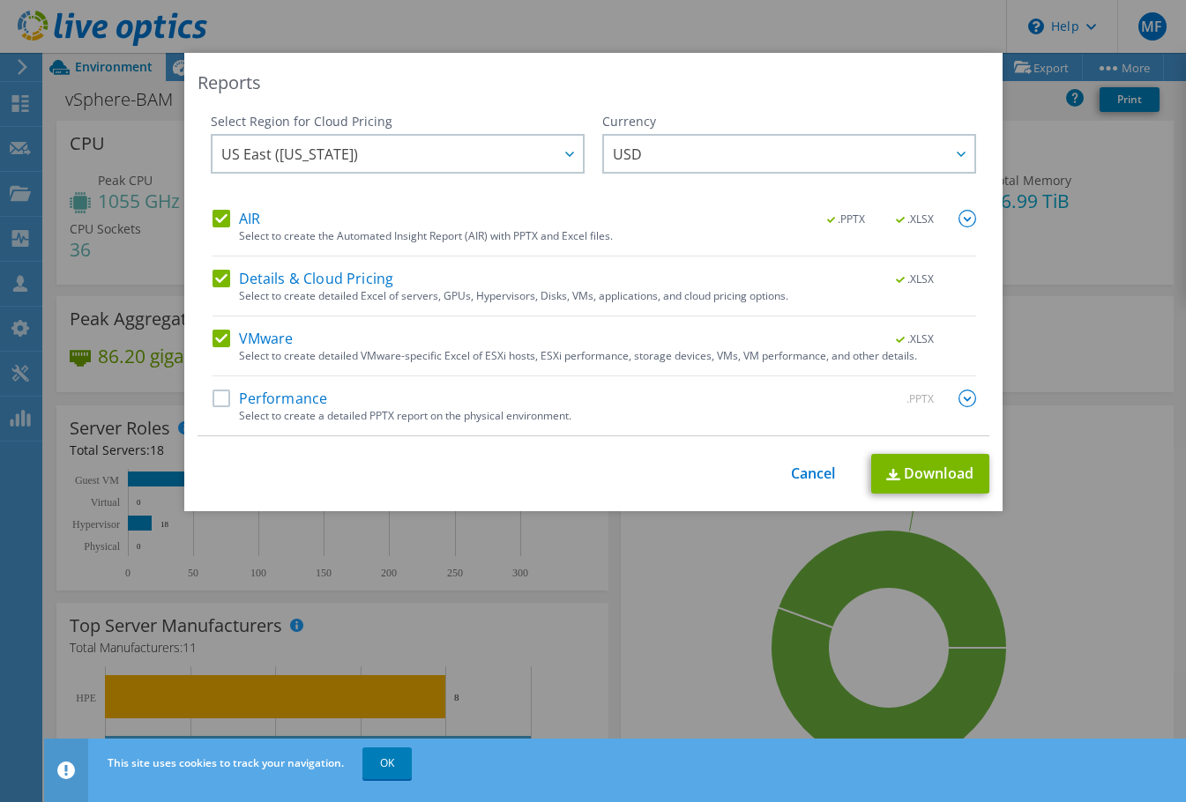
click at [214, 275] on label "Details & Cloud Pricing" at bounding box center [303, 279] width 182 height 18
click at [0, 0] on input "Details & Cloud Pricing" at bounding box center [0, 0] width 0 height 0
click at [216, 219] on label "AIR" at bounding box center [236, 219] width 48 height 18
click at [0, 0] on input "AIR" at bounding box center [0, 0] width 0 height 0
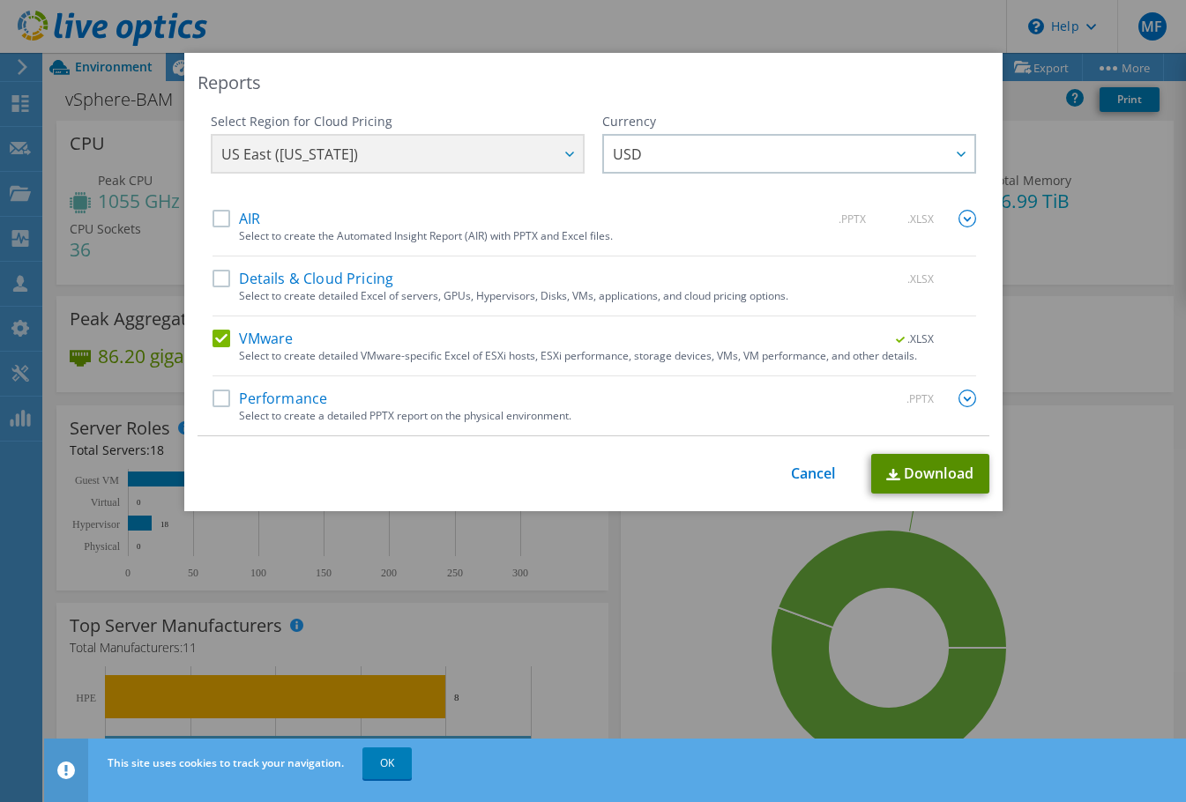
click at [963, 481] on link "Download" at bounding box center [930, 474] width 118 height 40
click at [958, 402] on img at bounding box center [967, 399] width 18 height 18
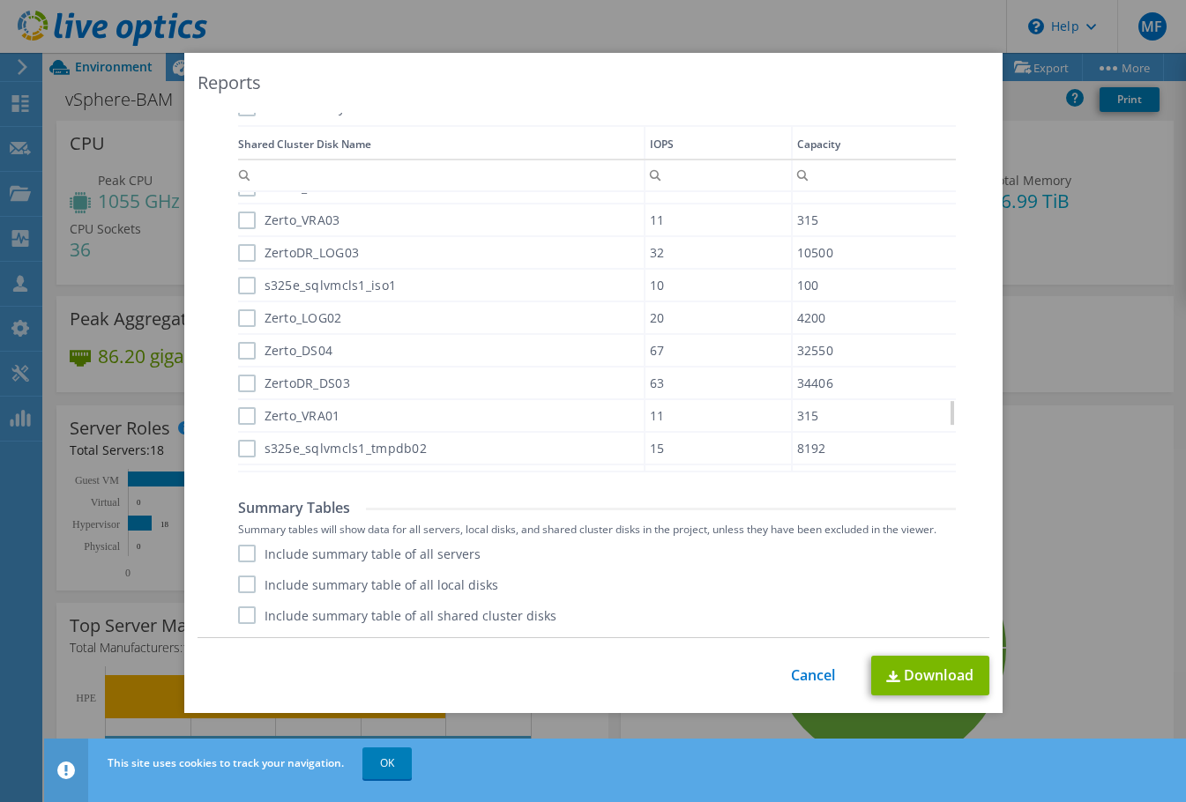
scroll to position [2115, 0]
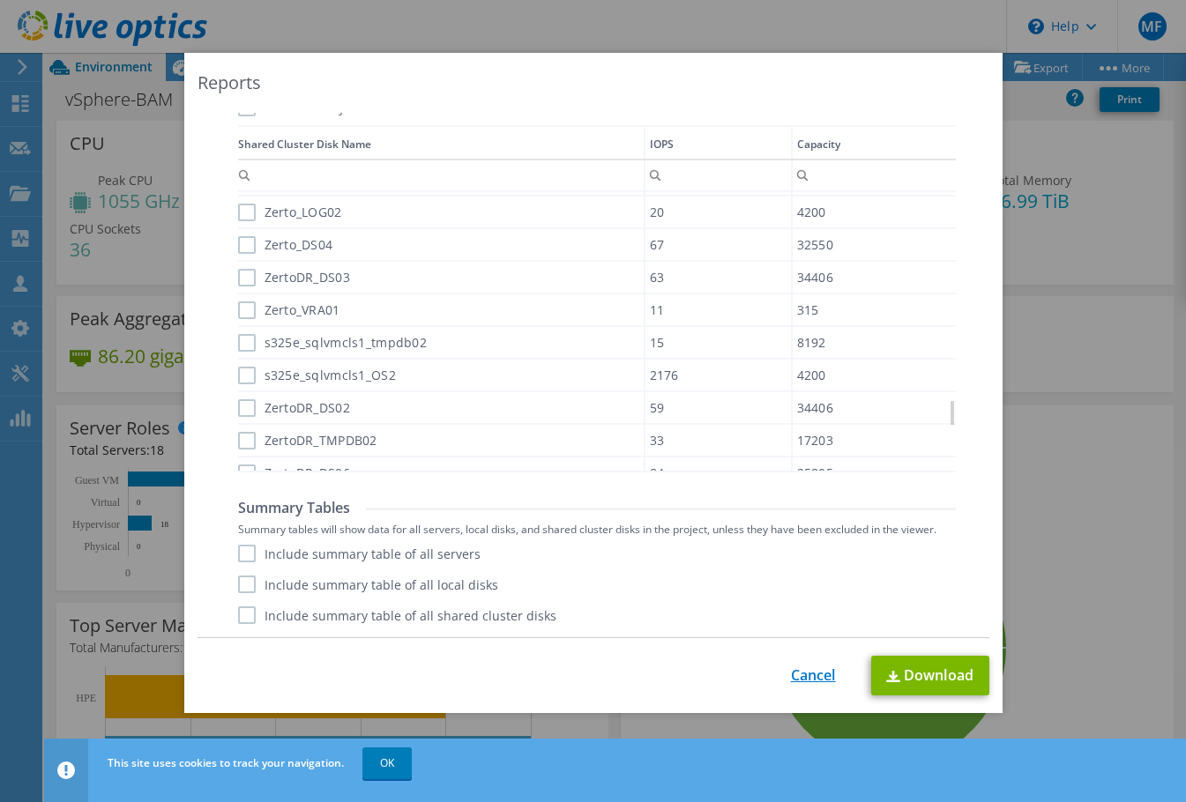
click at [792, 678] on link "Cancel" at bounding box center [813, 675] width 45 height 17
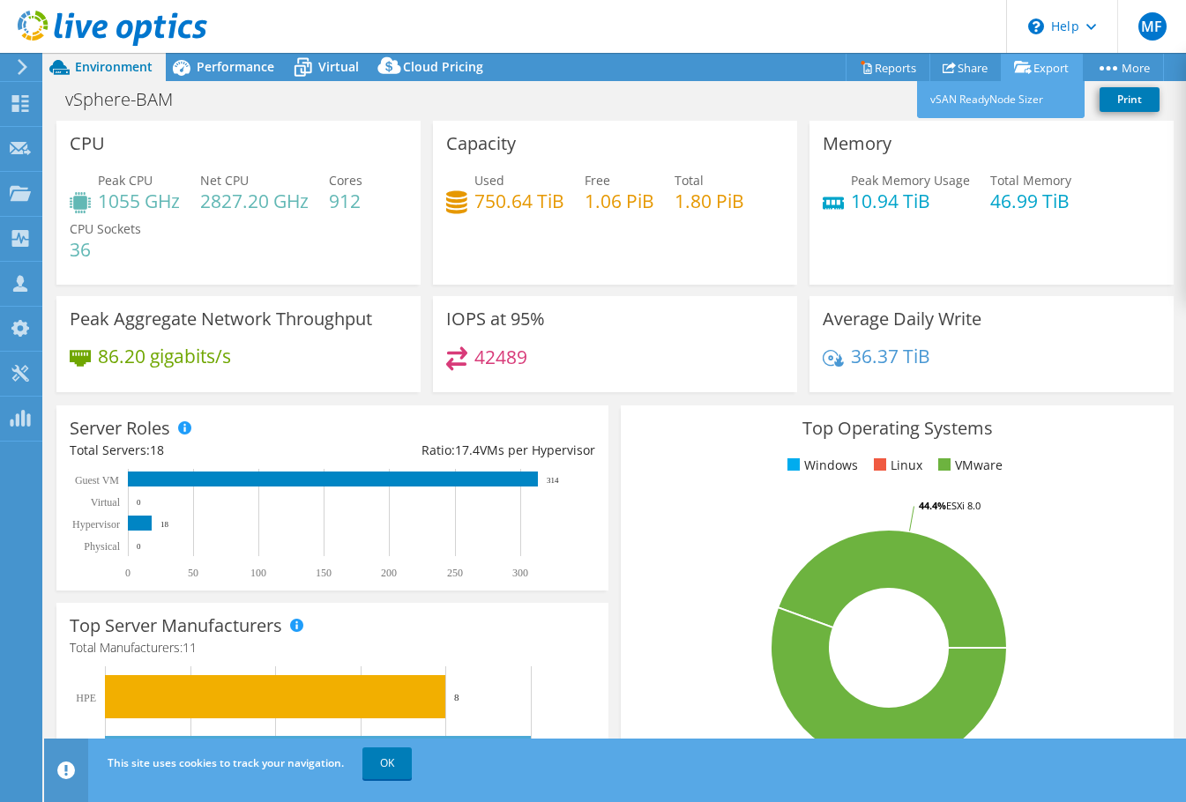
click at [1041, 70] on link "Export" at bounding box center [1041, 67] width 82 height 27
click at [873, 71] on link "Reports" at bounding box center [887, 67] width 85 height 27
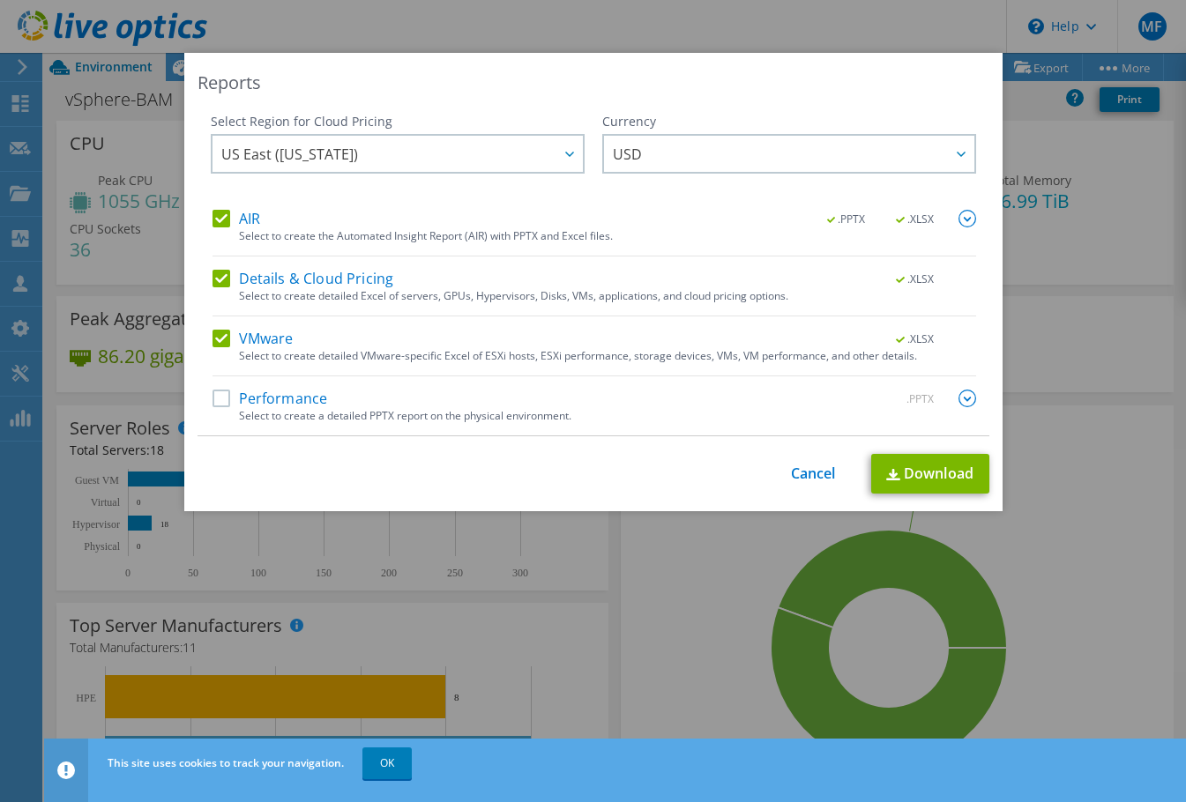
click at [217, 220] on label "AIR" at bounding box center [236, 219] width 48 height 18
click at [0, 0] on input "AIR" at bounding box center [0, 0] width 0 height 0
click at [217, 279] on label "Details & Cloud Pricing" at bounding box center [303, 279] width 182 height 18
click at [0, 0] on input "Details & Cloud Pricing" at bounding box center [0, 0] width 0 height 0
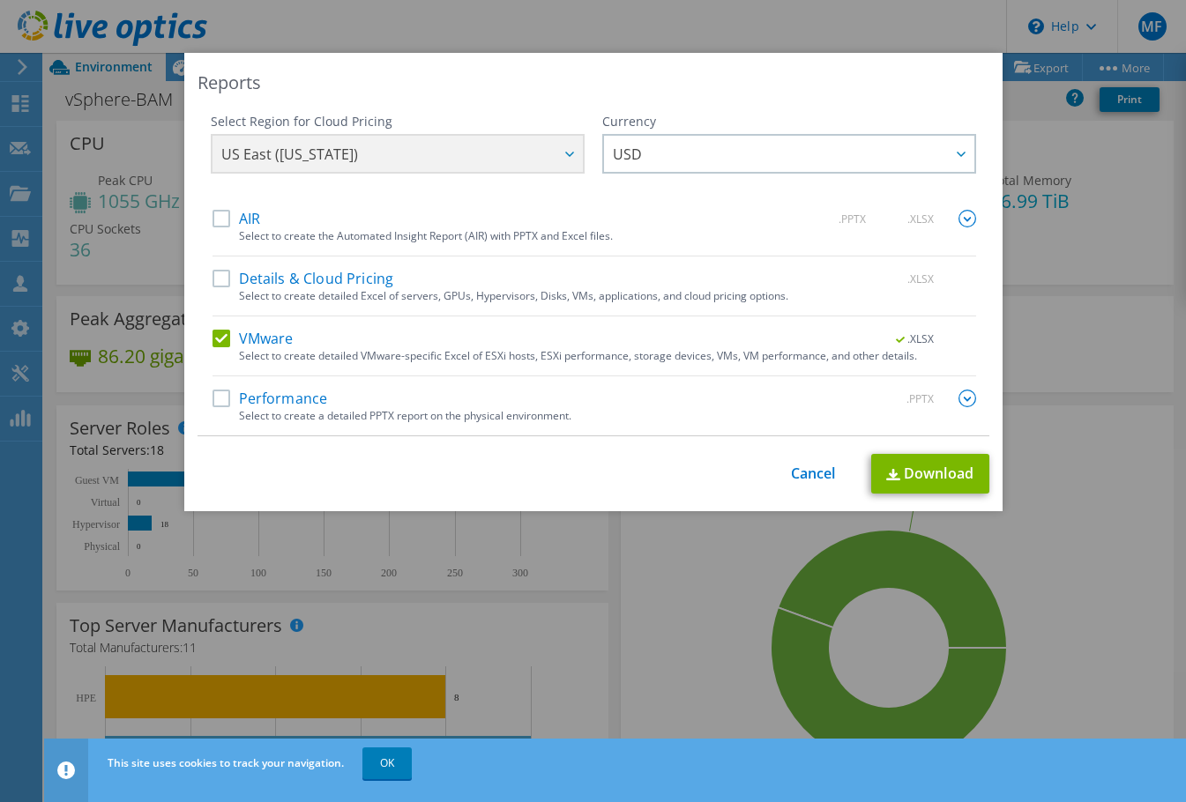
click at [658, 71] on div "Reports" at bounding box center [593, 83] width 792 height 25
click at [812, 473] on link "Cancel" at bounding box center [813, 473] width 45 height 17
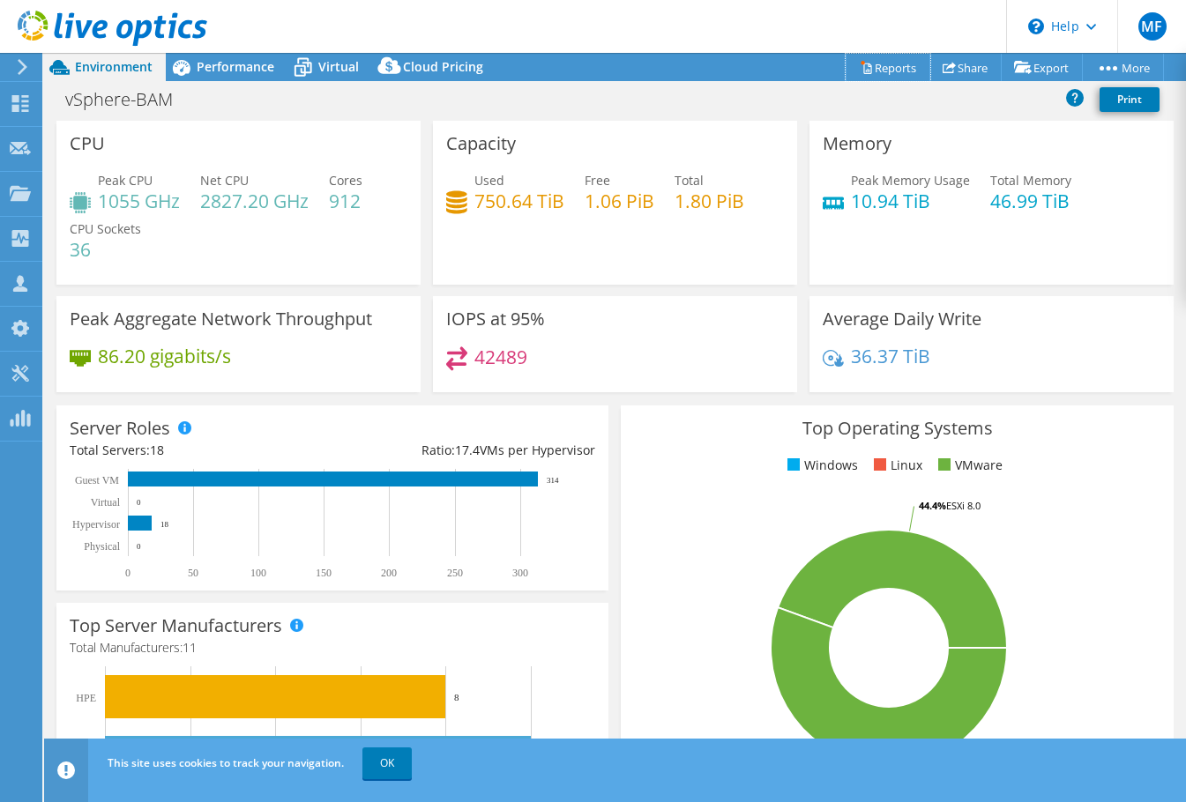
click at [874, 70] on link "Reports" at bounding box center [887, 67] width 85 height 27
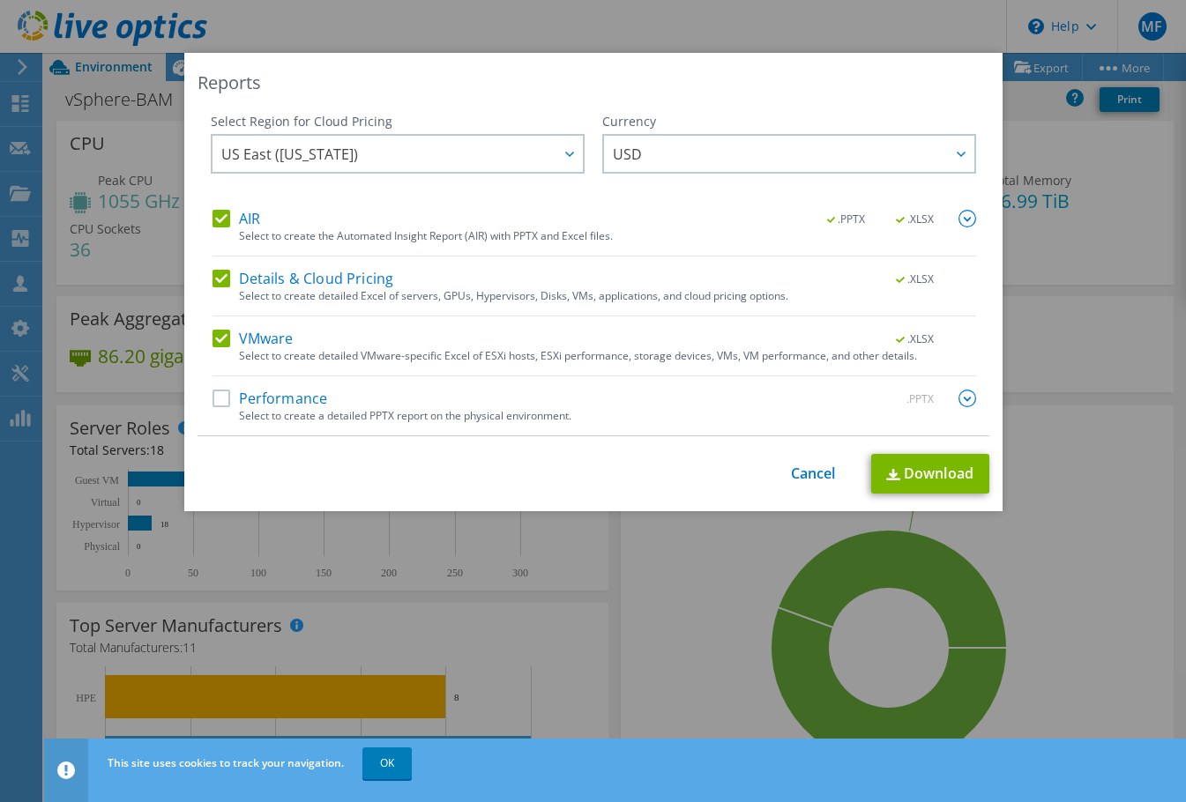
drag, startPoint x: 222, startPoint y: 213, endPoint x: 219, endPoint y: 244, distance: 31.0
click at [221, 212] on label "AIR" at bounding box center [236, 219] width 48 height 18
click at [0, 0] on input "AIR" at bounding box center [0, 0] width 0 height 0
click at [220, 281] on label "Details & Cloud Pricing" at bounding box center [303, 279] width 182 height 18
click at [0, 0] on input "Details & Cloud Pricing" at bounding box center [0, 0] width 0 height 0
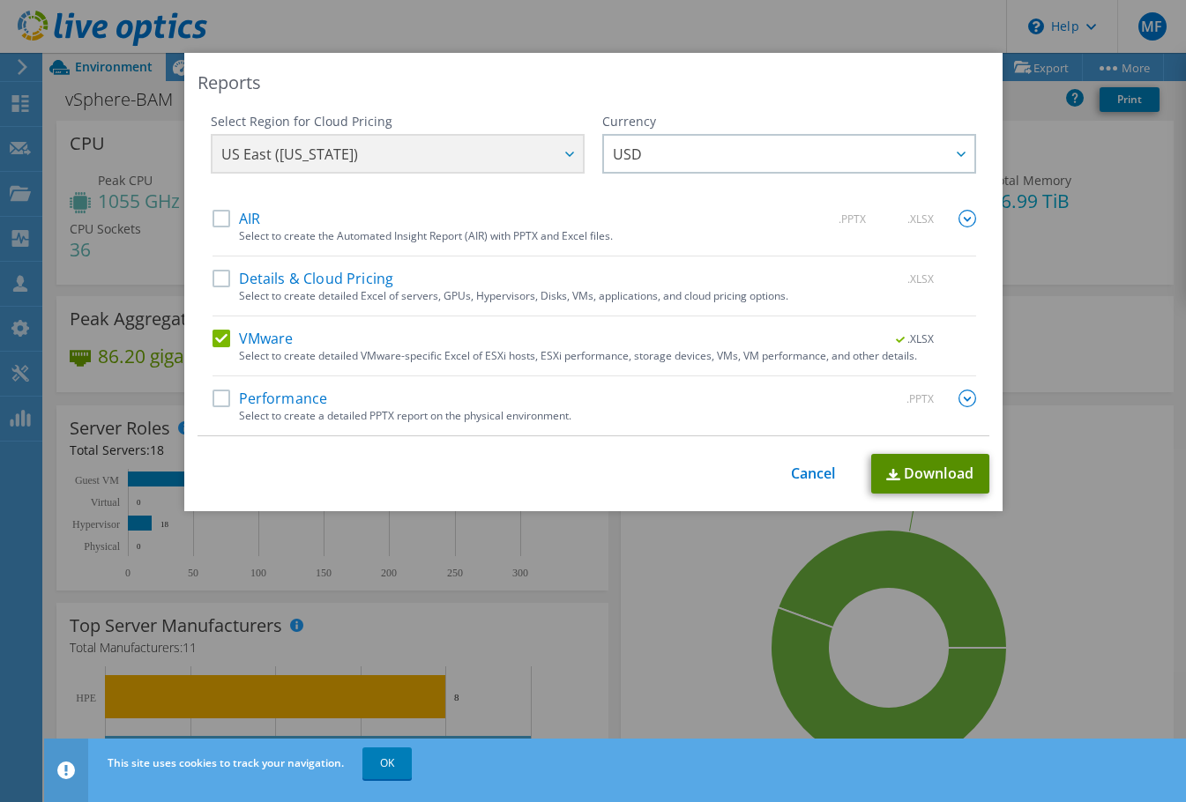
click at [941, 465] on link "Download" at bounding box center [930, 474] width 118 height 40
click at [811, 482] on link "Cancel" at bounding box center [813, 473] width 45 height 17
